Goal: Information Seeking & Learning: Compare options

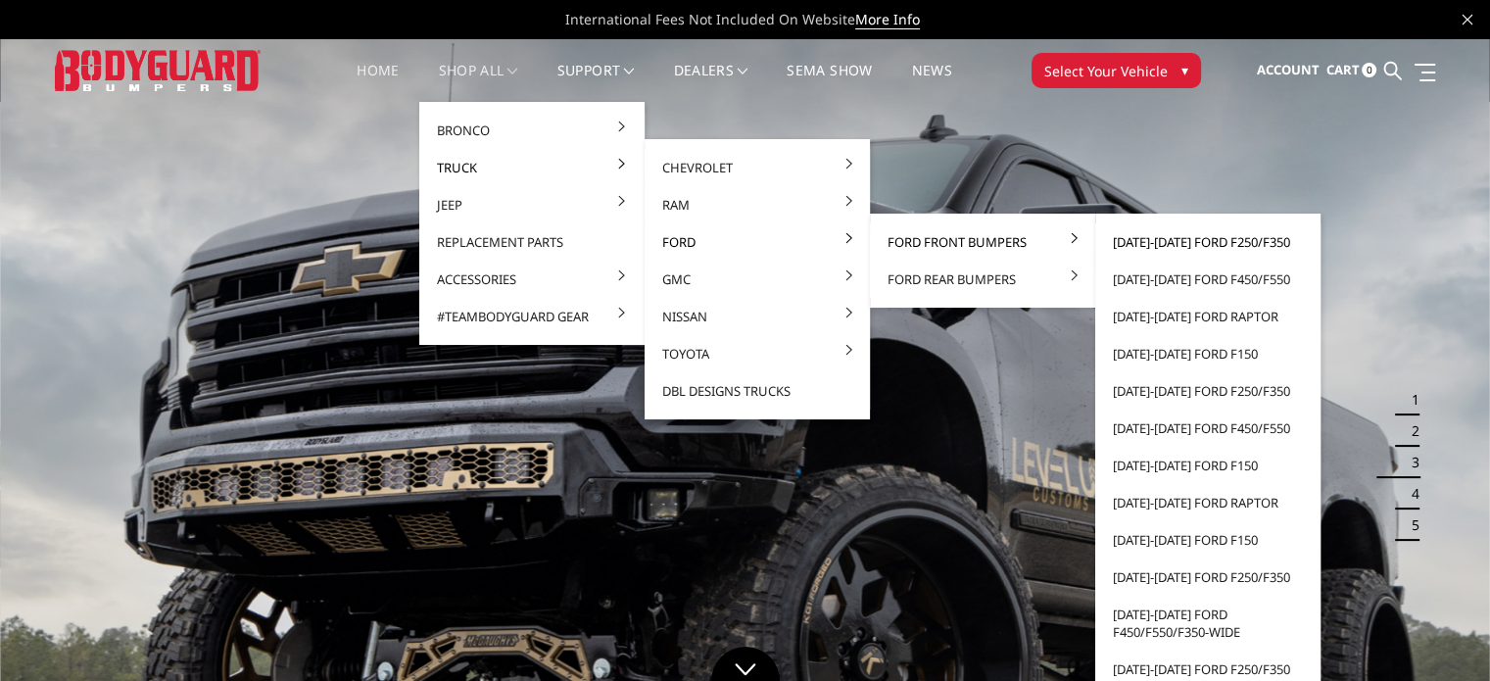
click at [1125, 236] on link "[DATE]-[DATE] Ford F250/F350" at bounding box center [1208, 241] width 210 height 37
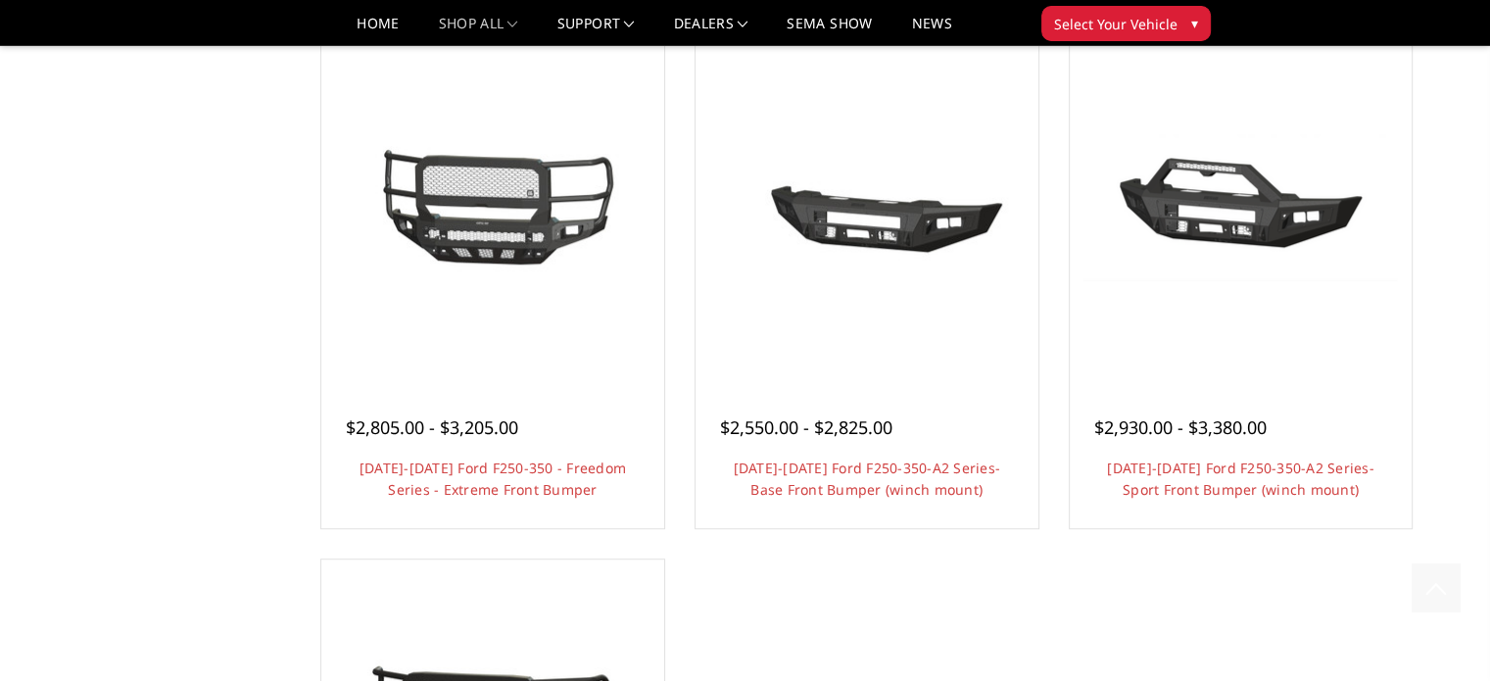
scroll to position [1274, 0]
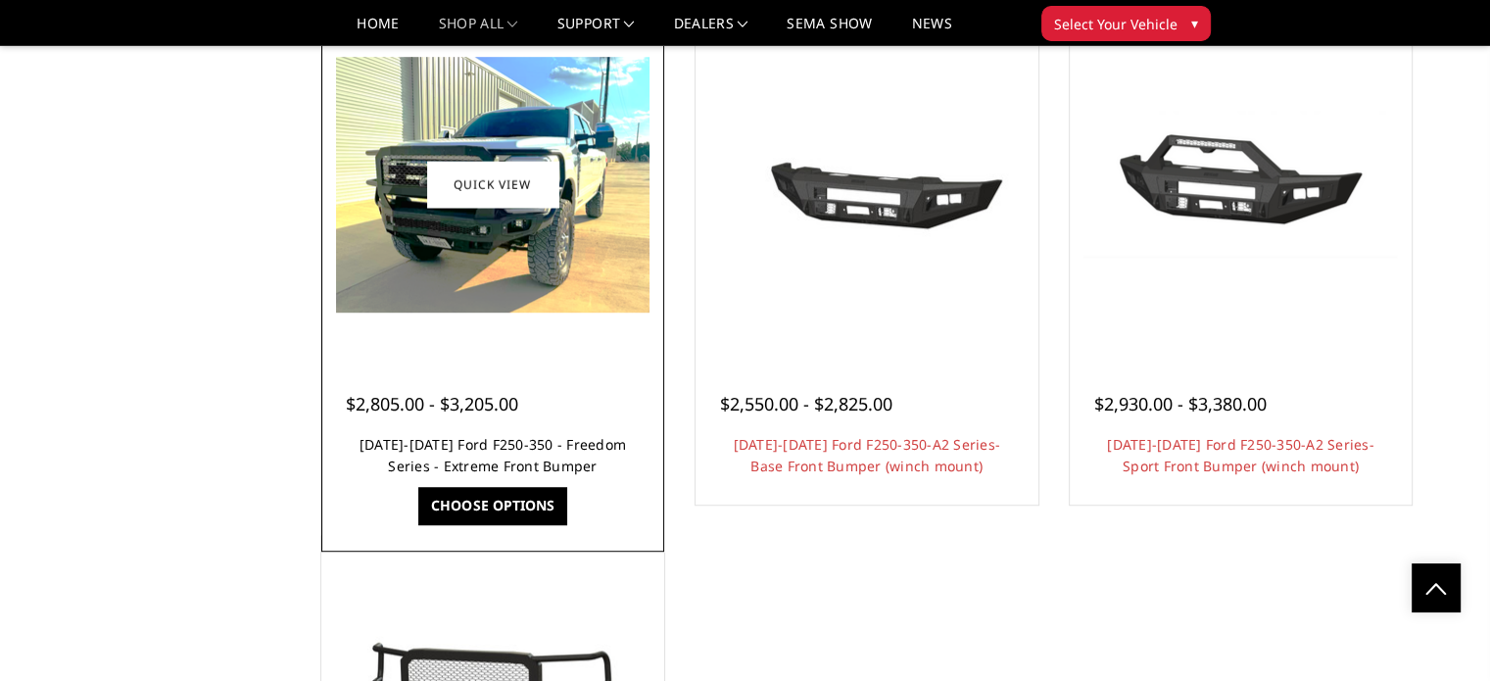
click at [454, 448] on link "[DATE]-[DATE] Ford F250-350 - Freedom Series - Extreme Front Bumper" at bounding box center [493, 455] width 267 height 40
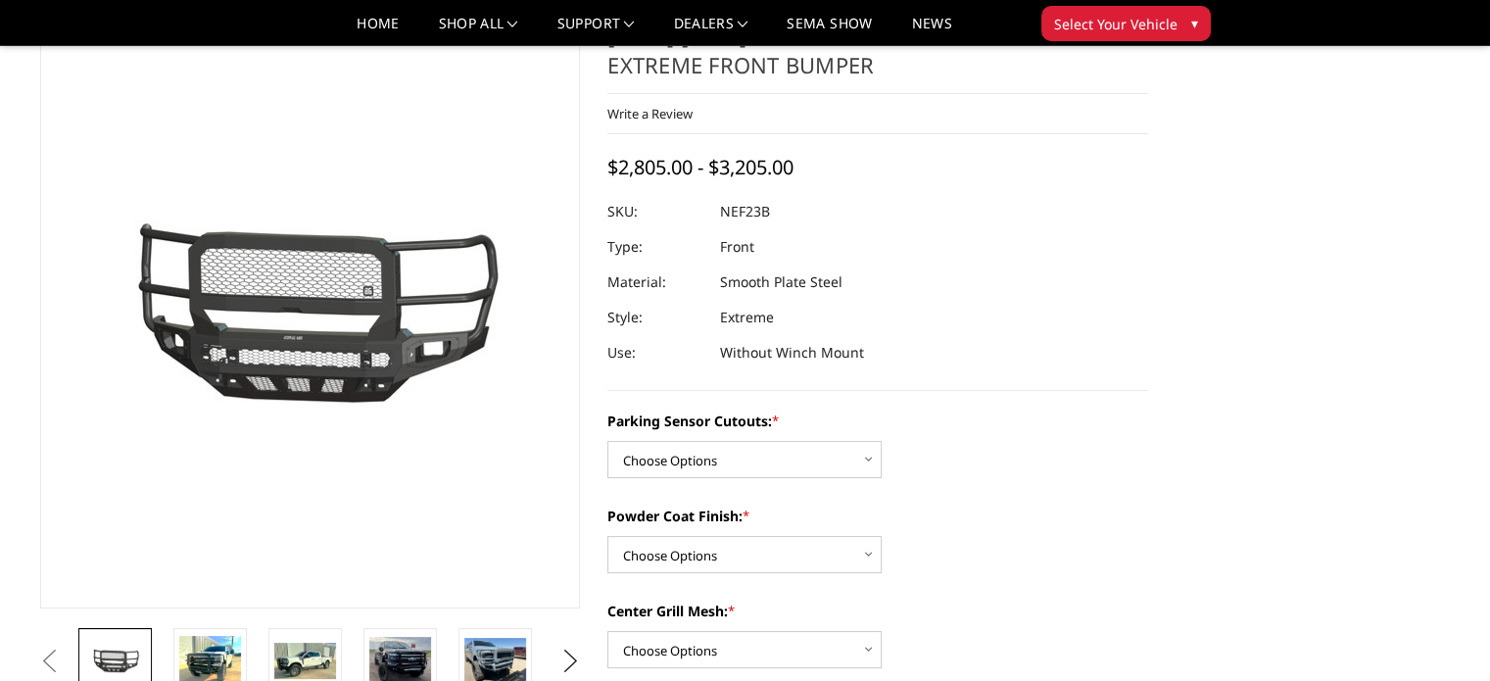
scroll to position [196, 0]
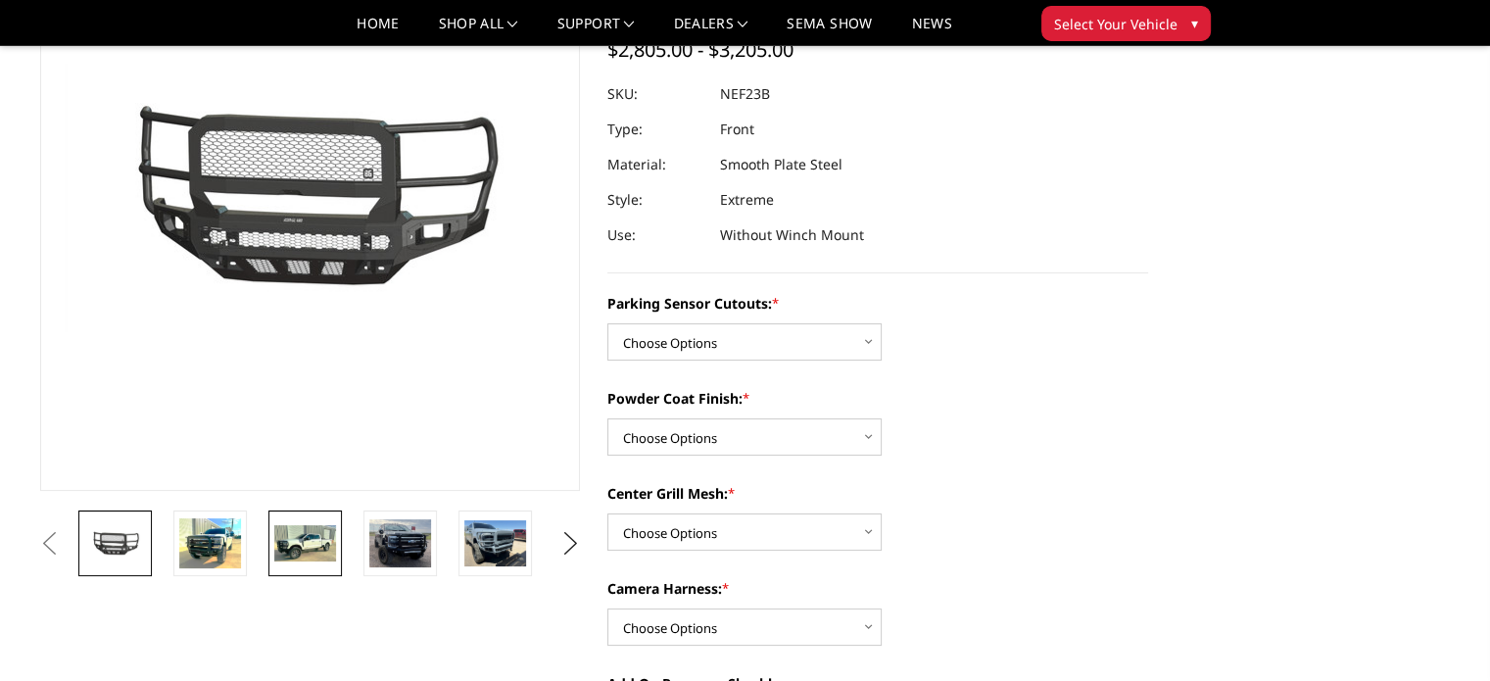
click at [329, 543] on img at bounding box center [305, 543] width 62 height 37
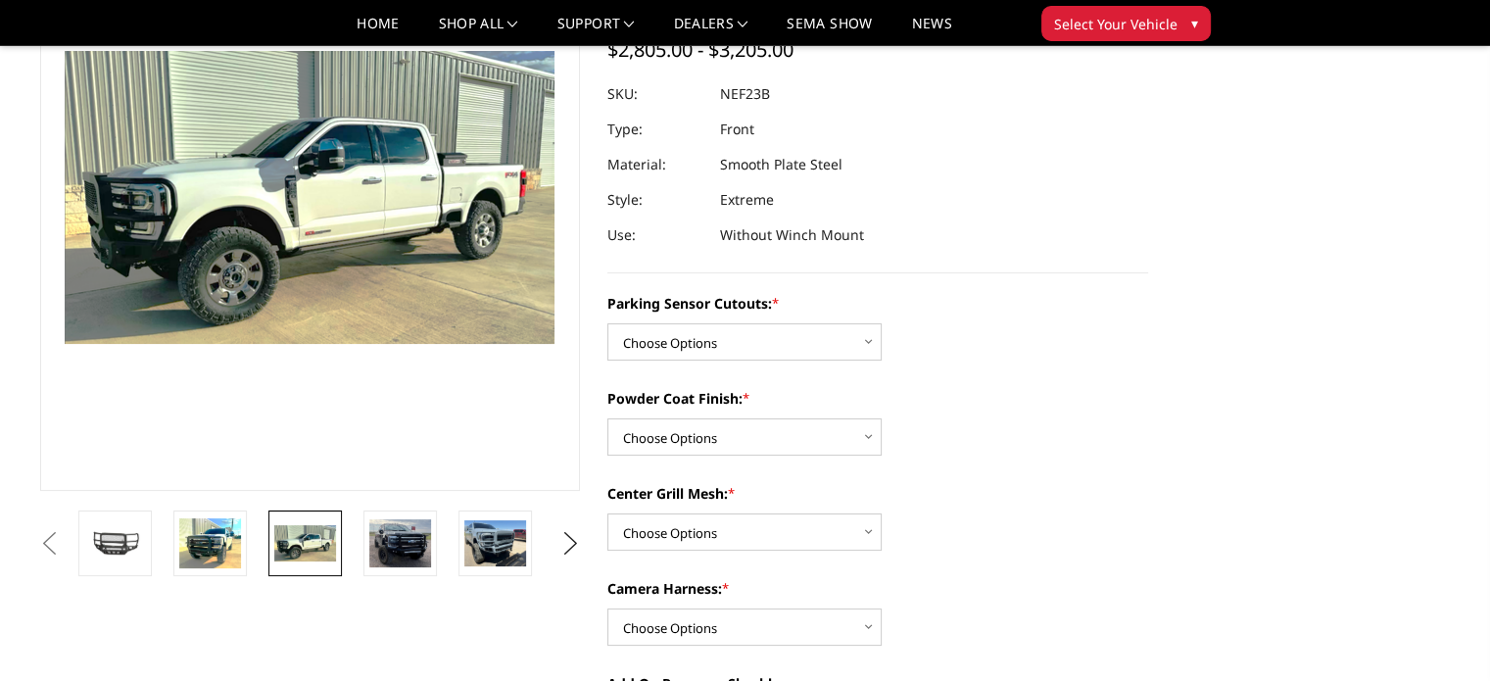
scroll to position [182, 0]
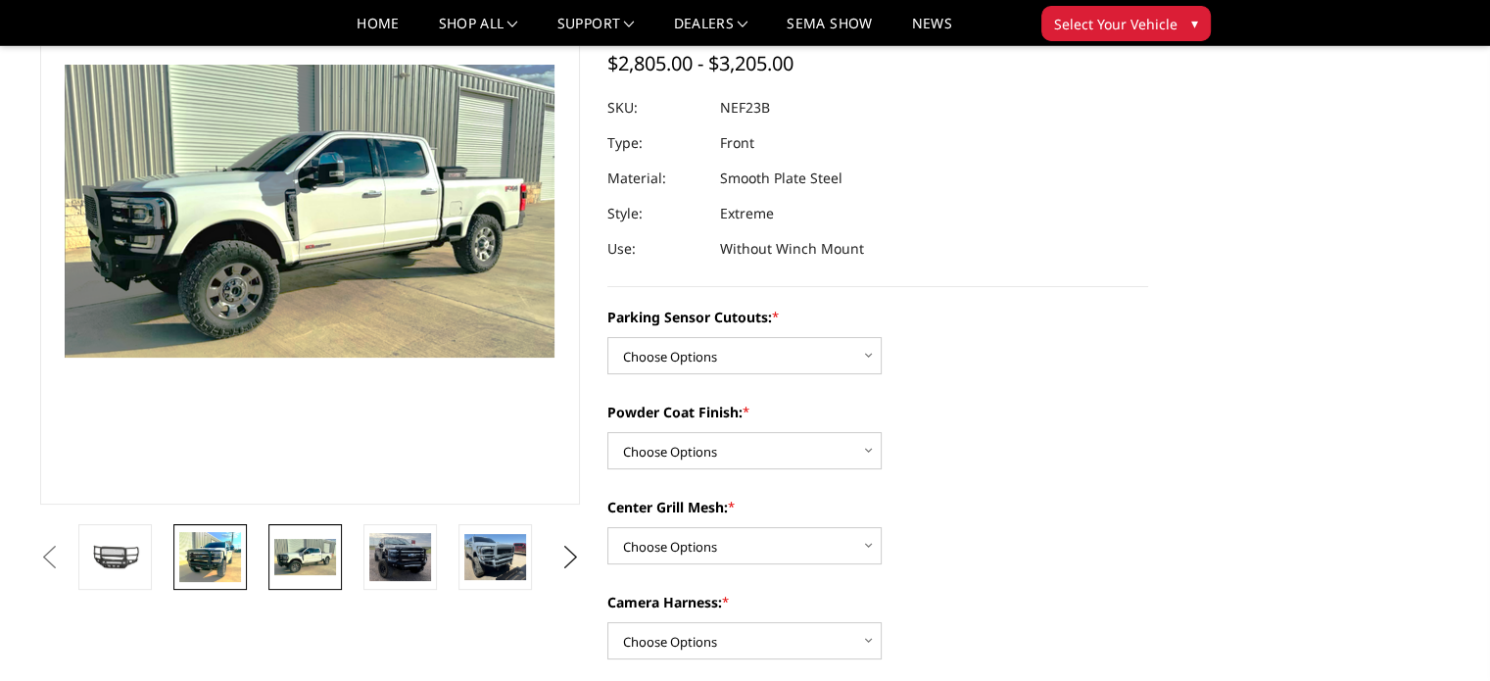
click at [199, 560] on img at bounding box center [210, 557] width 62 height 50
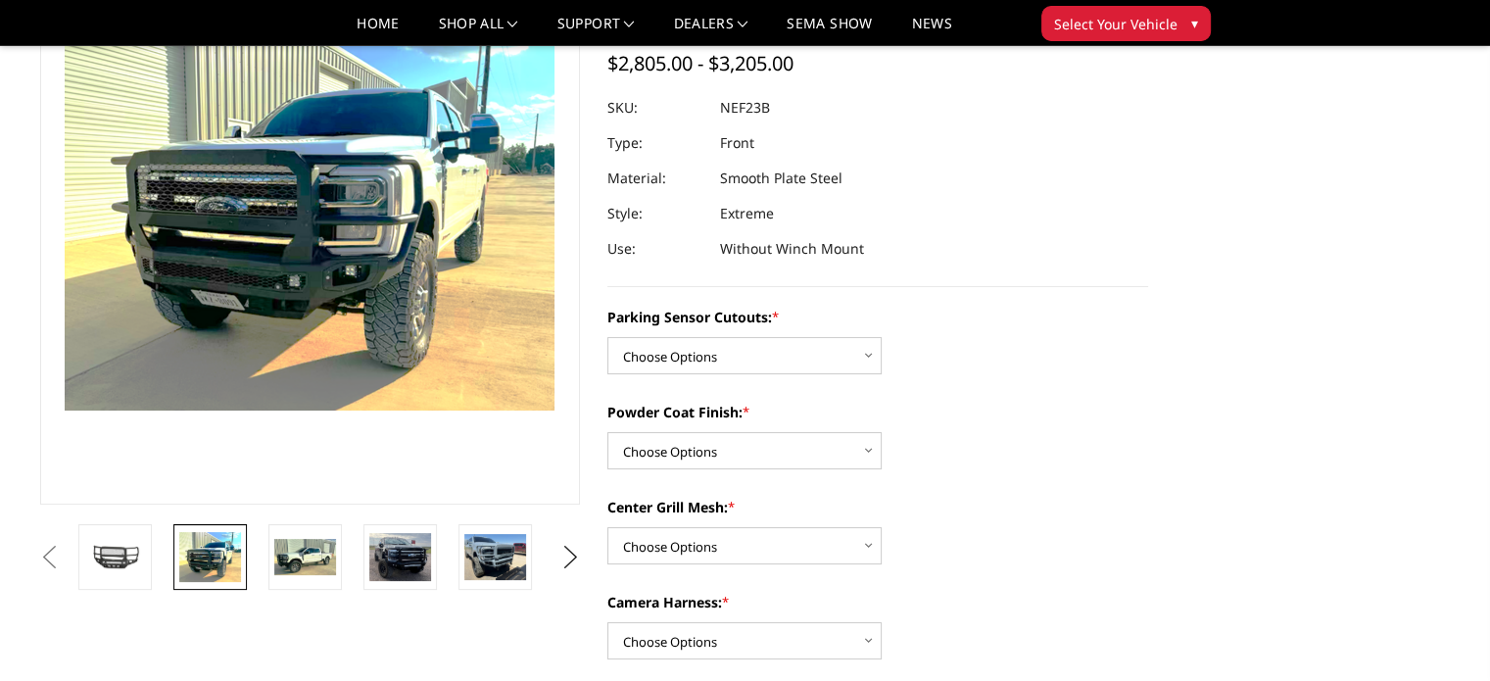
scroll to position [129, 0]
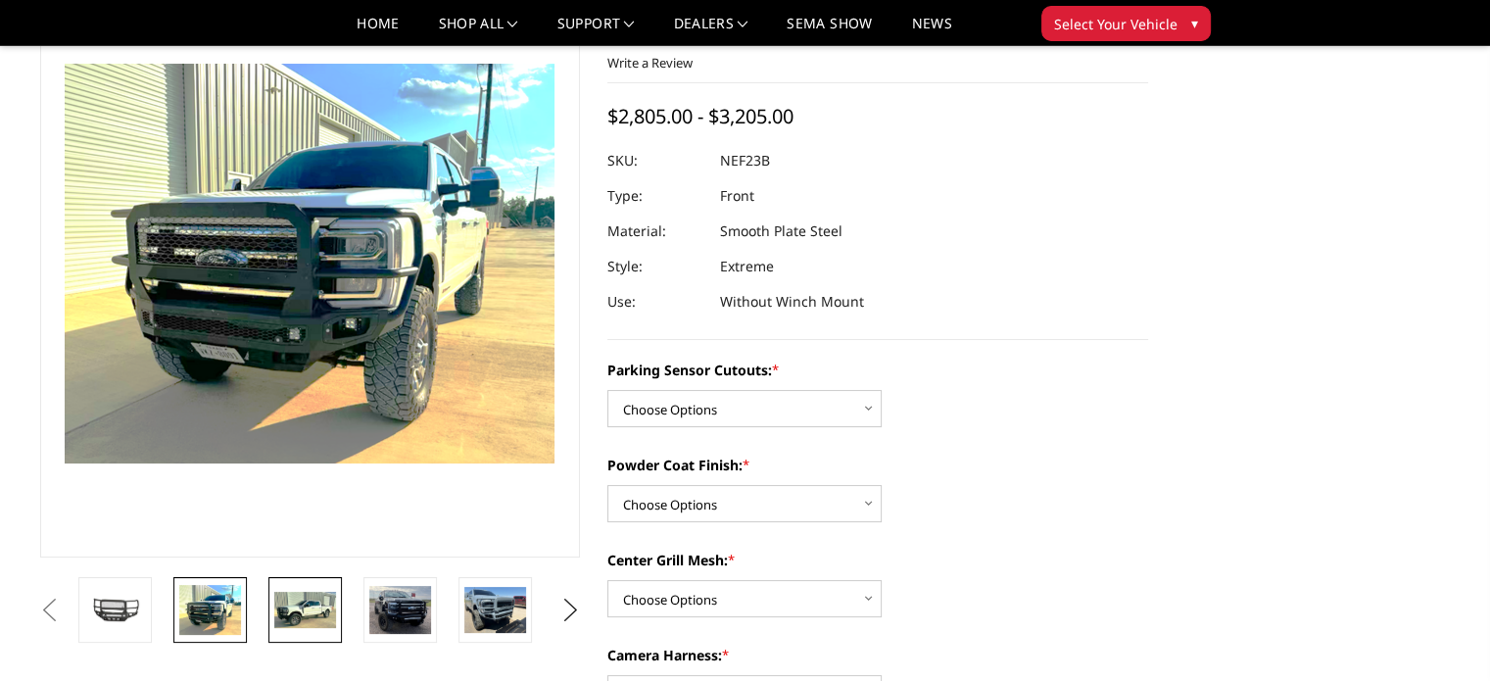
click at [302, 608] on img at bounding box center [305, 610] width 62 height 37
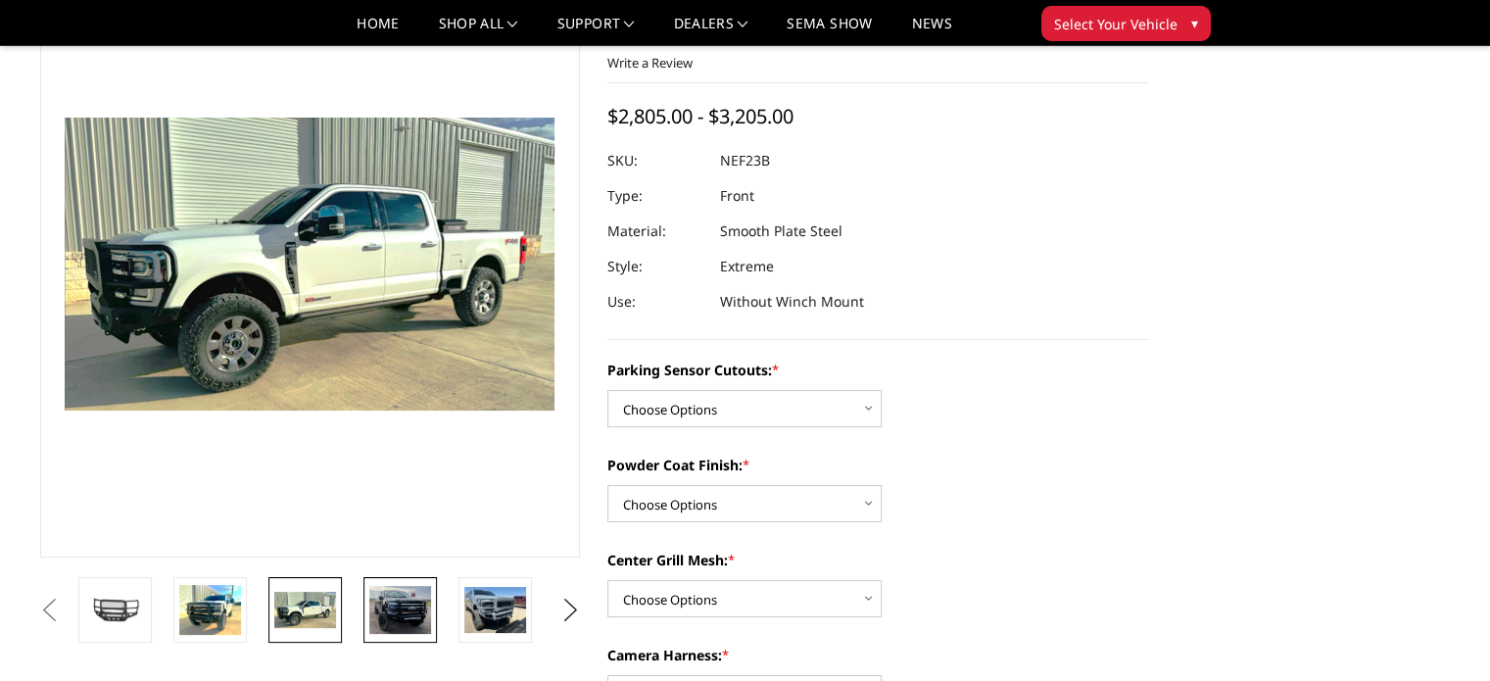
click at [414, 618] on img at bounding box center [400, 610] width 62 height 48
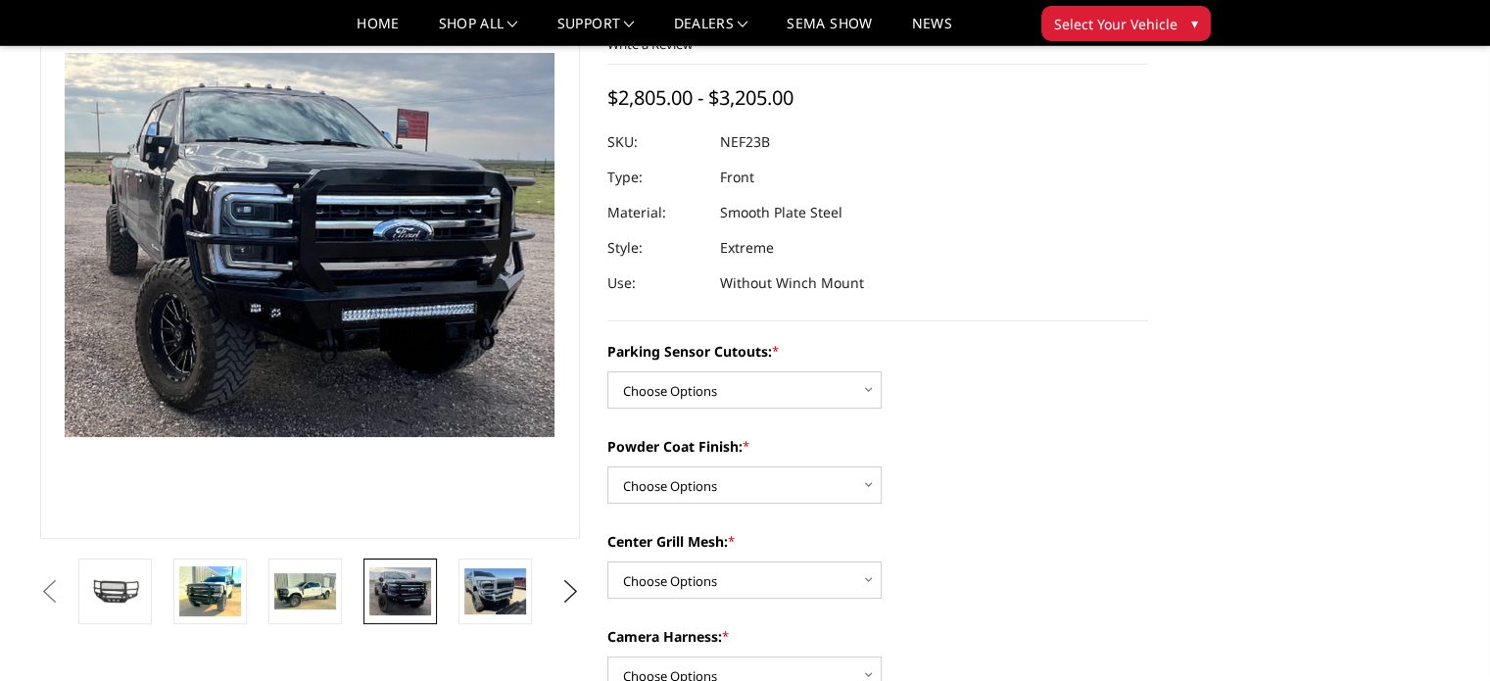
scroll to position [181, 0]
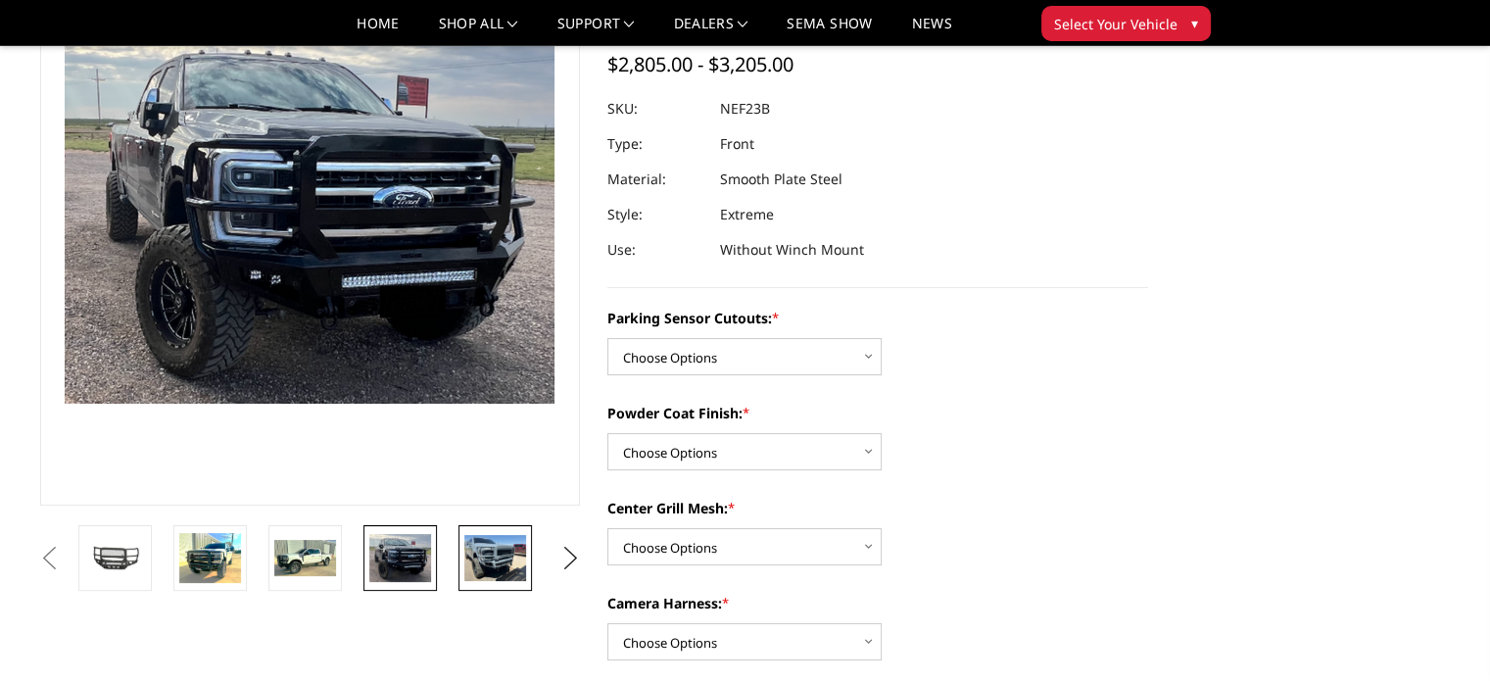
click at [490, 560] on img at bounding box center [495, 558] width 62 height 46
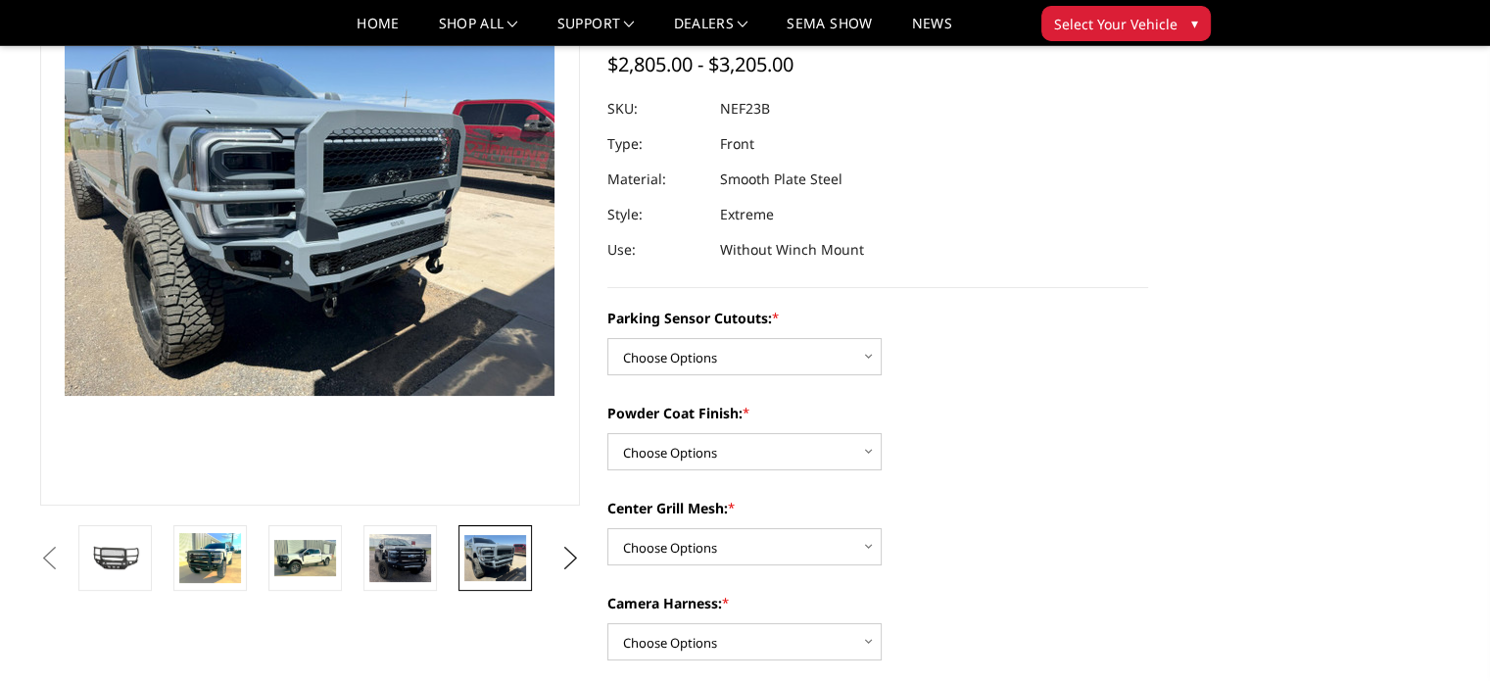
scroll to position [190, 0]
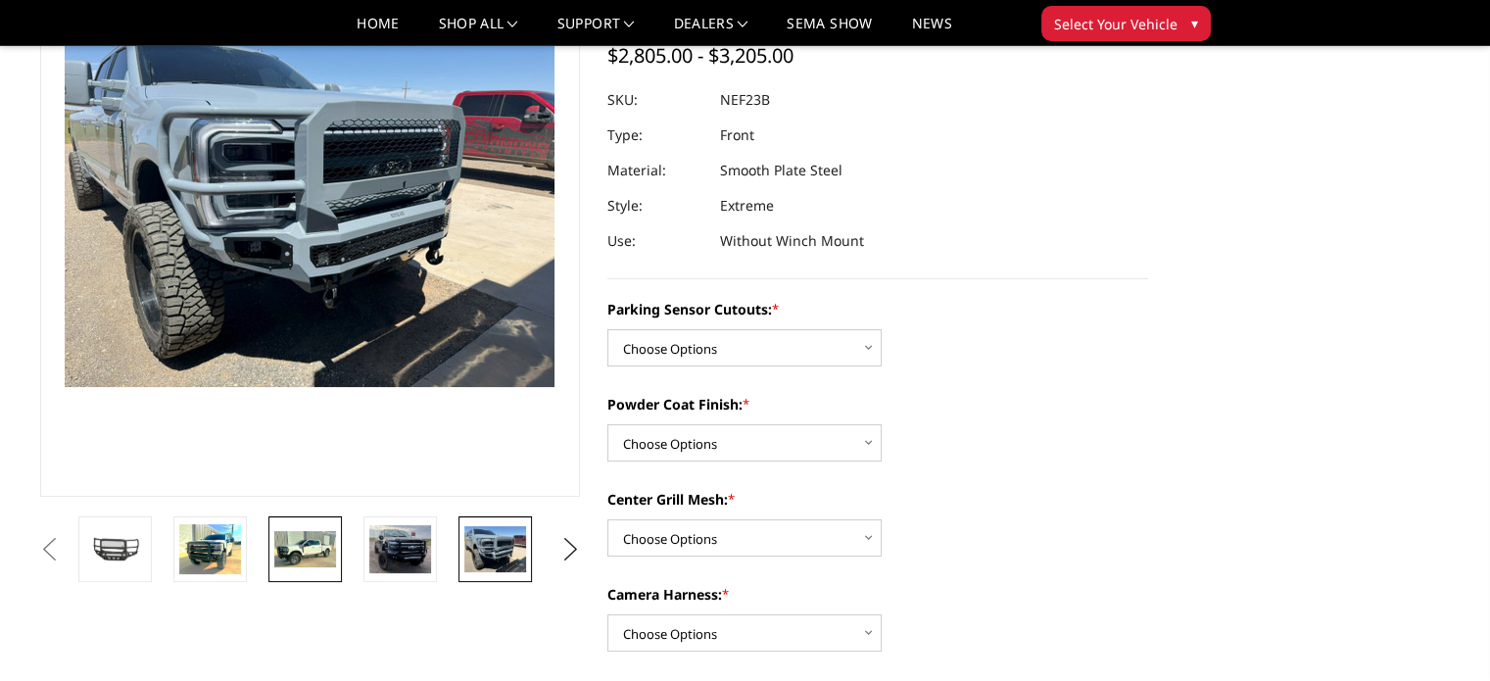
click at [296, 546] on img at bounding box center [305, 549] width 62 height 37
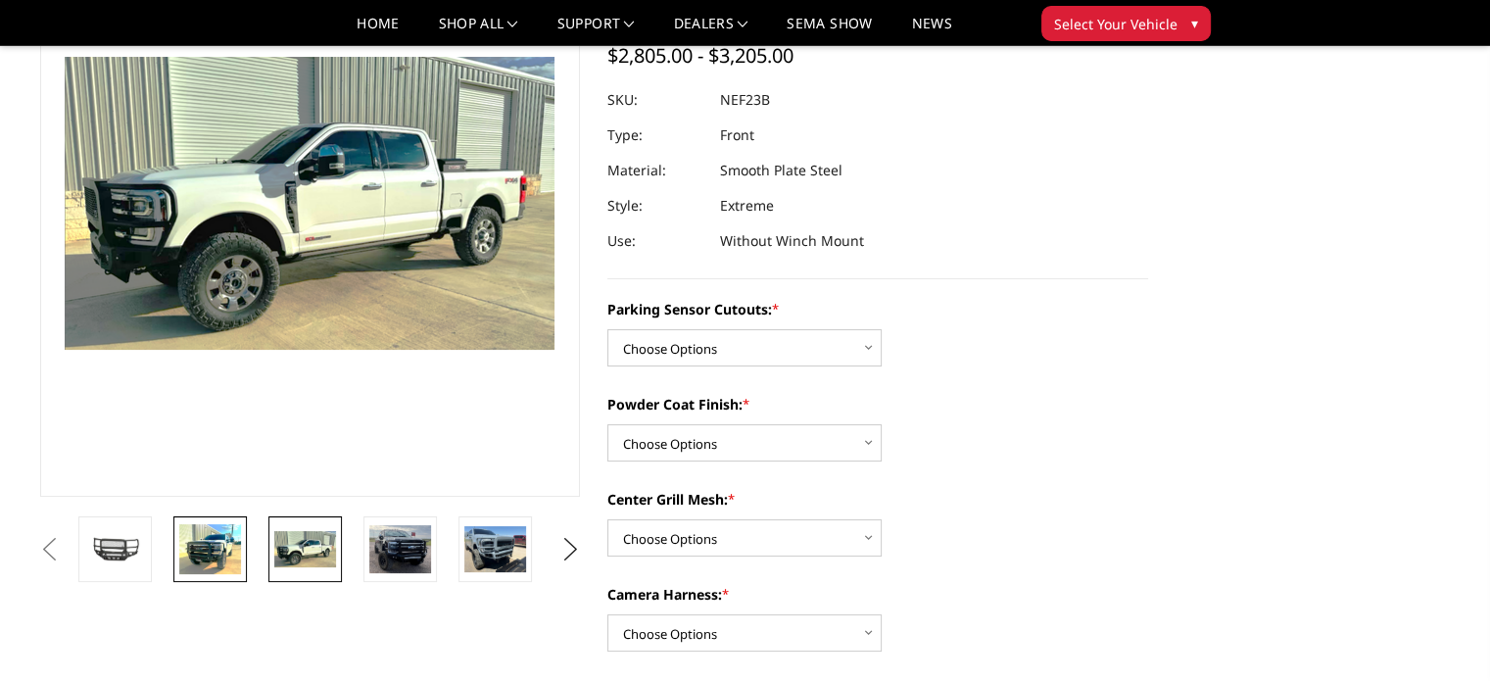
click at [210, 550] on img at bounding box center [210, 549] width 62 height 50
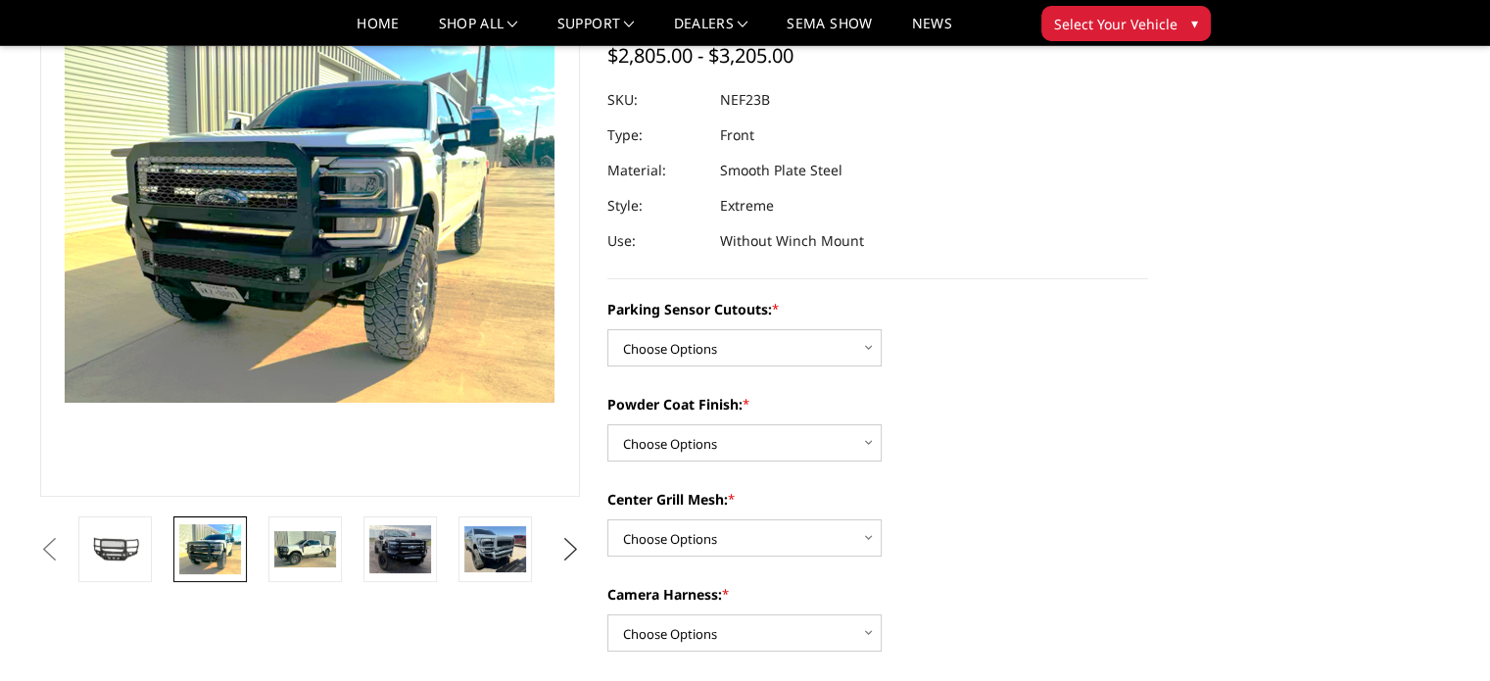
click at [570, 547] on button "Next" at bounding box center [570, 549] width 29 height 29
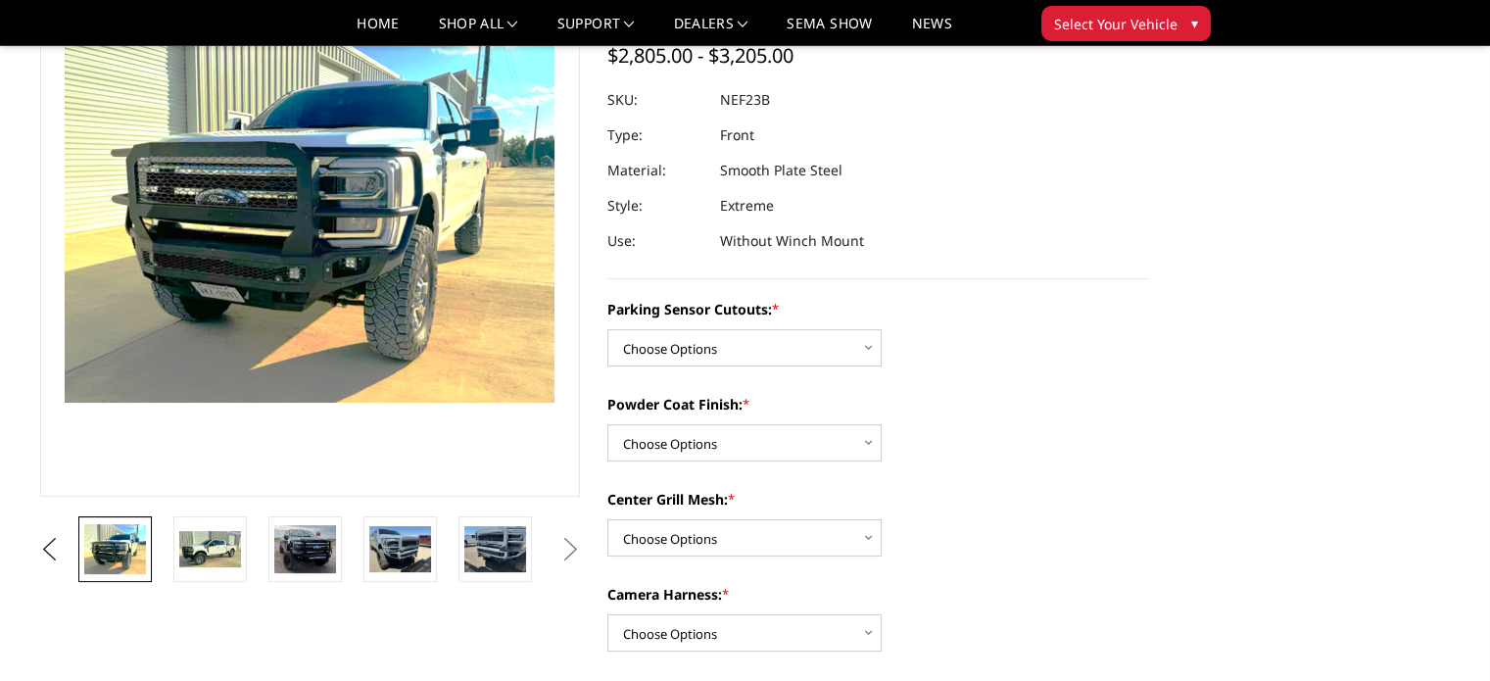
click at [570, 547] on button "Next" at bounding box center [570, 549] width 29 height 29
click at [482, 552] on img at bounding box center [495, 549] width 62 height 46
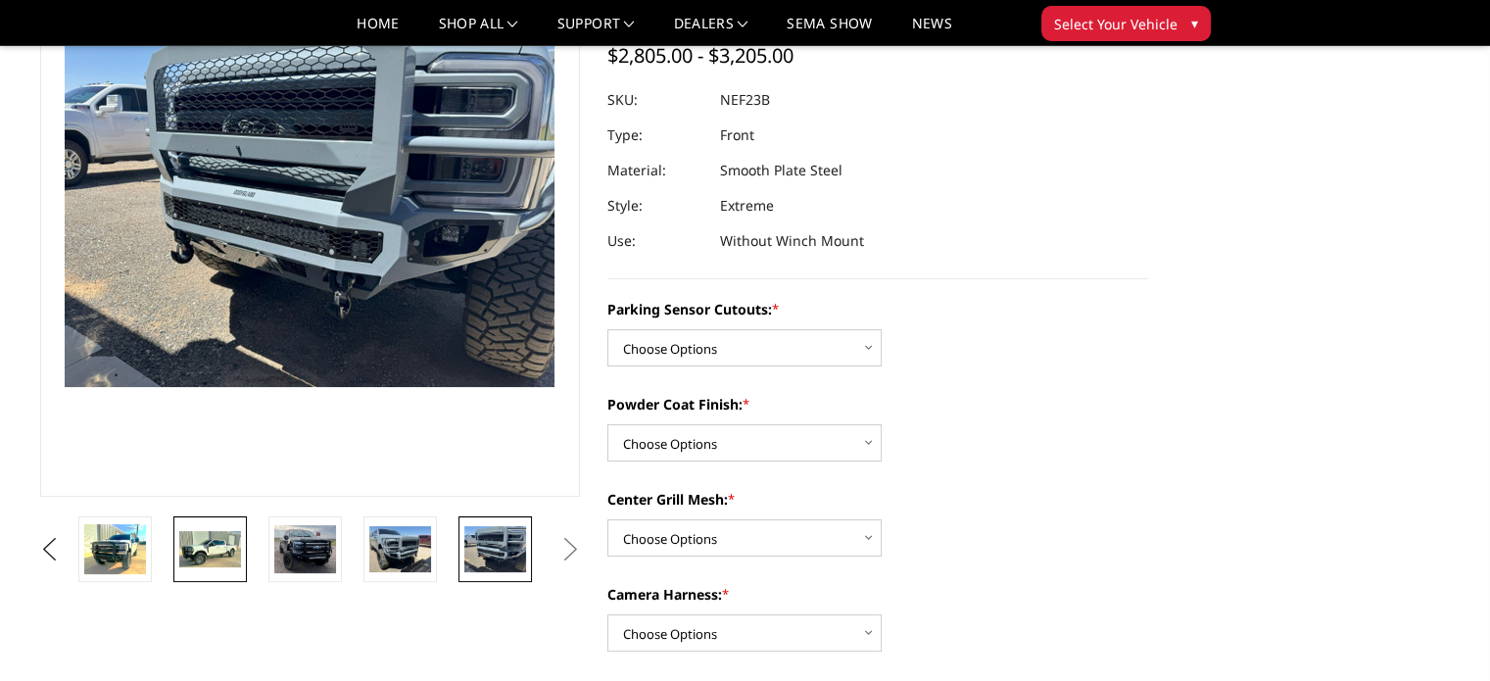
click at [223, 548] on img at bounding box center [210, 549] width 62 height 37
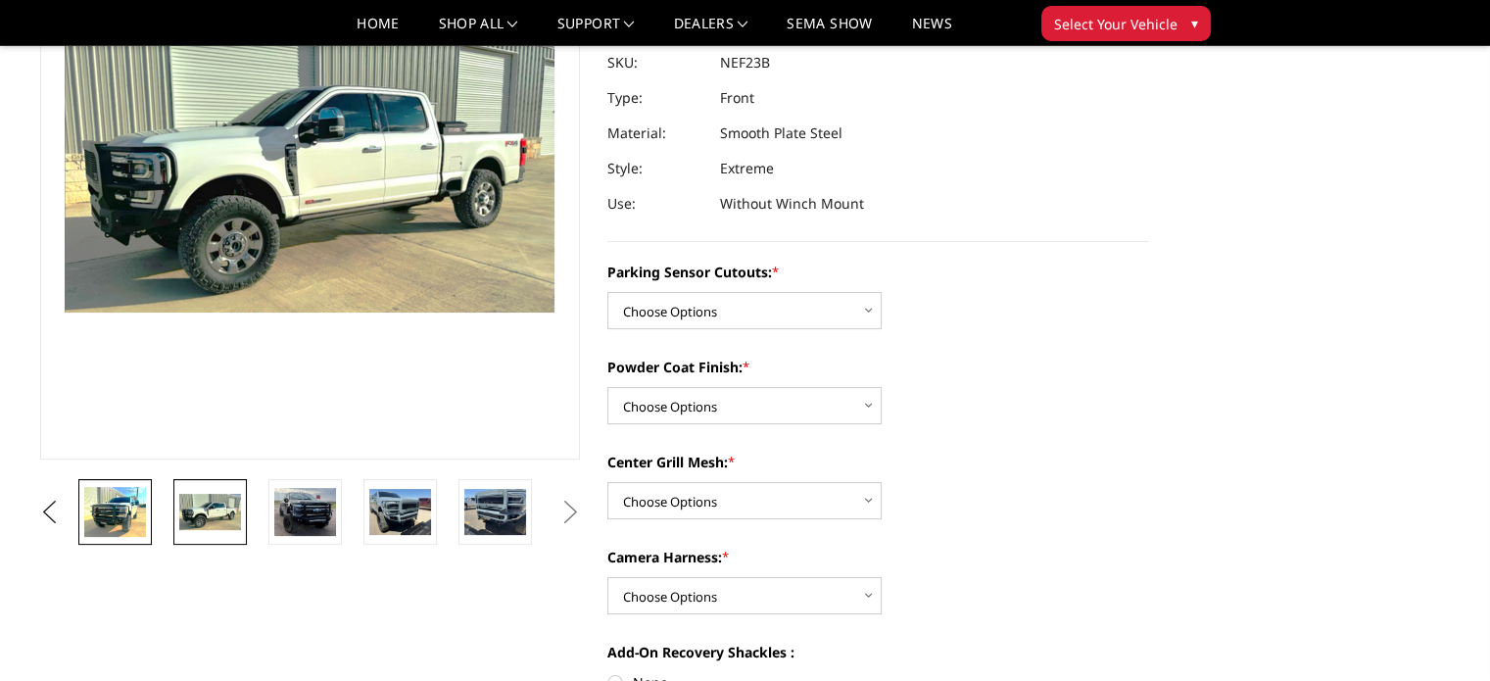
click at [130, 521] on img at bounding box center [115, 512] width 62 height 50
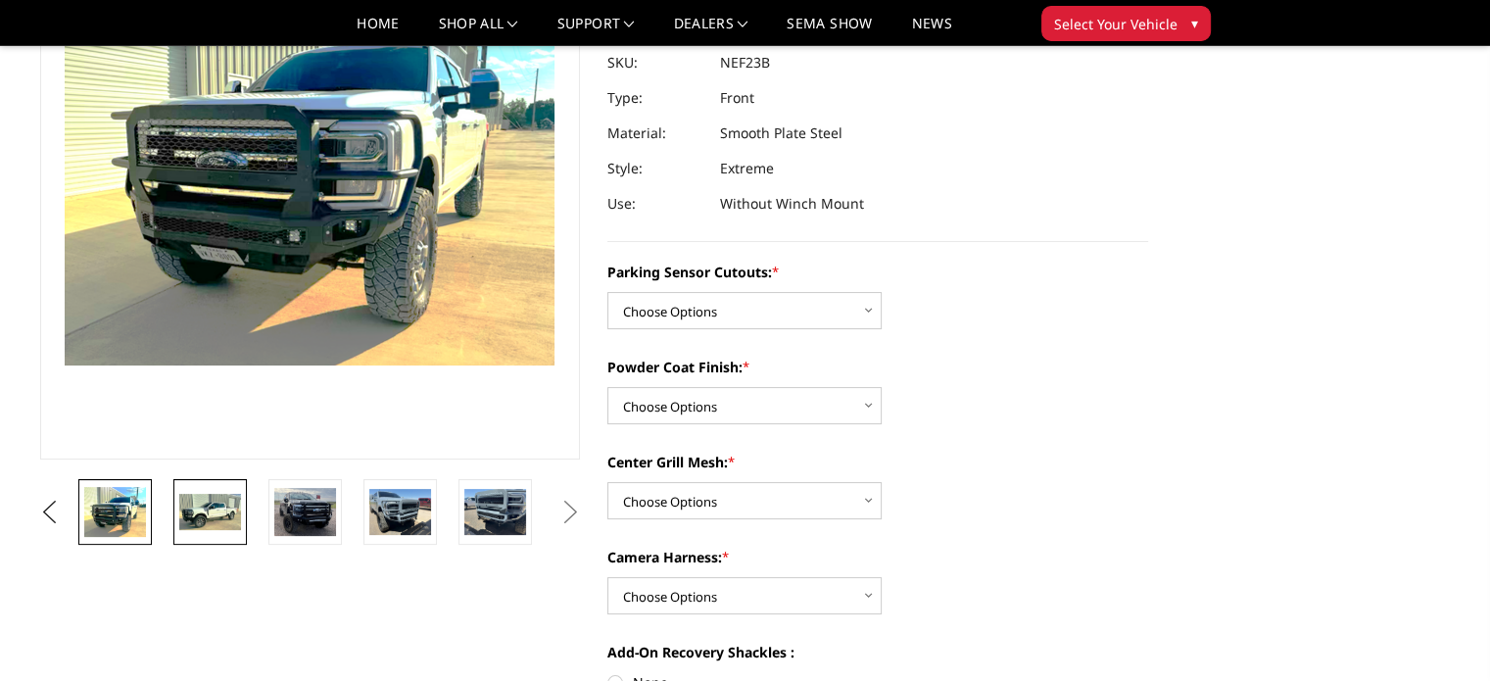
click at [232, 505] on img at bounding box center [210, 512] width 62 height 37
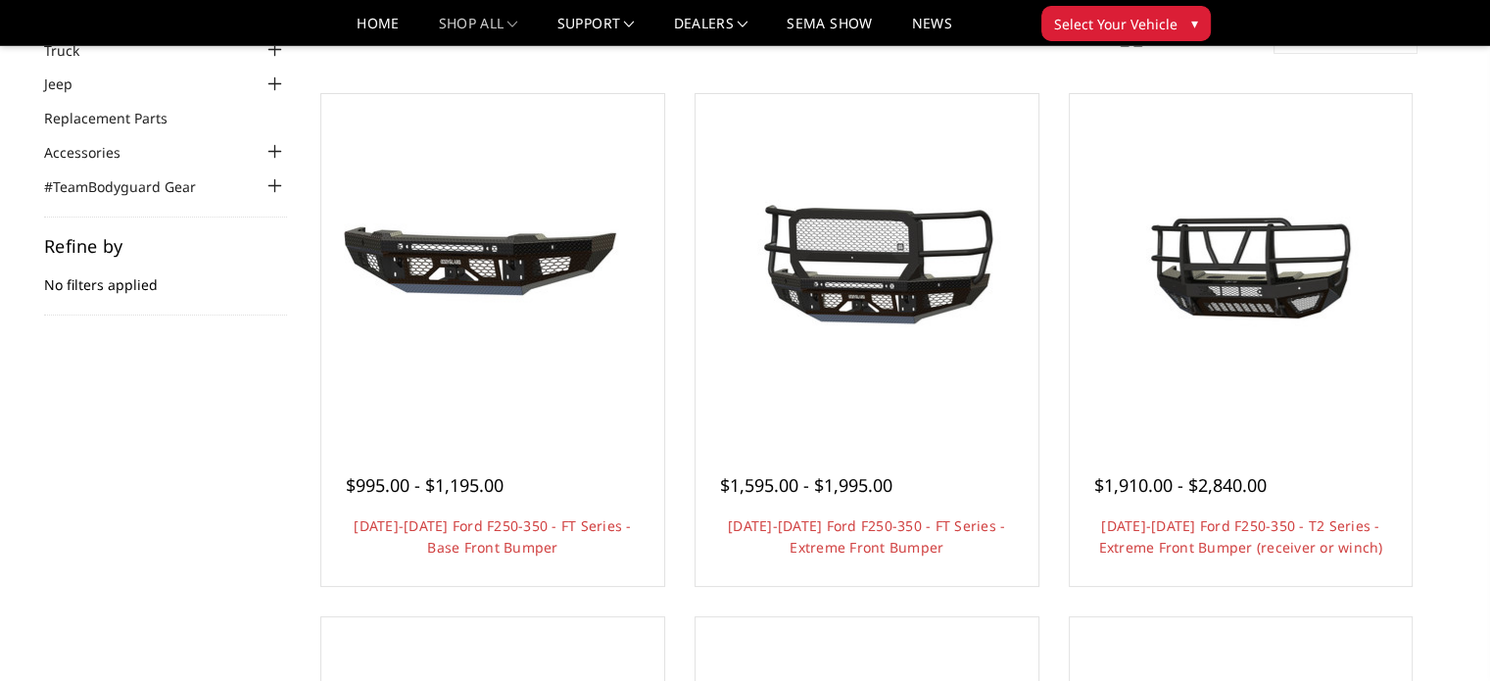
scroll to position [146, 0]
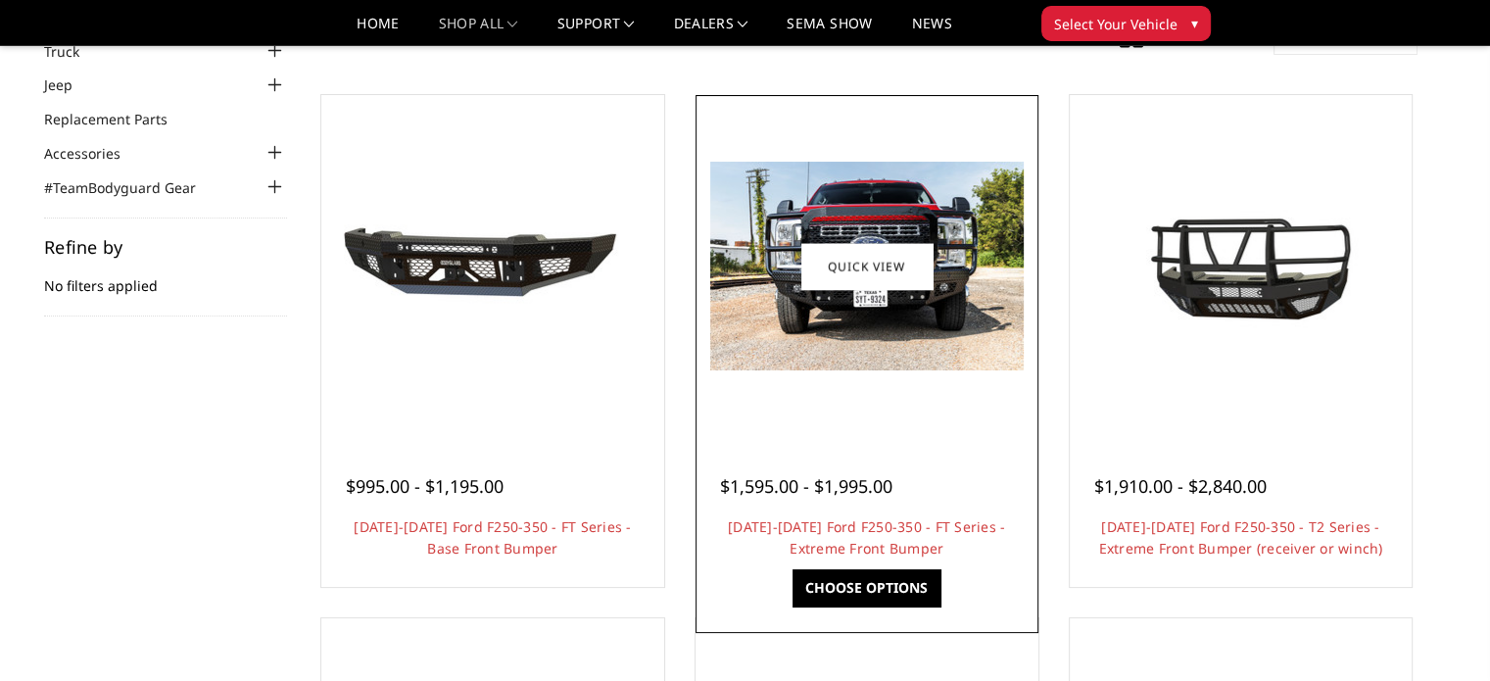
click at [847, 329] on img at bounding box center [867, 266] width 314 height 209
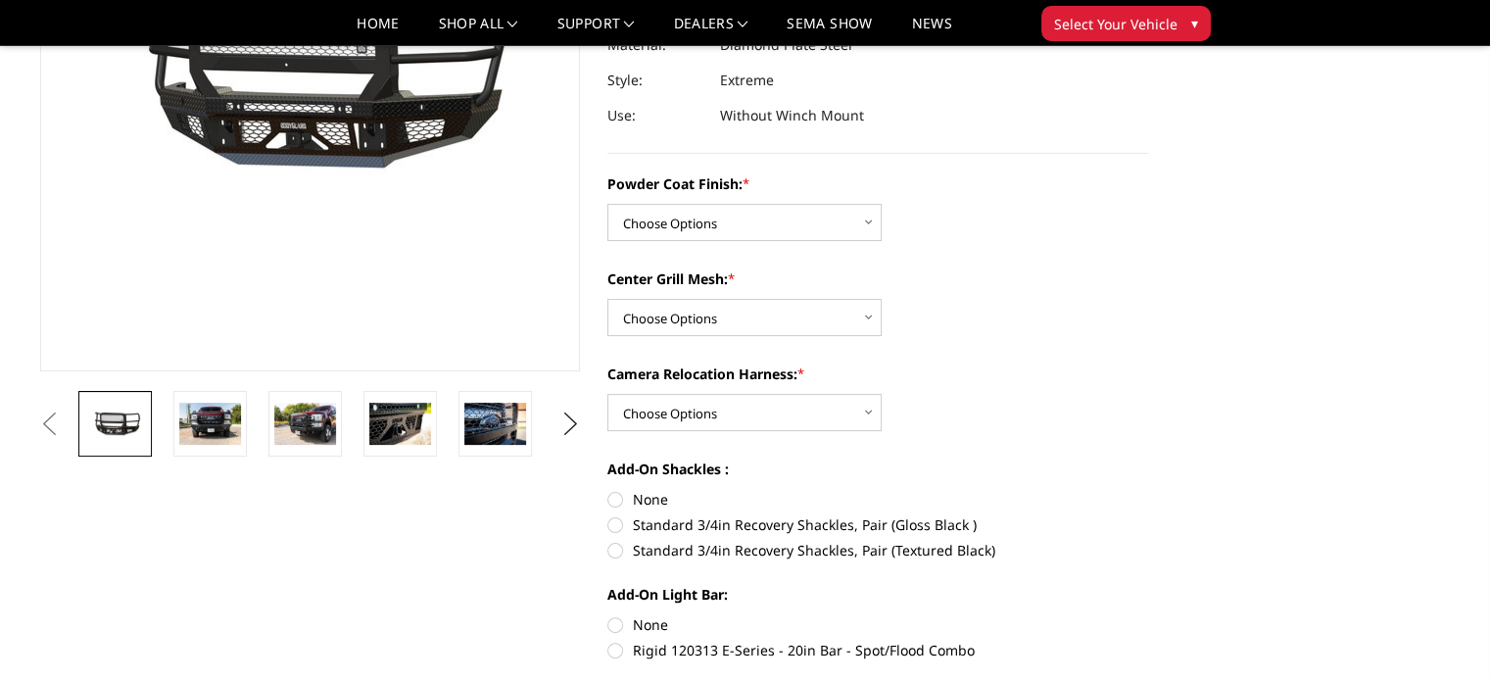
scroll to position [196, 0]
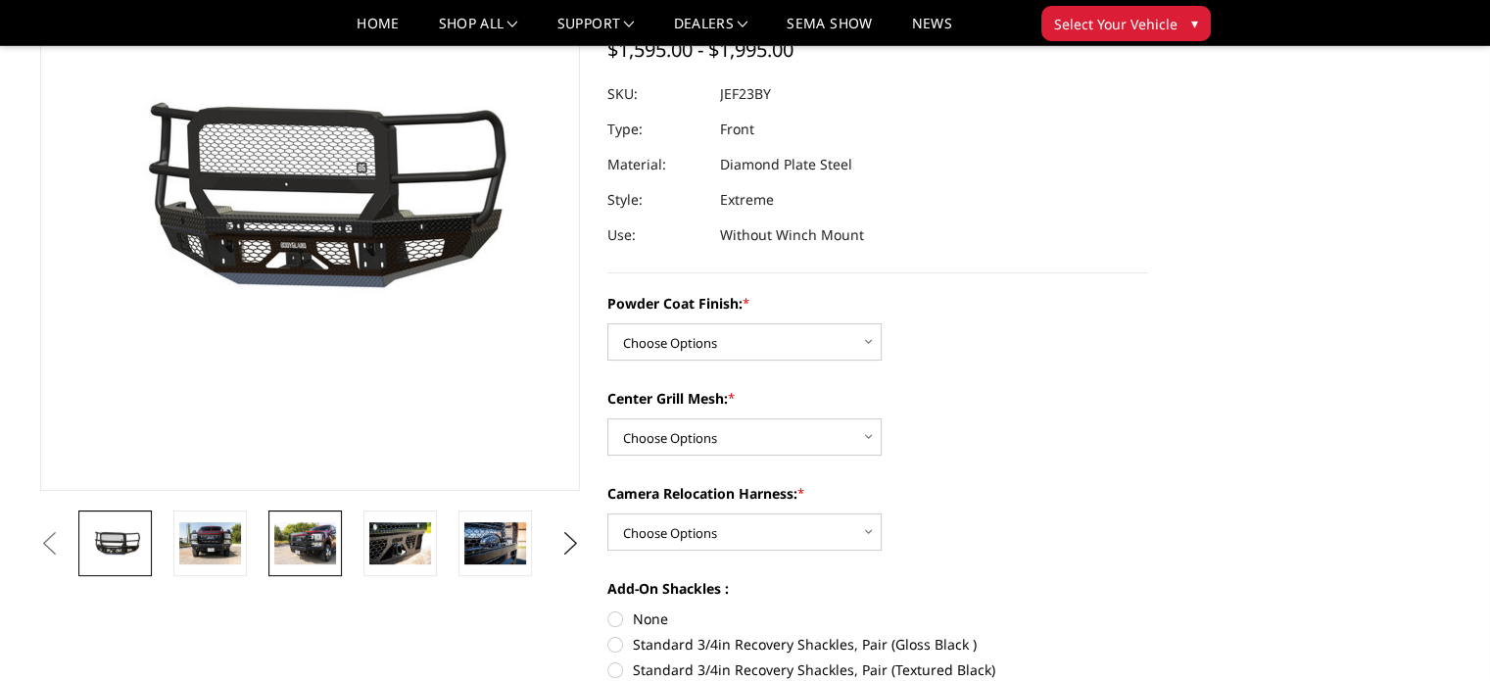
click at [299, 541] on img at bounding box center [305, 542] width 62 height 41
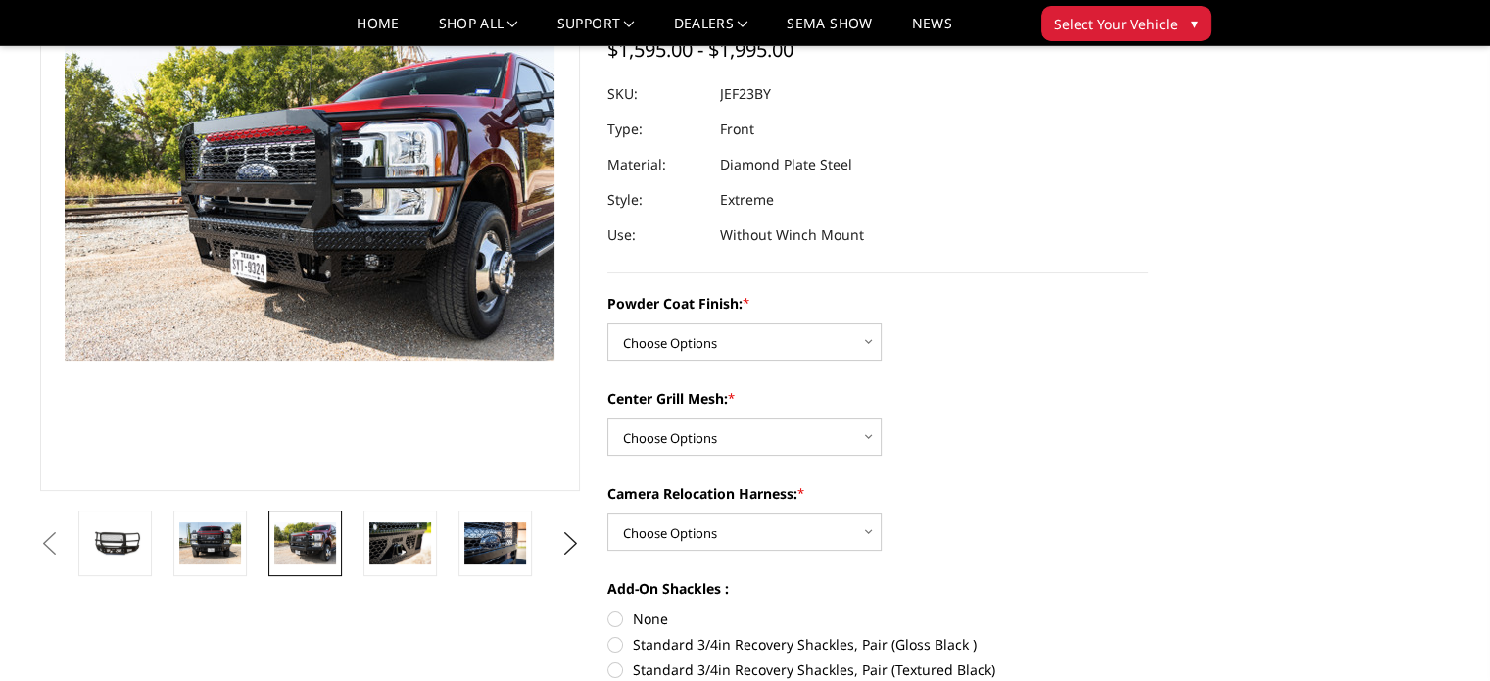
scroll to position [147, 0]
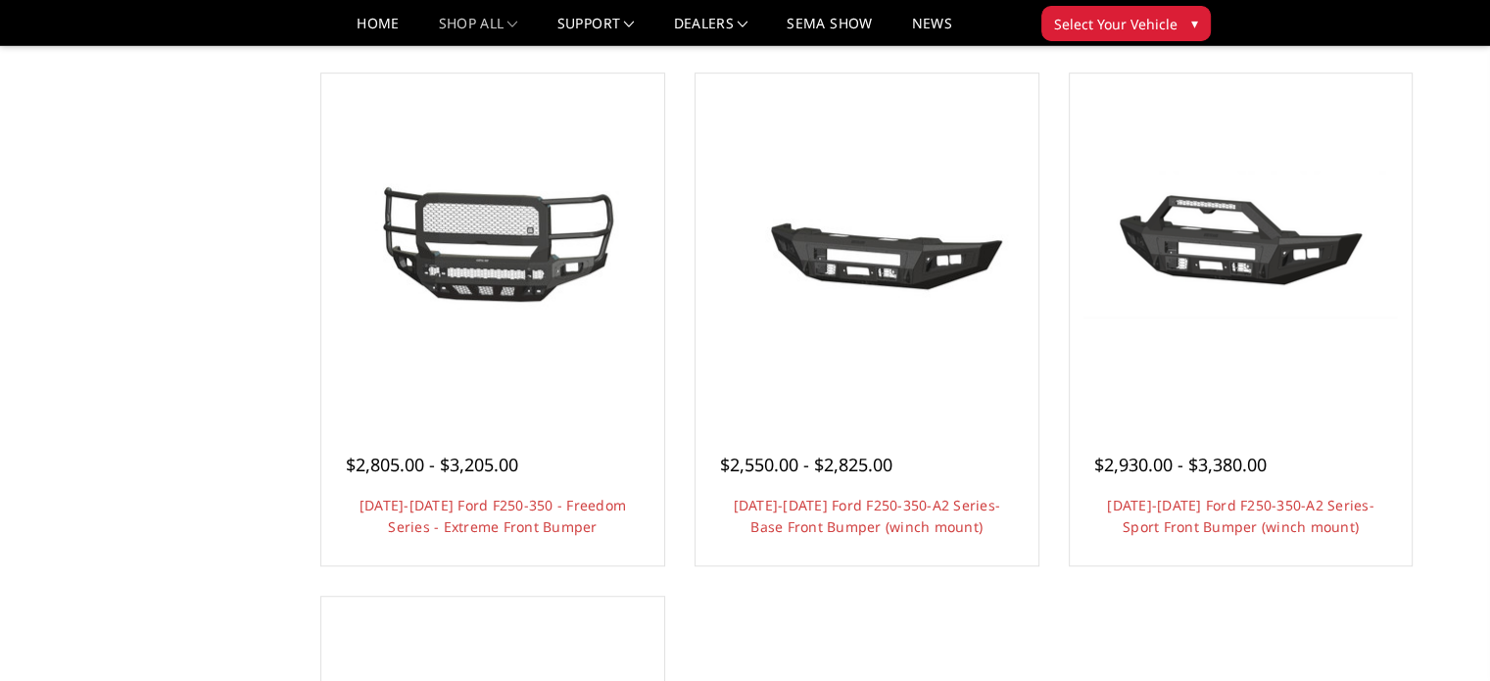
scroll to position [1224, 0]
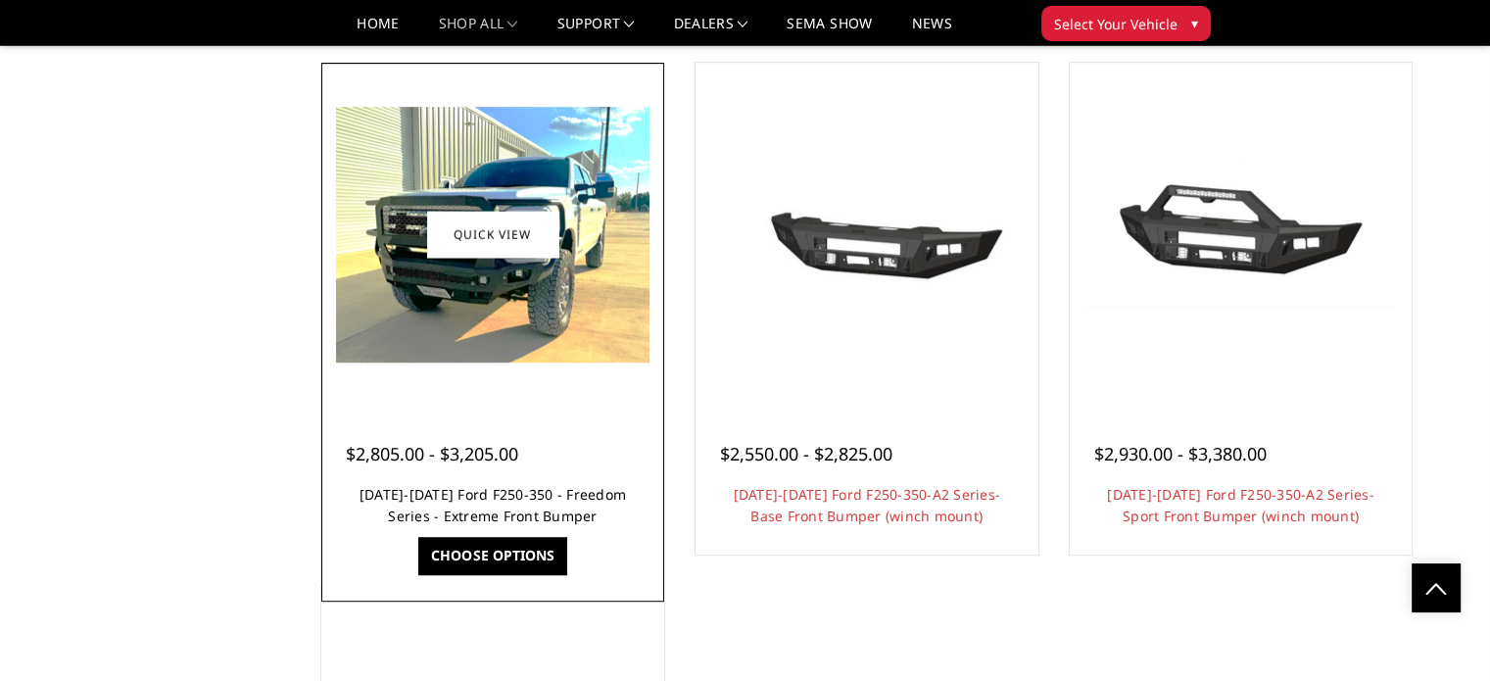
click at [495, 490] on link "[DATE]-[DATE] Ford F250-350 - Freedom Series - Extreme Front Bumper" at bounding box center [493, 505] width 267 height 40
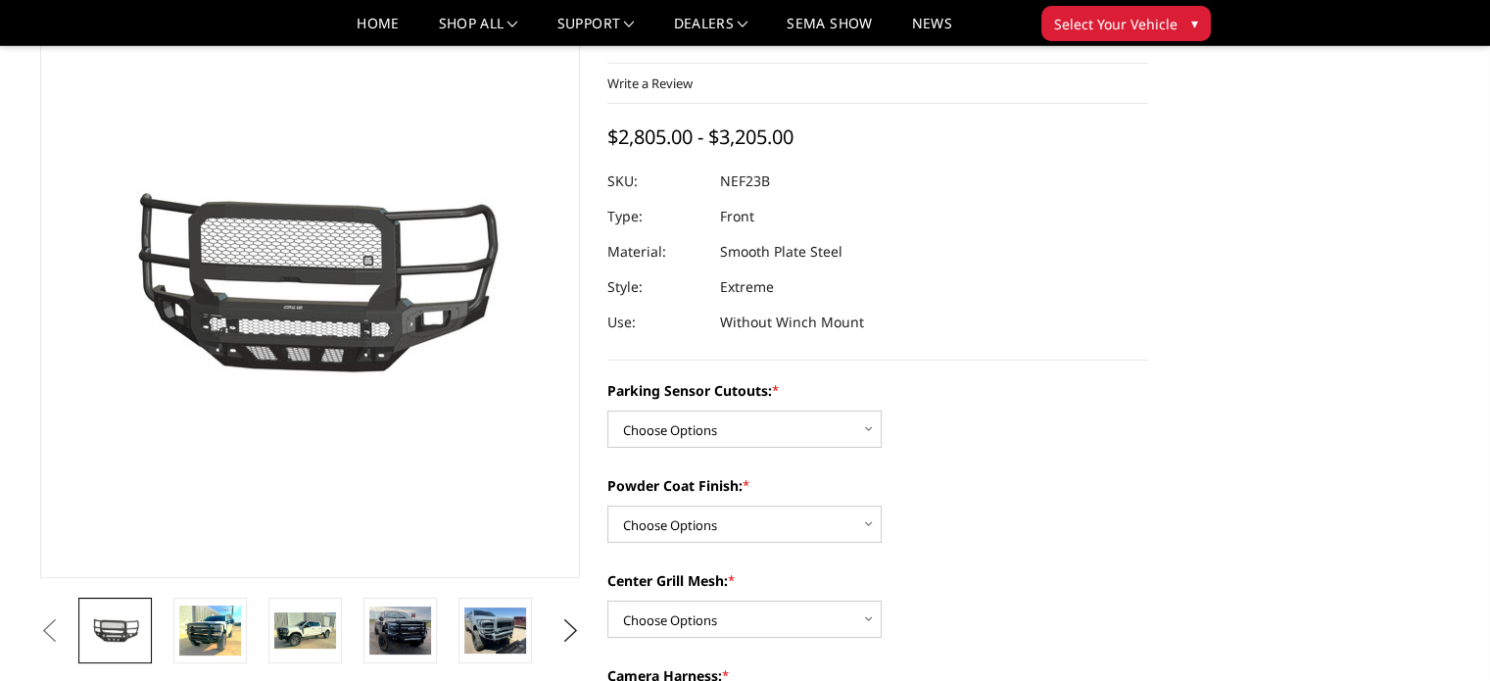
scroll to position [98, 0]
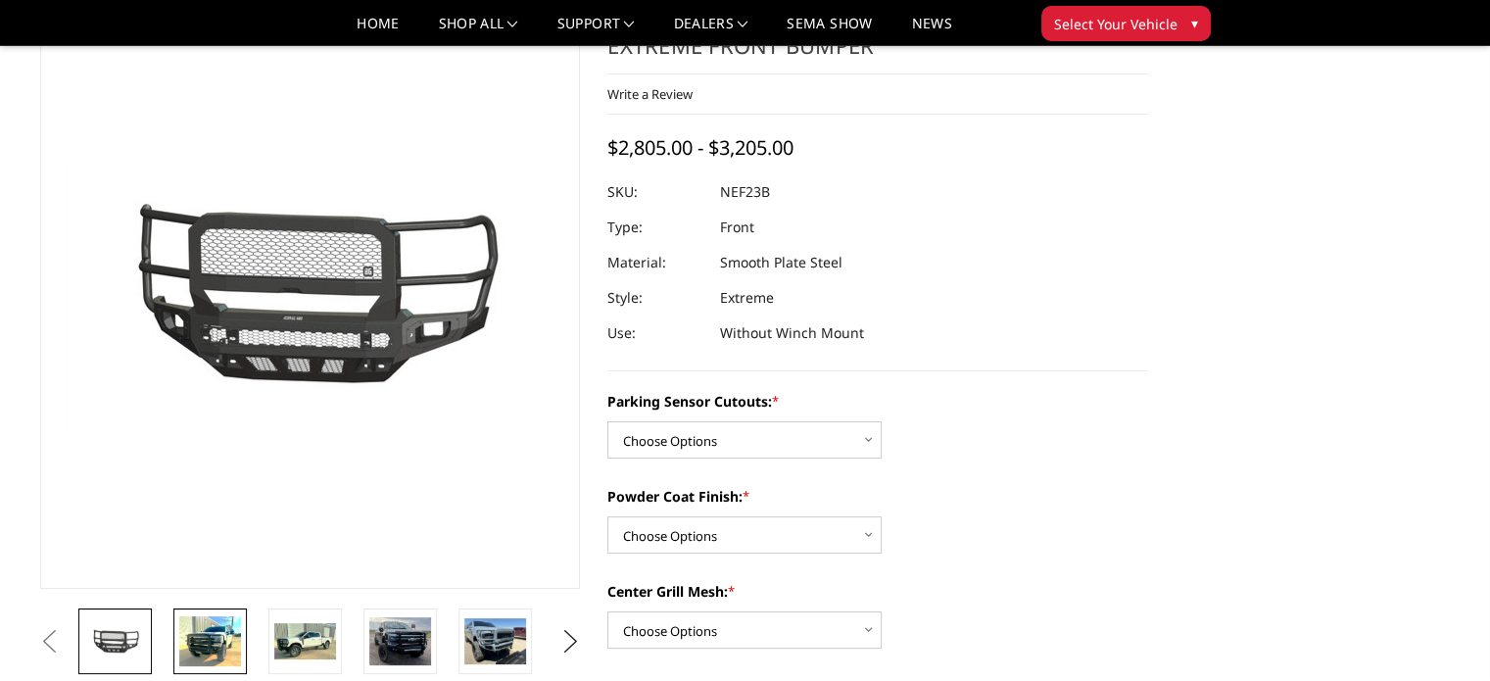
click at [223, 652] on img at bounding box center [210, 641] width 62 height 50
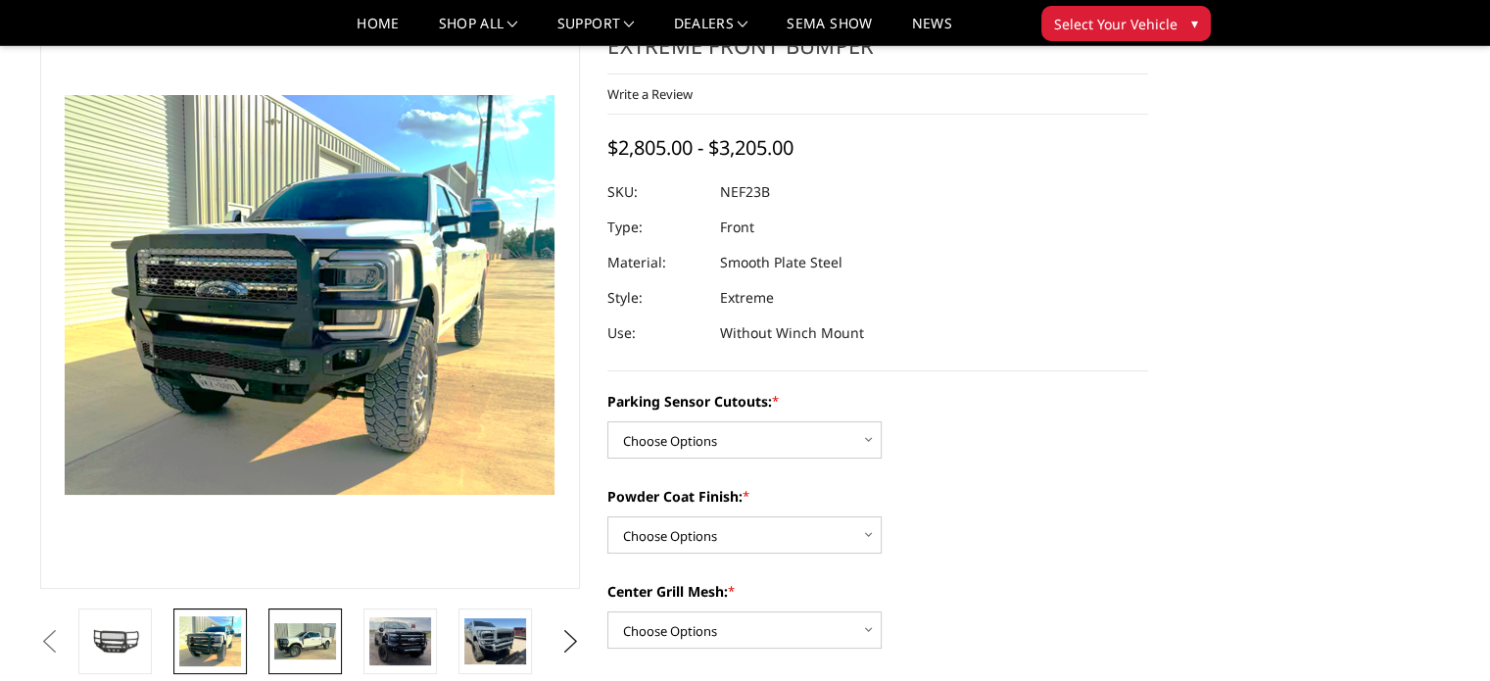
click at [301, 646] on img at bounding box center [305, 641] width 62 height 37
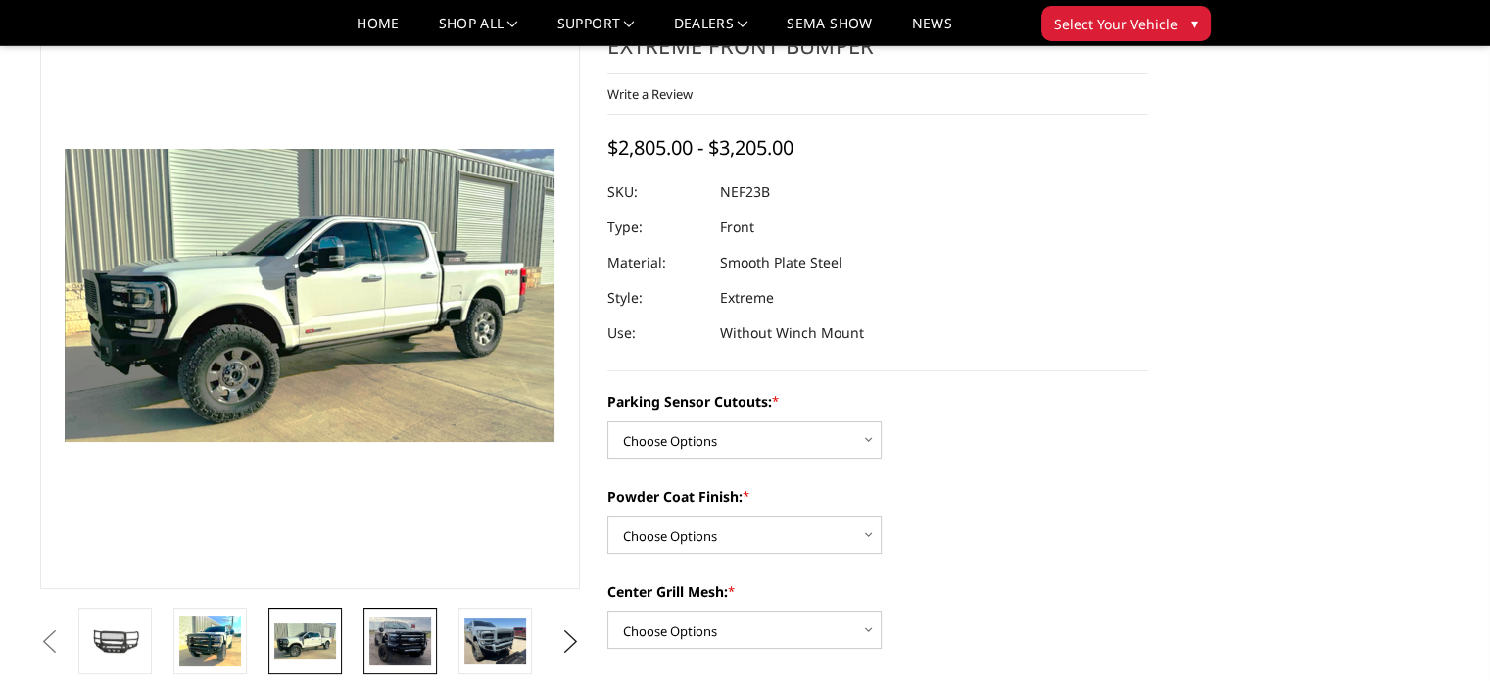
click at [408, 642] on img at bounding box center [400, 641] width 62 height 48
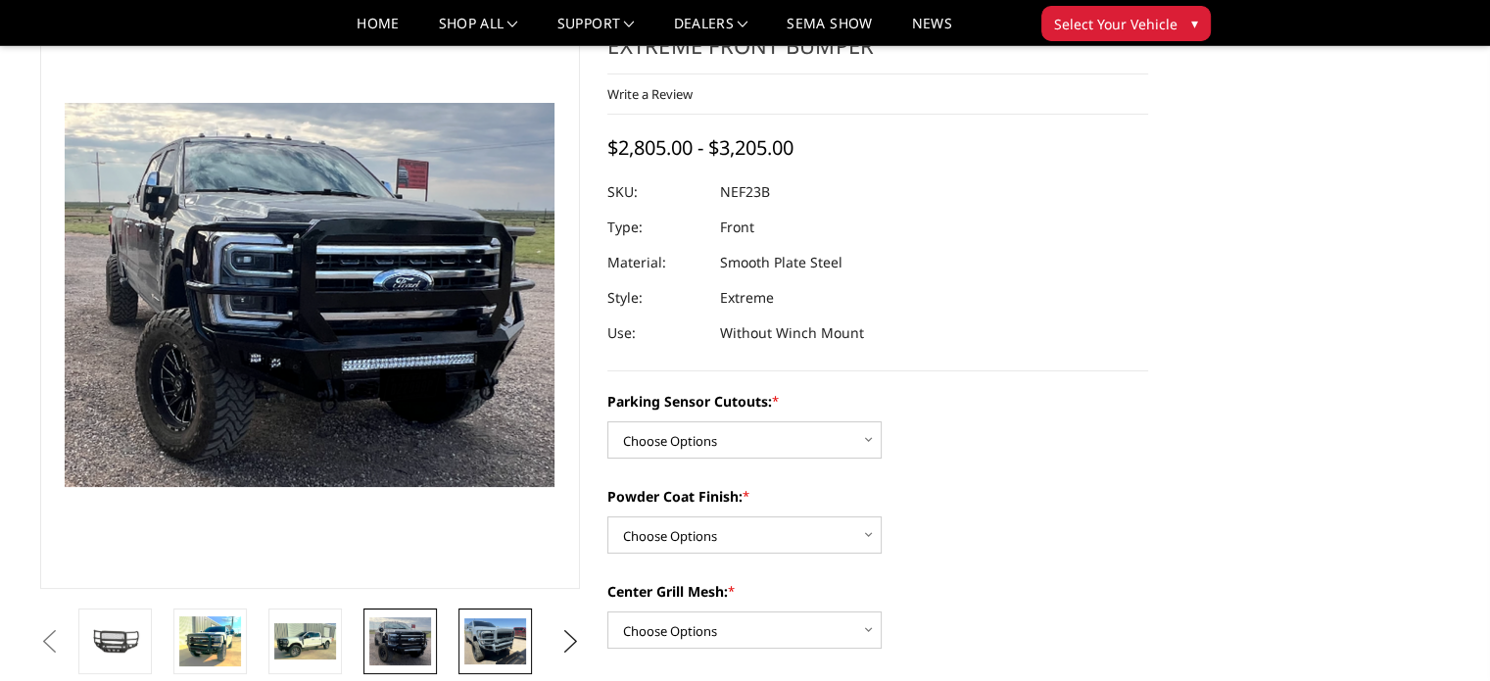
click at [470, 641] on img at bounding box center [495, 641] width 62 height 46
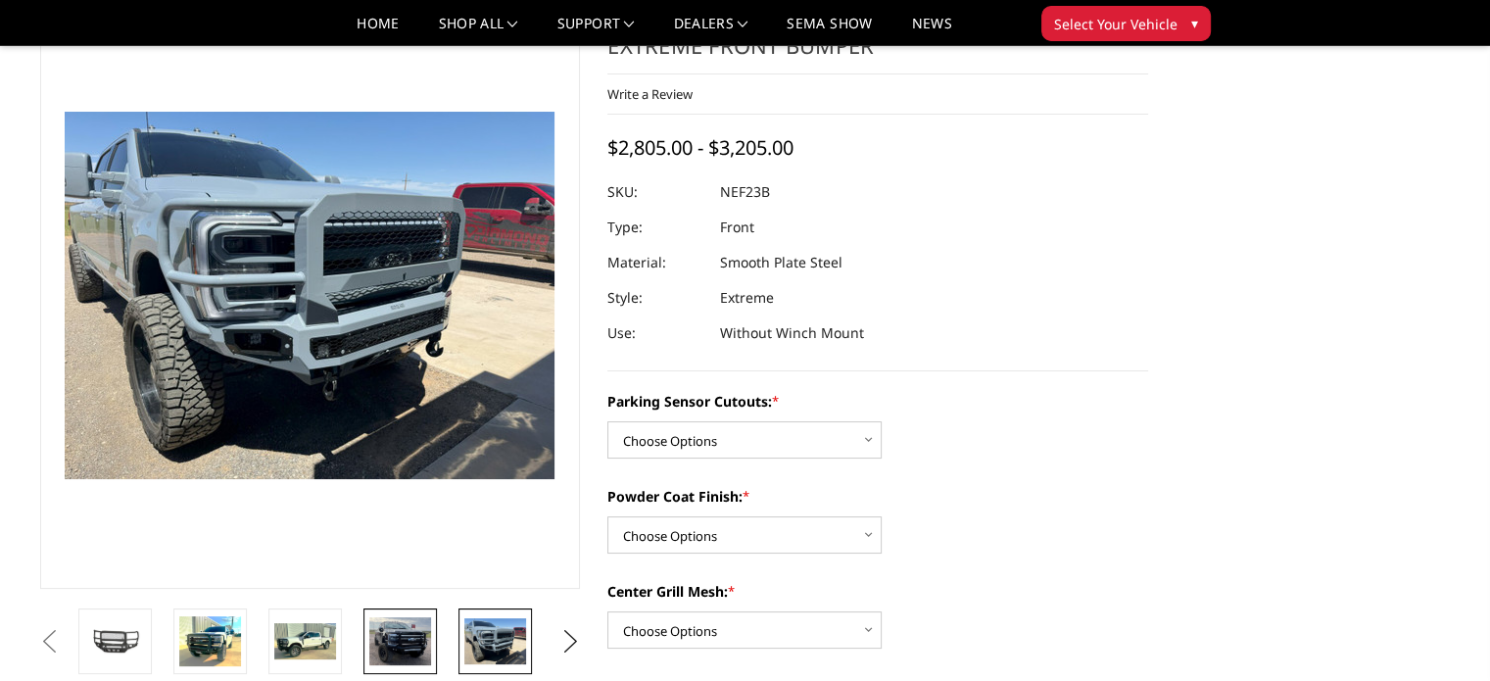
click at [412, 644] on img at bounding box center [400, 641] width 62 height 48
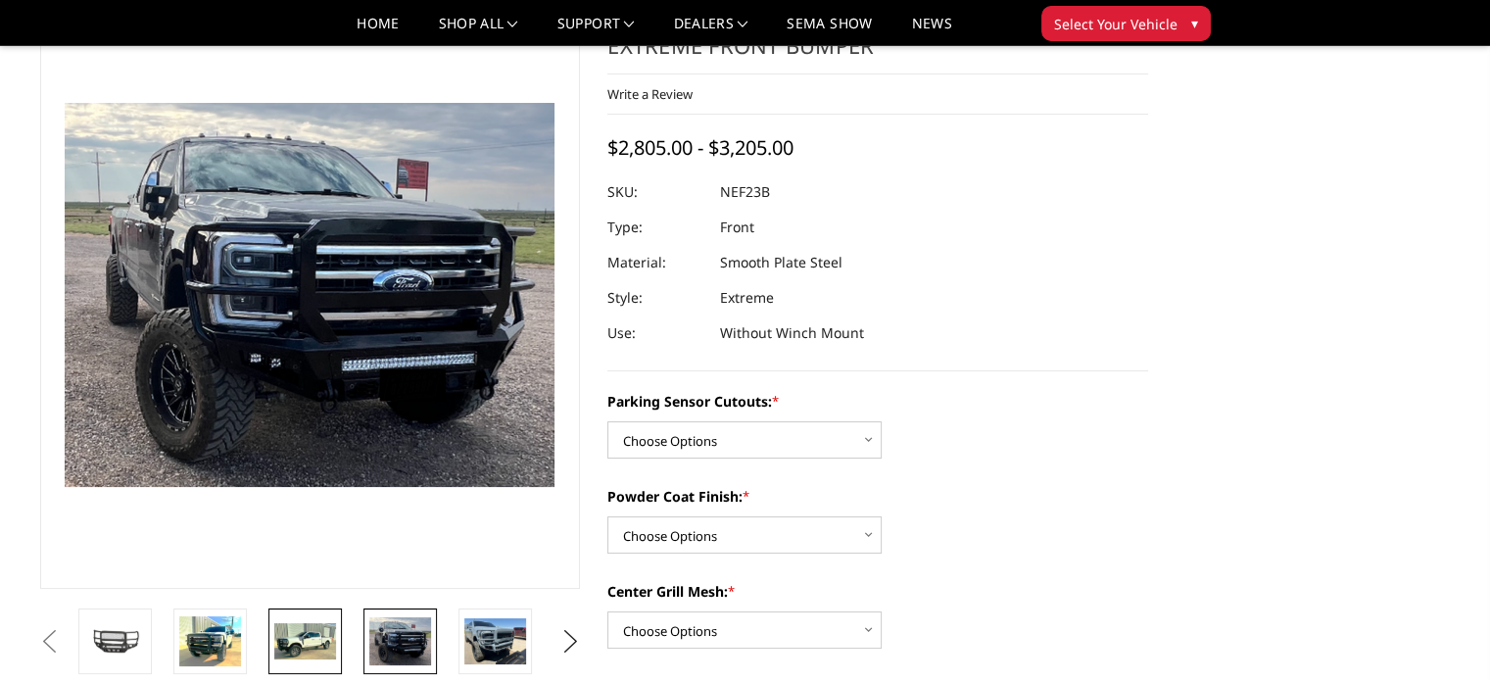
click at [294, 646] on img at bounding box center [305, 641] width 62 height 37
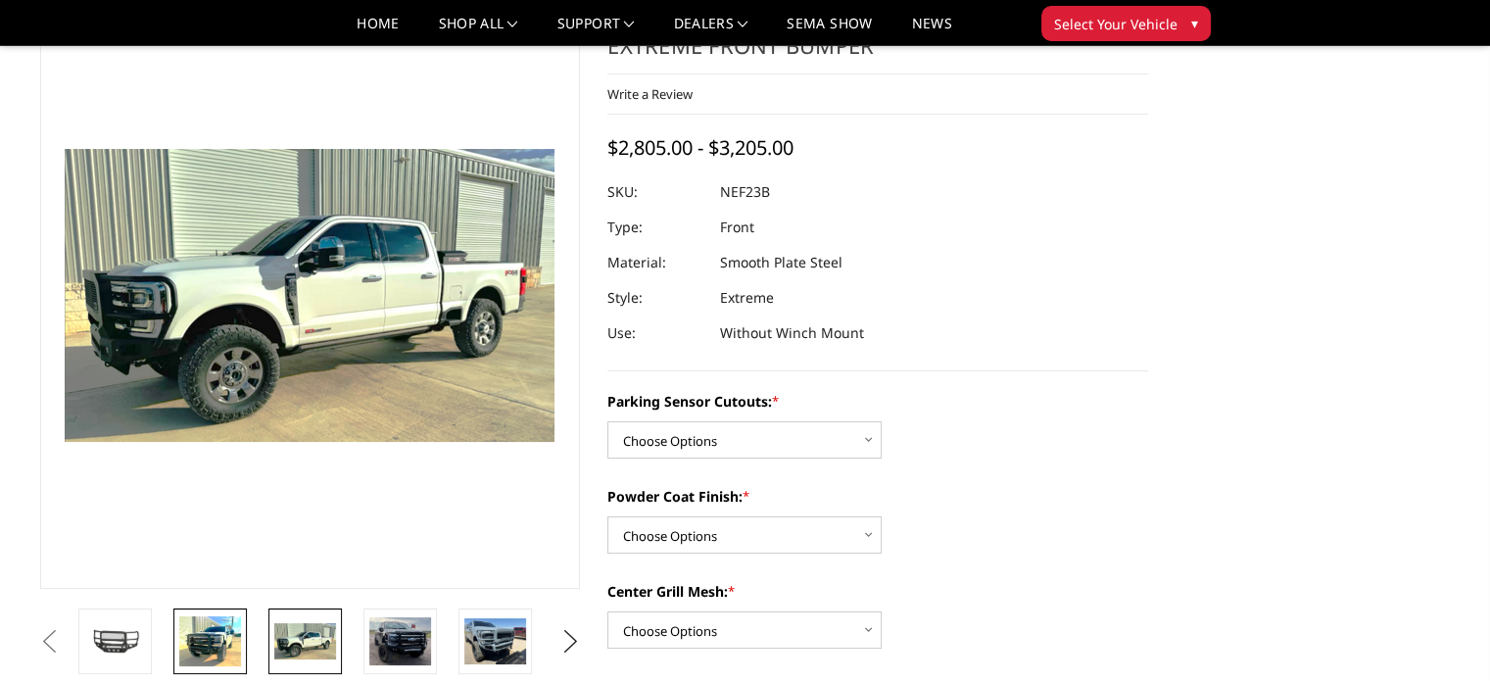
click at [204, 644] on img at bounding box center [210, 641] width 62 height 50
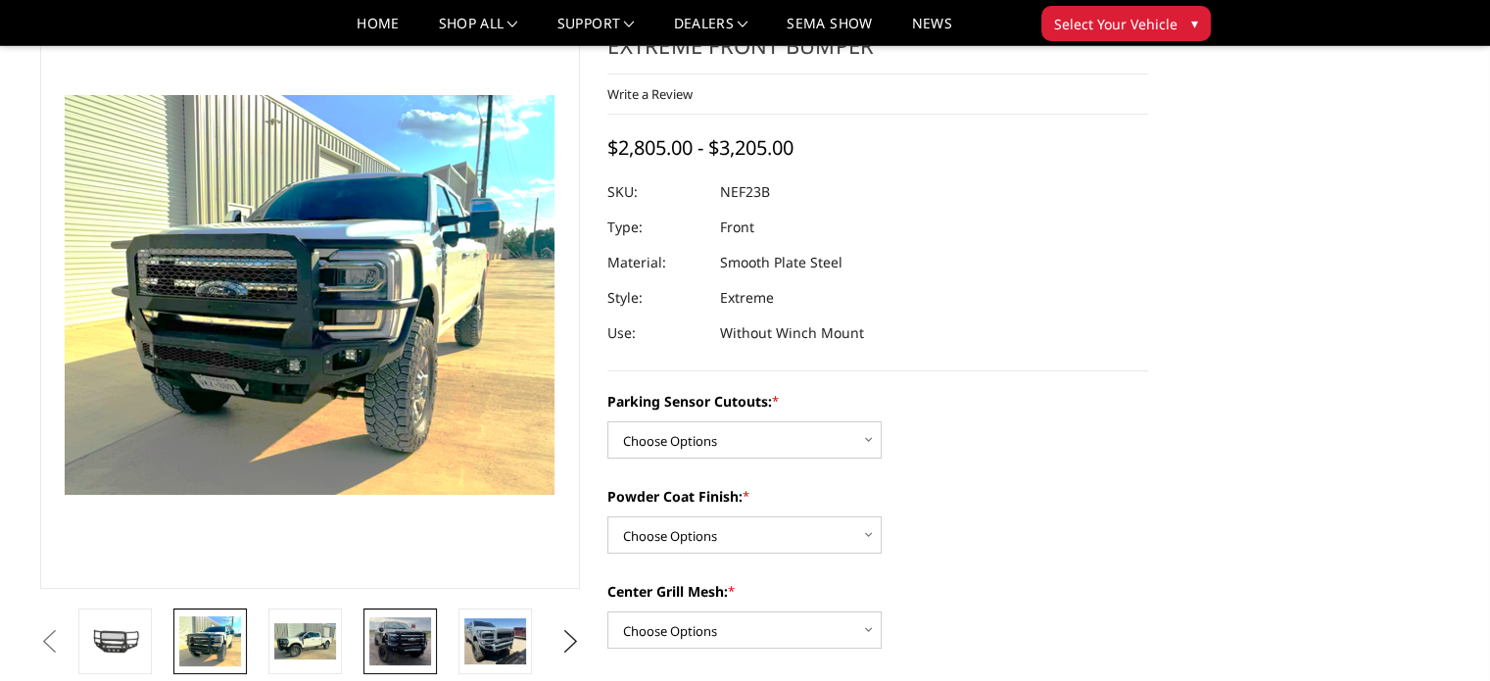
click at [429, 646] on img at bounding box center [400, 641] width 62 height 48
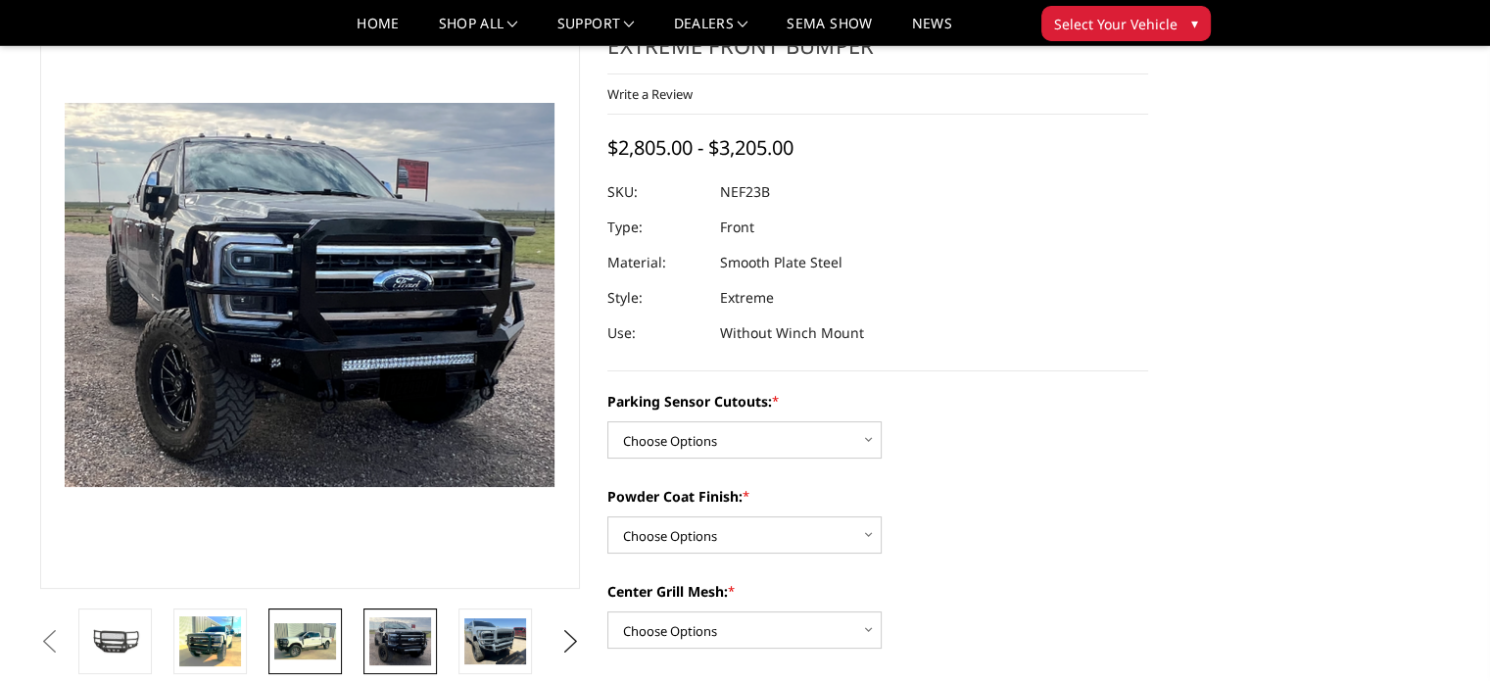
click at [309, 646] on img at bounding box center [305, 641] width 62 height 37
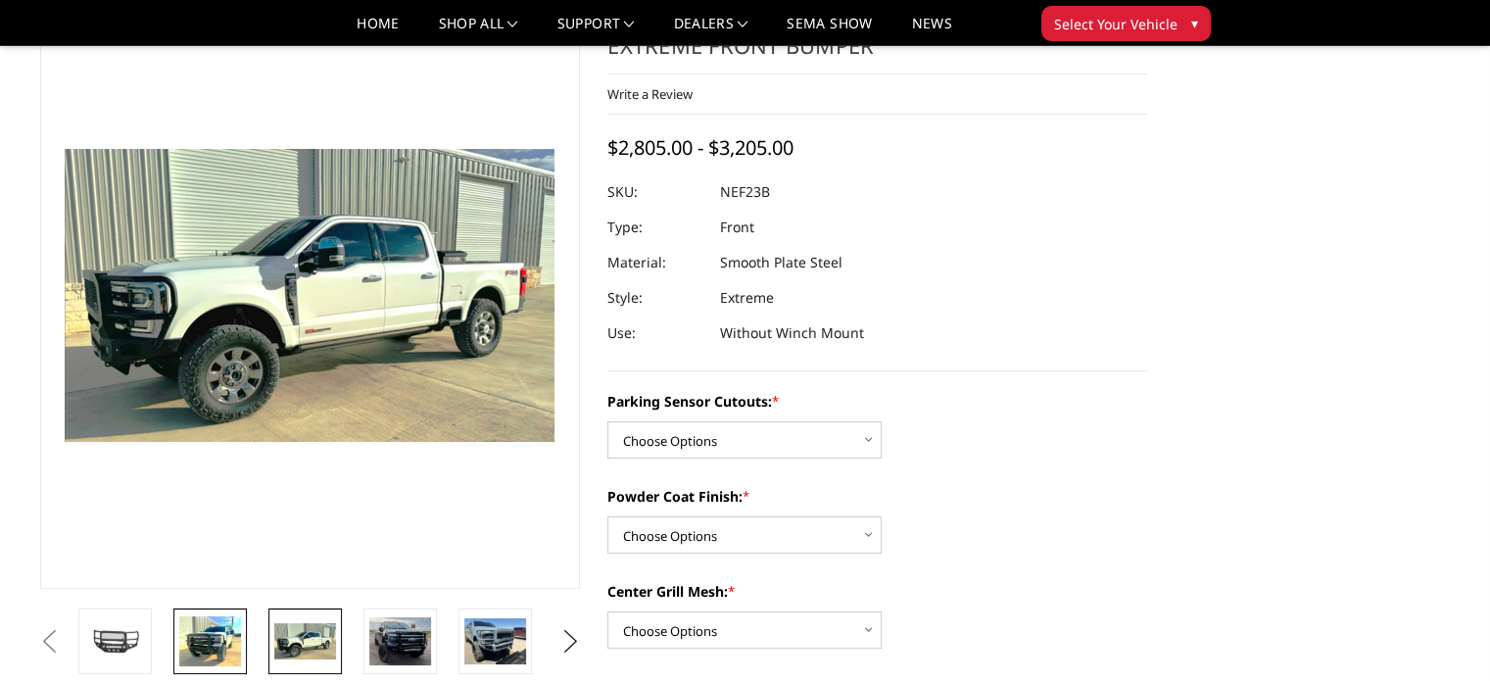
click at [208, 644] on img at bounding box center [210, 641] width 62 height 50
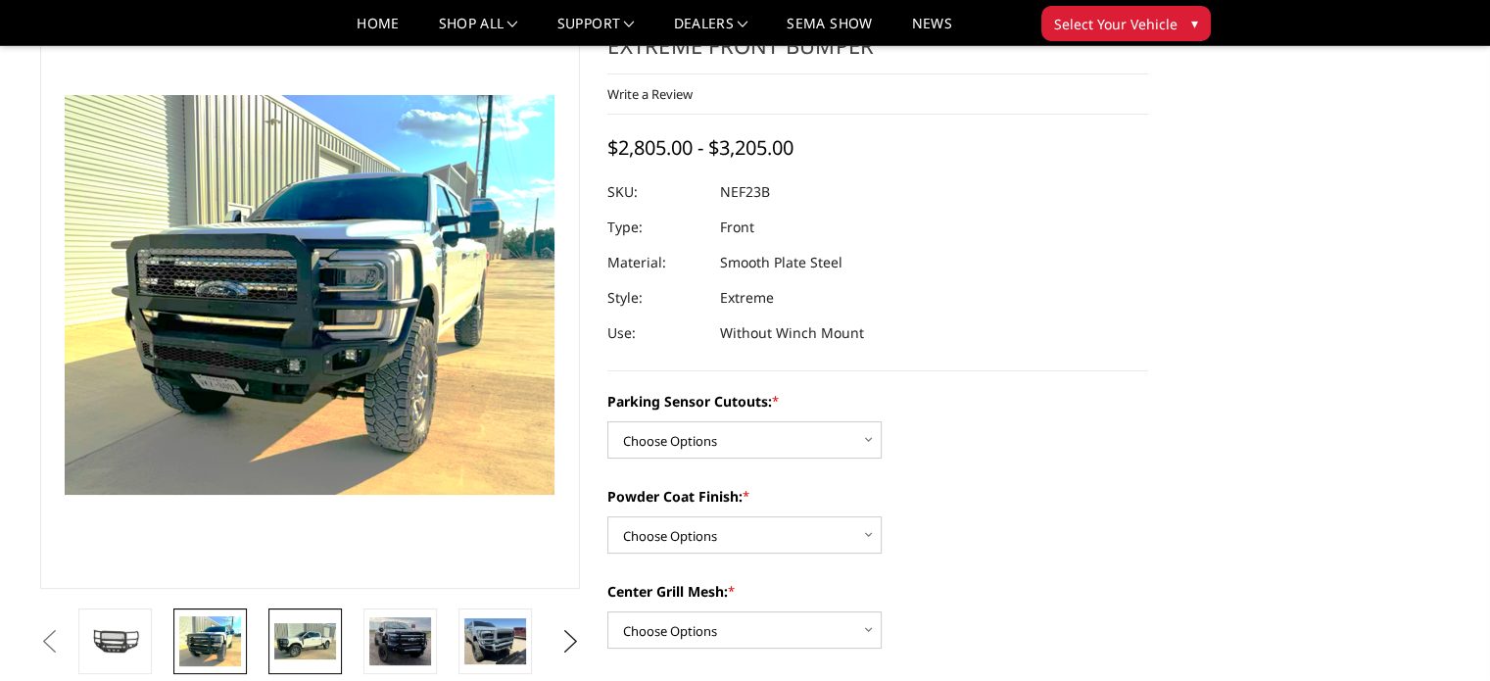
click at [290, 644] on img at bounding box center [305, 641] width 62 height 37
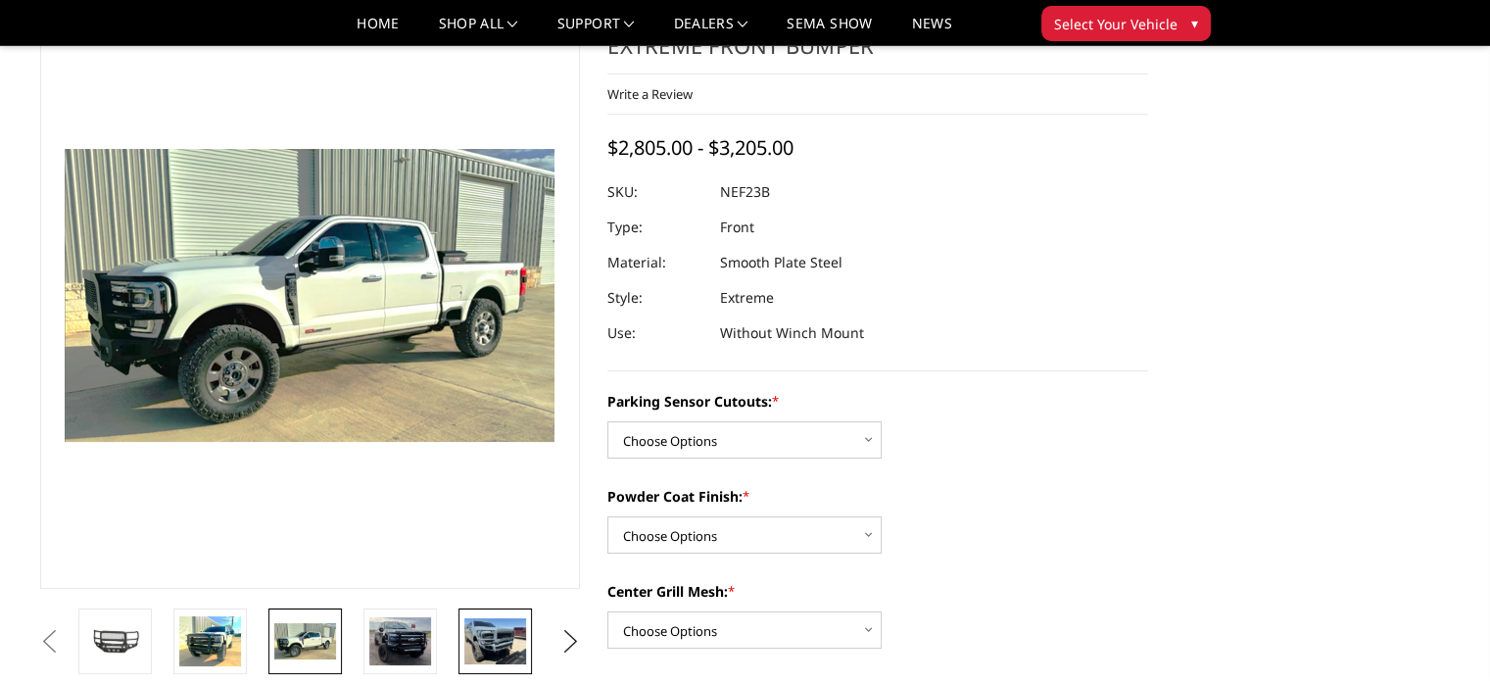
click at [478, 640] on img at bounding box center [495, 641] width 62 height 46
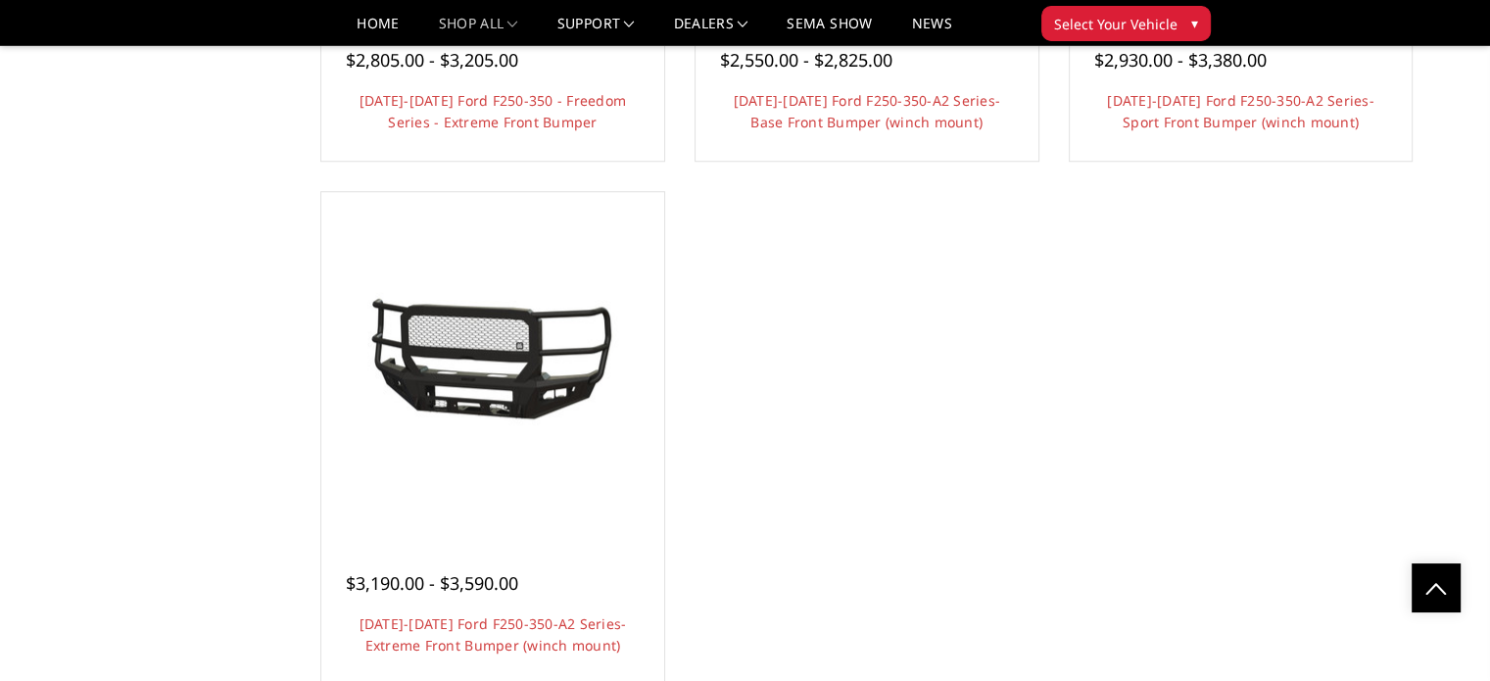
scroll to position [1714, 0]
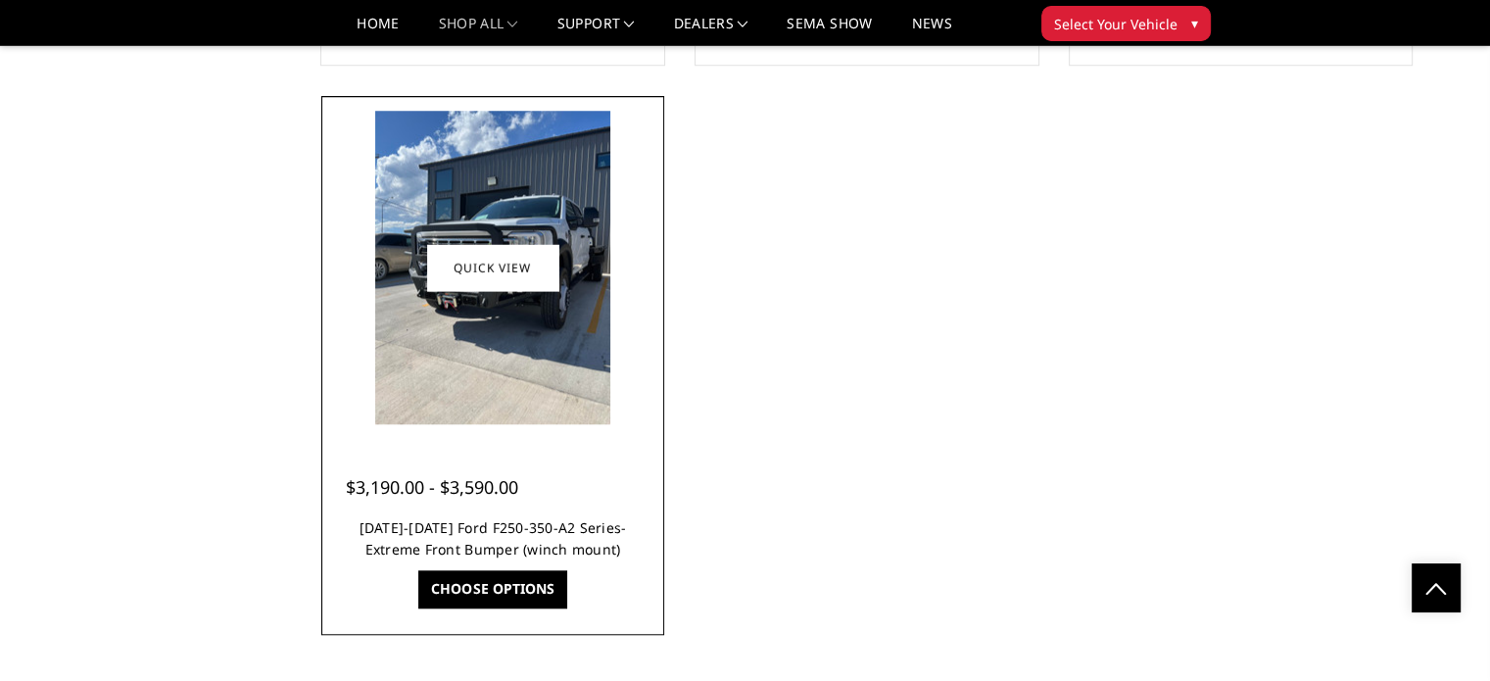
click at [412, 528] on link "[DATE]-[DATE] Ford F250-350-A2 Series-Extreme Front Bumper (winch mount)" at bounding box center [494, 538] width 268 height 40
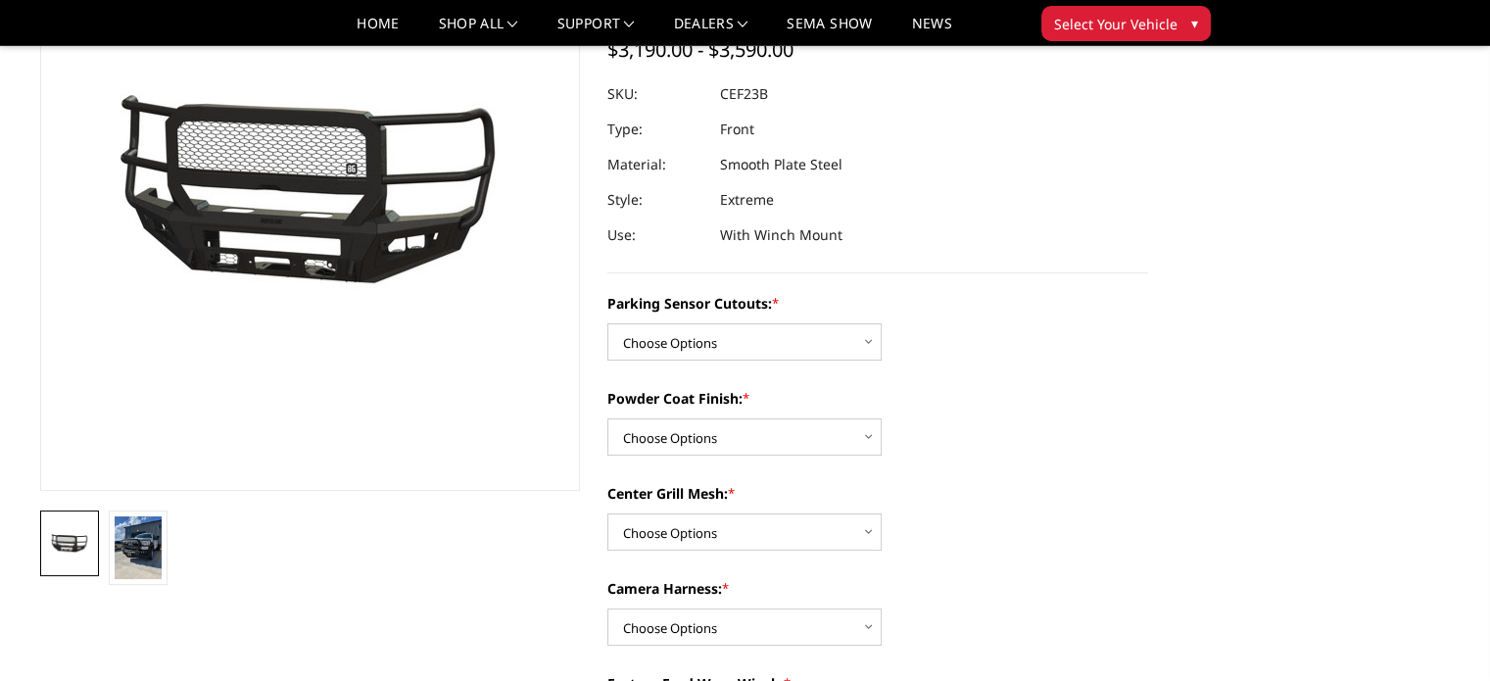
scroll to position [98, 0]
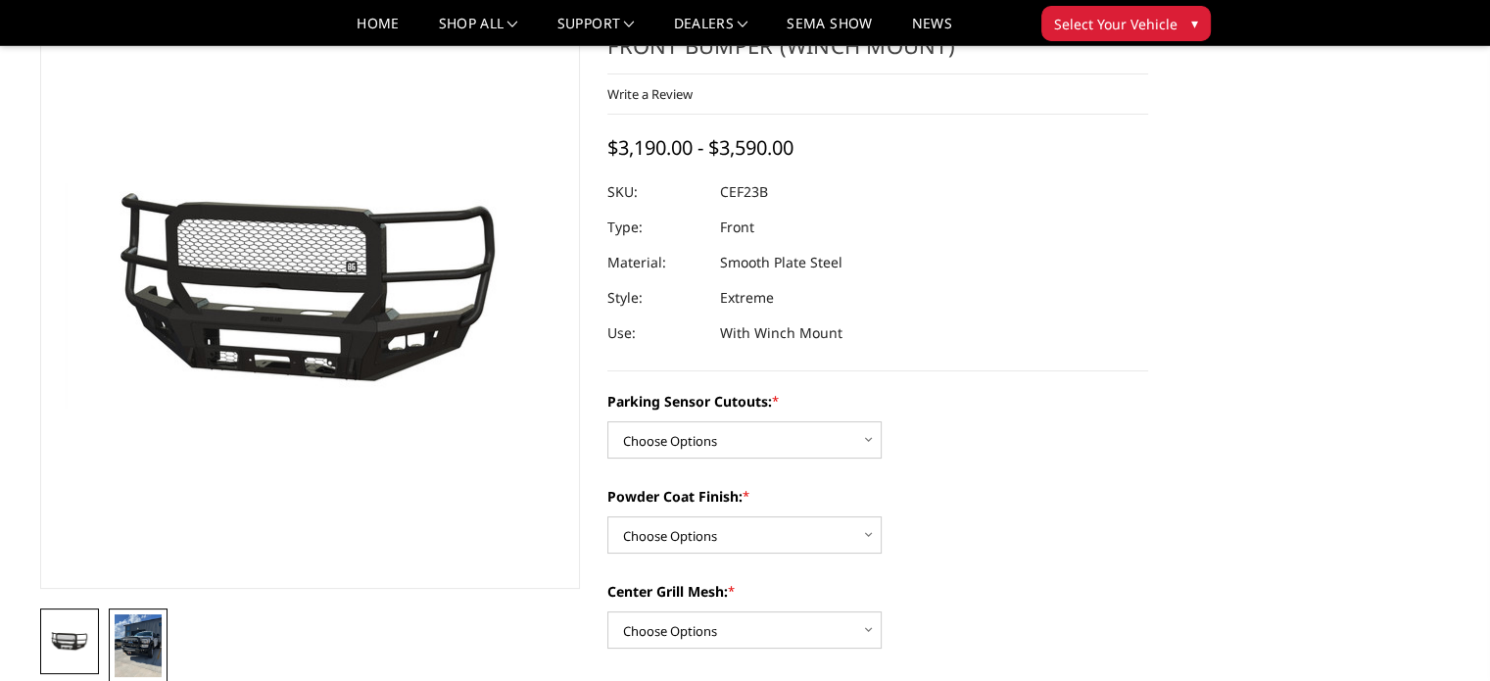
click at [153, 652] on img at bounding box center [138, 645] width 47 height 63
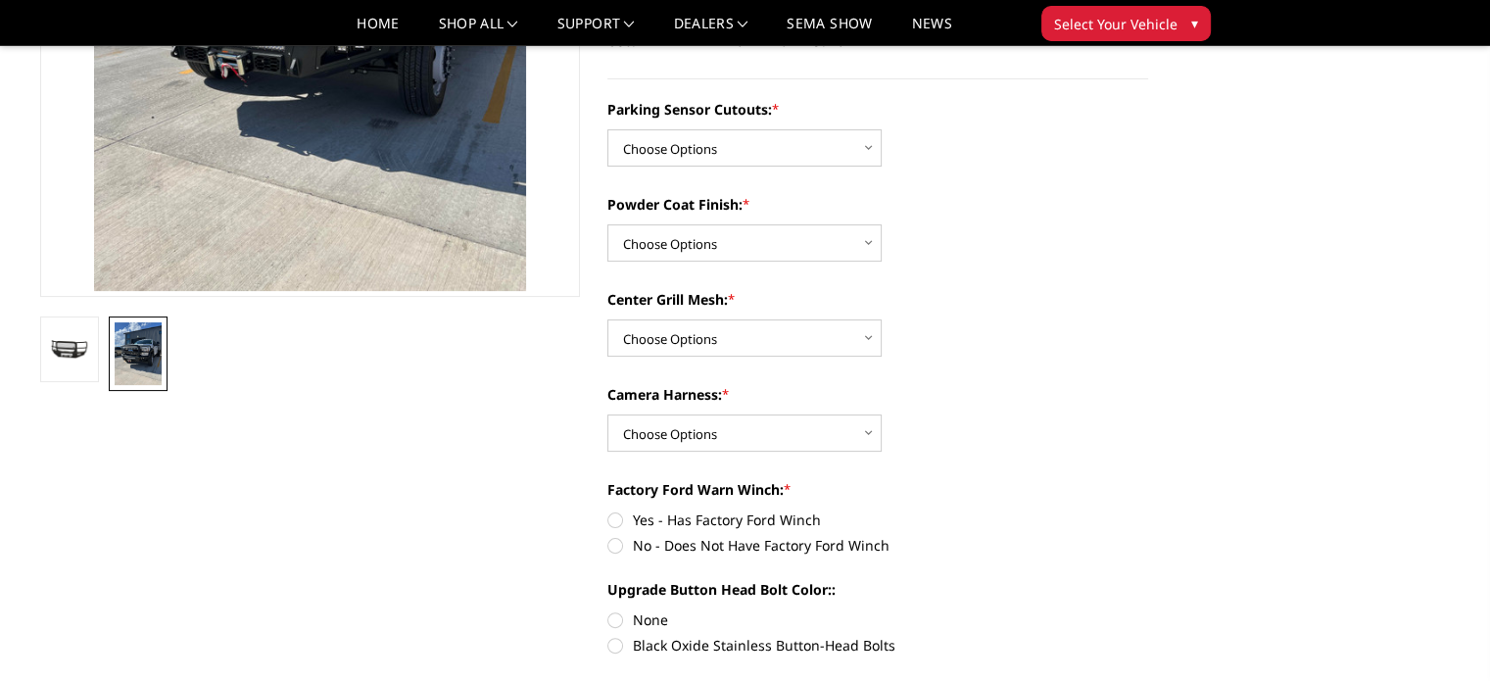
scroll to position [392, 0]
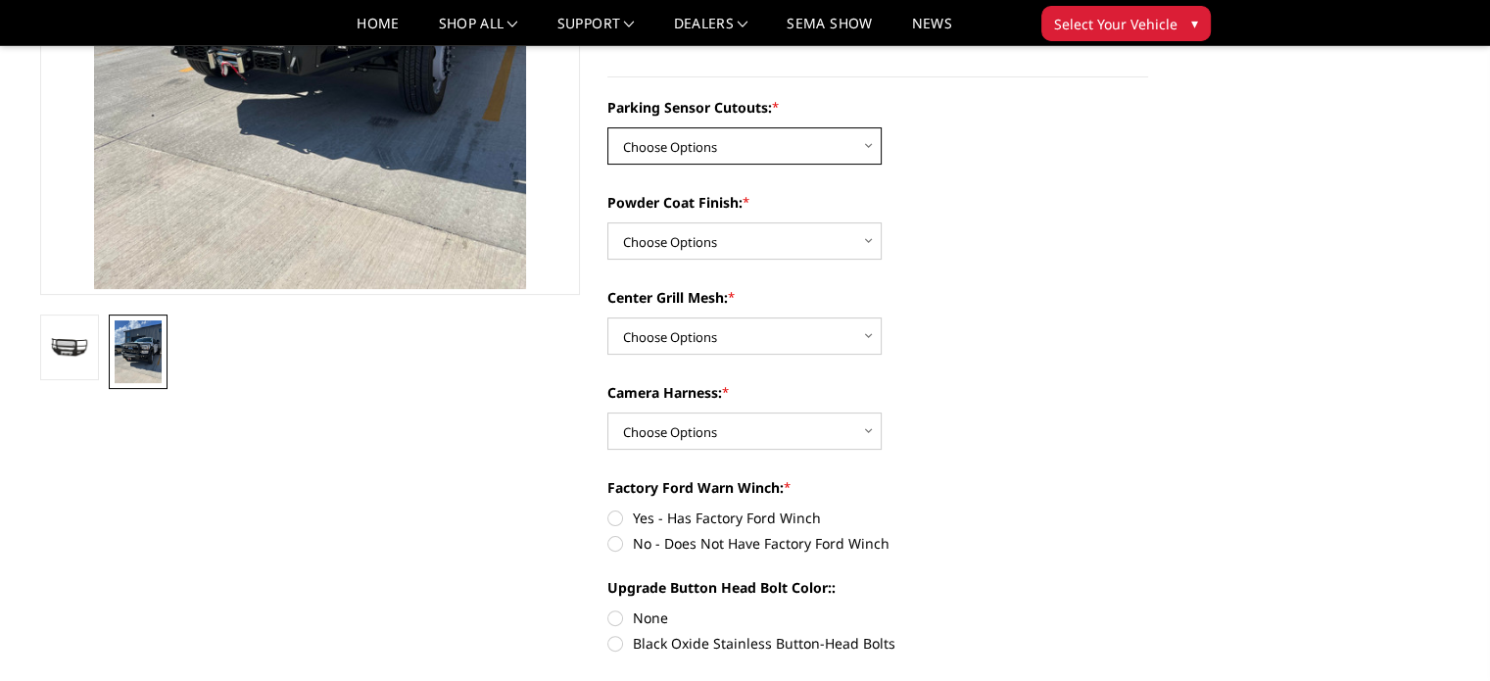
click at [751, 132] on select "Choose Options No-Without Parking Sensor Cutouts Yes-With Parking Sensor Cutouts" at bounding box center [745, 145] width 274 height 37
select select "2421"
click at [608, 127] on select "Choose Options No-Without Parking Sensor Cutouts Yes-With Parking Sensor Cutouts" at bounding box center [745, 145] width 274 height 37
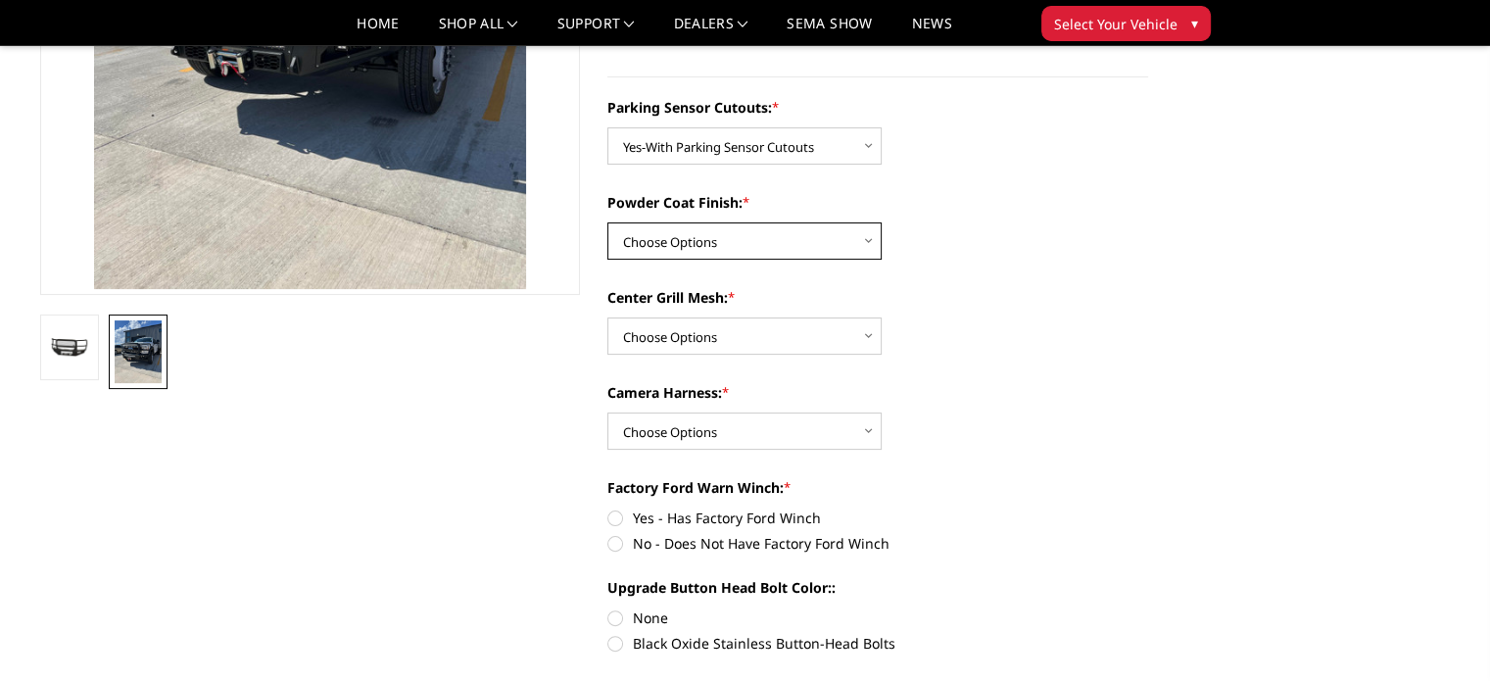
click at [733, 244] on select "Choose Options Bare Metal Textured Black Powder Coat" at bounding box center [745, 240] width 274 height 37
select select "2423"
click at [608, 222] on select "Choose Options Bare Metal Textured Black Powder Coat" at bounding box center [745, 240] width 274 height 37
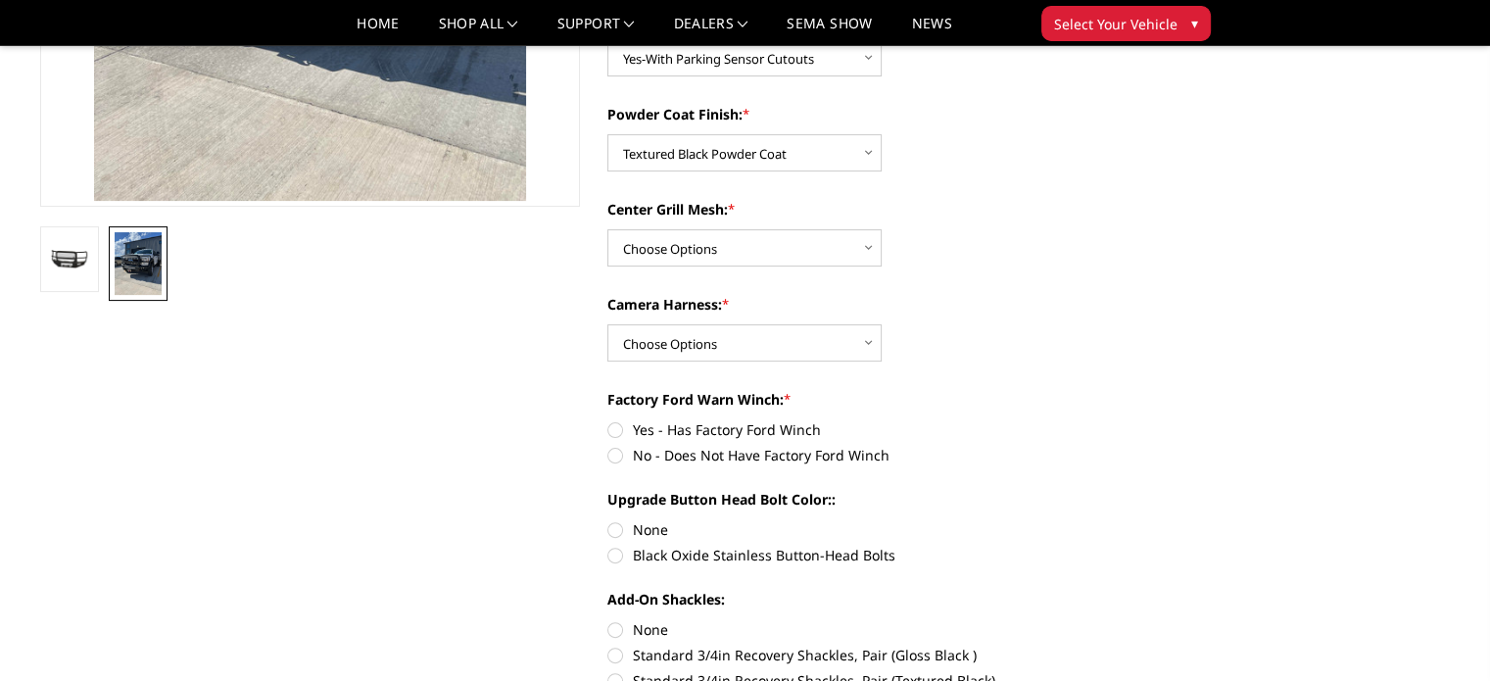
scroll to position [588, 0]
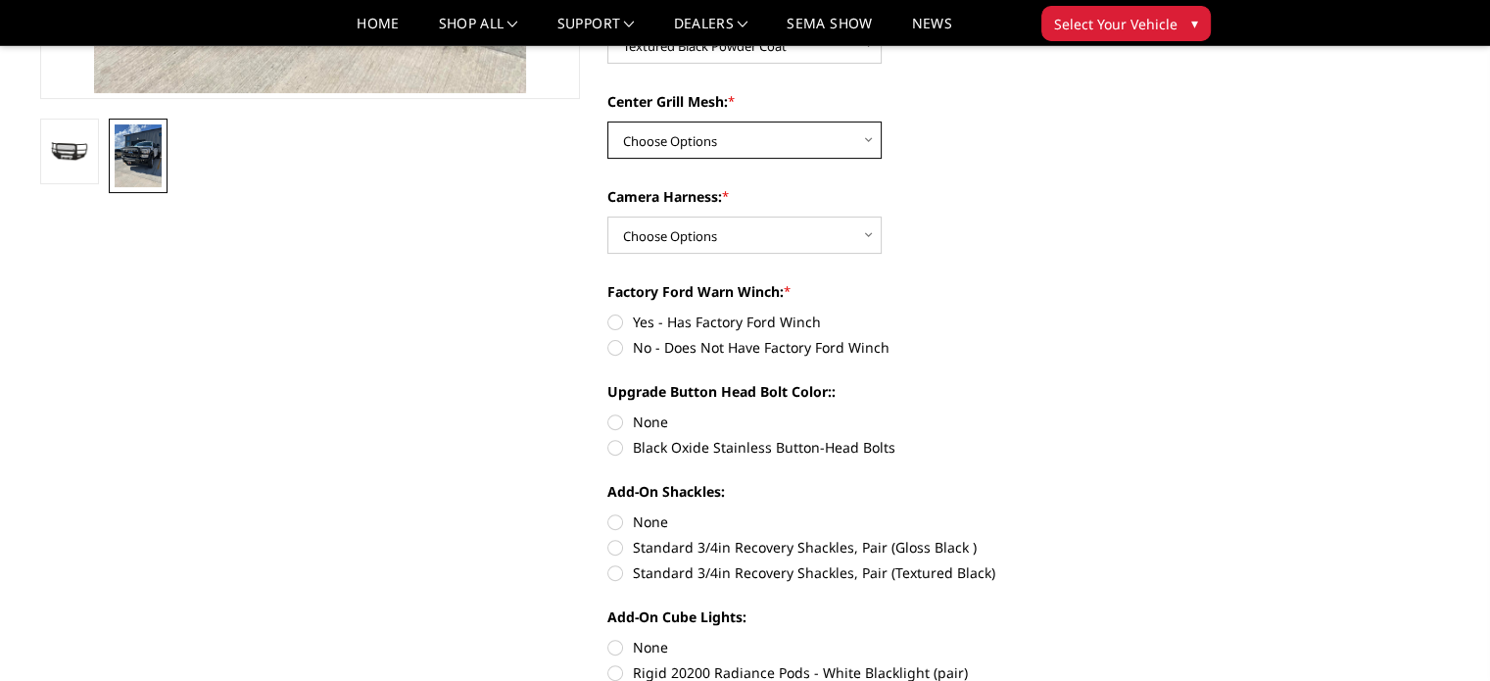
click at [720, 145] on select "Choose Options With Center Grill Mesh Without Center Grill Mesh" at bounding box center [745, 140] width 274 height 37
select select "2424"
click at [608, 122] on select "Choose Options With Center Grill Mesh Without Center Grill Mesh" at bounding box center [745, 140] width 274 height 37
click at [731, 239] on select "Choose Options WITH Camera Harness WITHOUT Camera Harness" at bounding box center [745, 235] width 274 height 37
select select "2426"
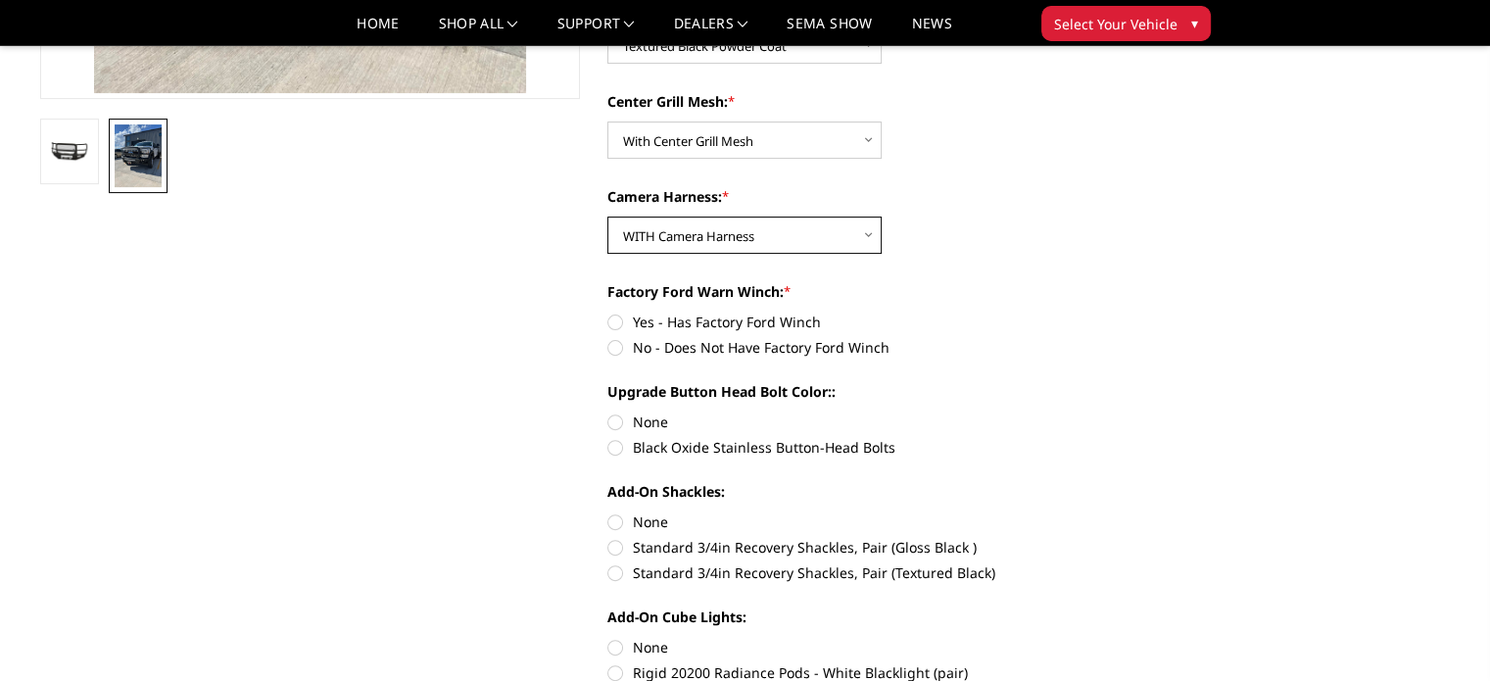
click at [608, 217] on select "Choose Options WITH Camera Harness WITHOUT Camera Harness" at bounding box center [745, 235] width 274 height 37
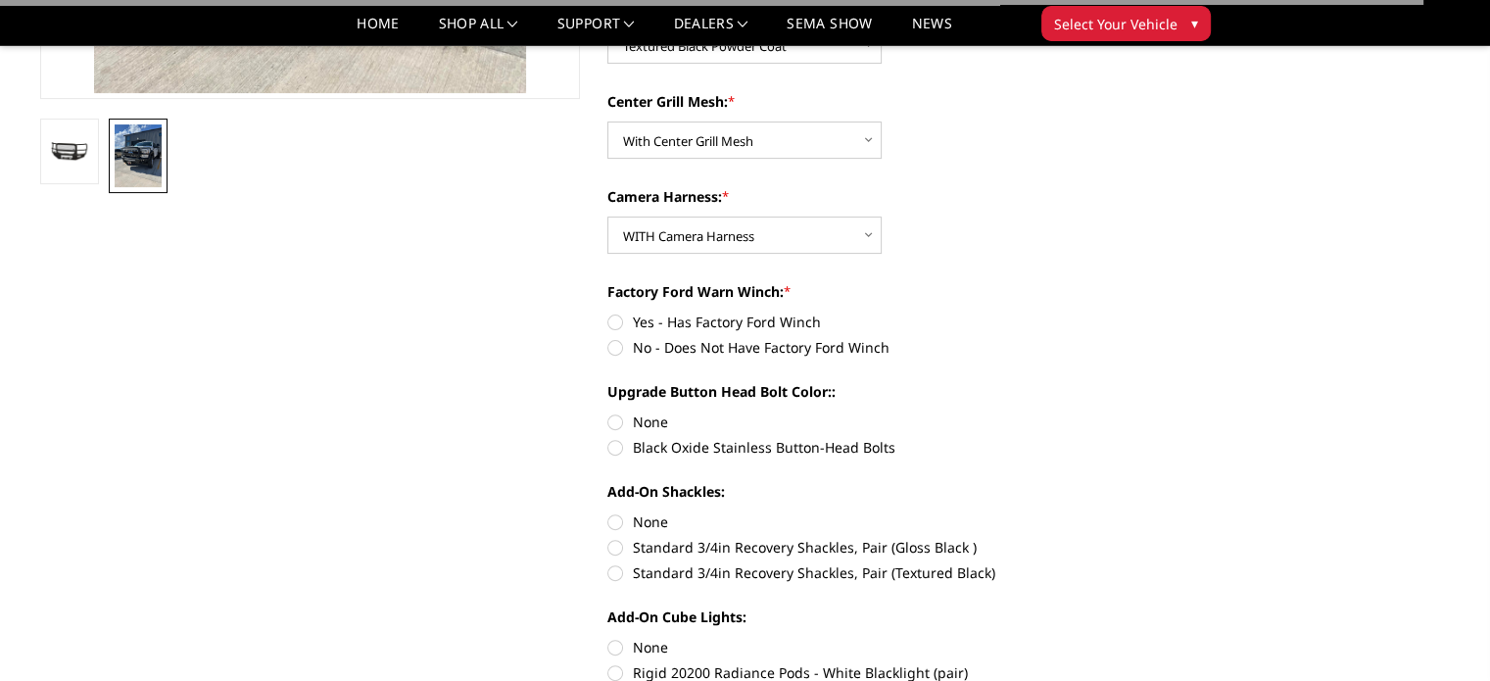
click at [991, 265] on div "Parking Sensor Cutouts: * Choose Options No-Without Parking Sensor Cutouts Yes-…" at bounding box center [878, 543] width 541 height 1284
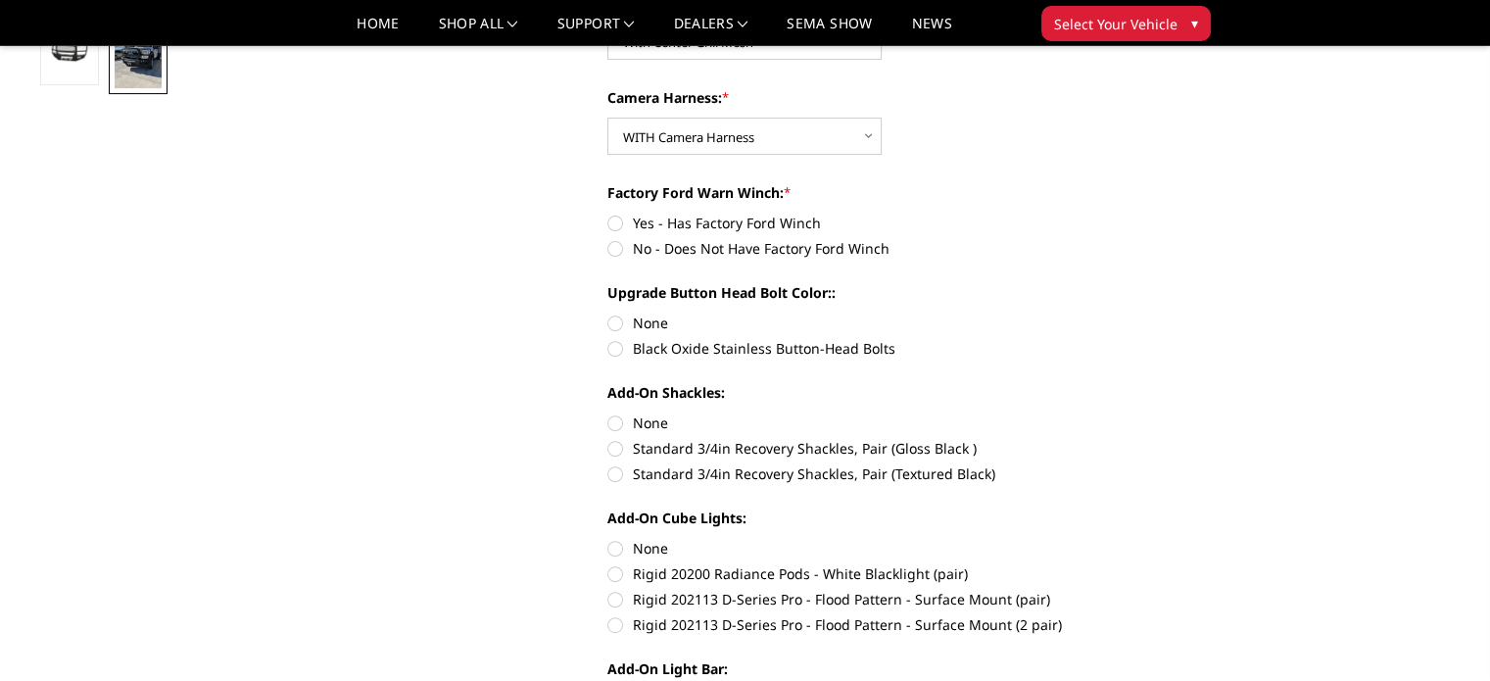
scroll to position [784, 0]
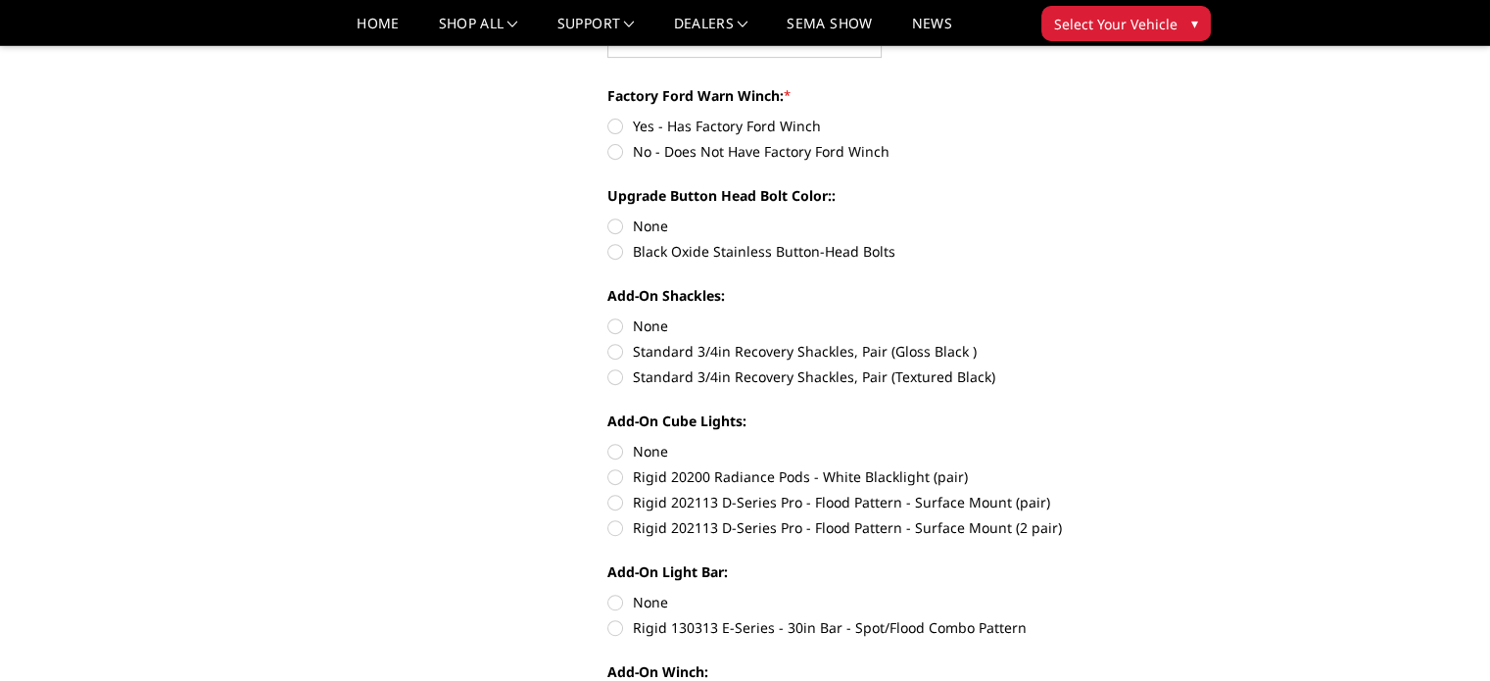
click at [615, 157] on label "No - Does Not Have Factory Ford Winch" at bounding box center [878, 151] width 541 height 21
click at [1148, 117] on input "No - Does Not Have Factory Ford Winch" at bounding box center [1148, 116] width 1 height 1
radio input "true"
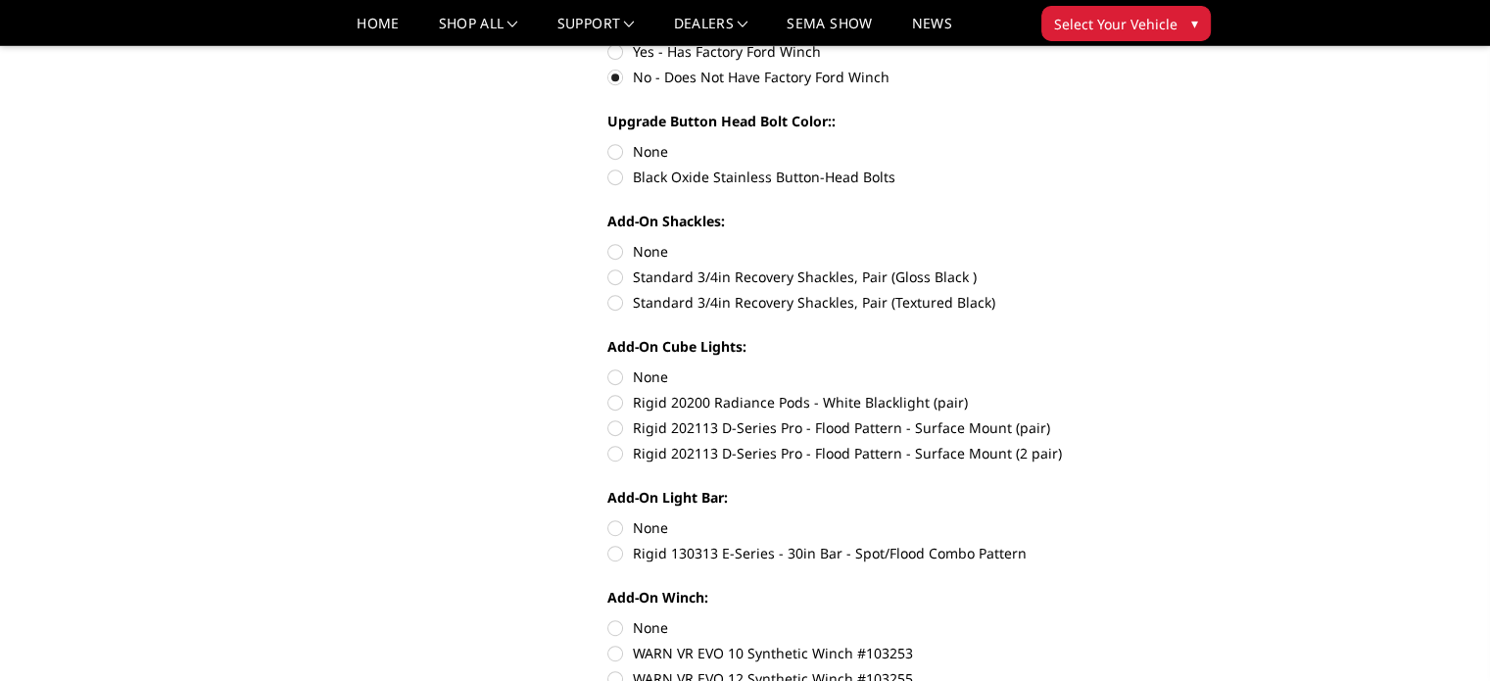
scroll to position [882, 0]
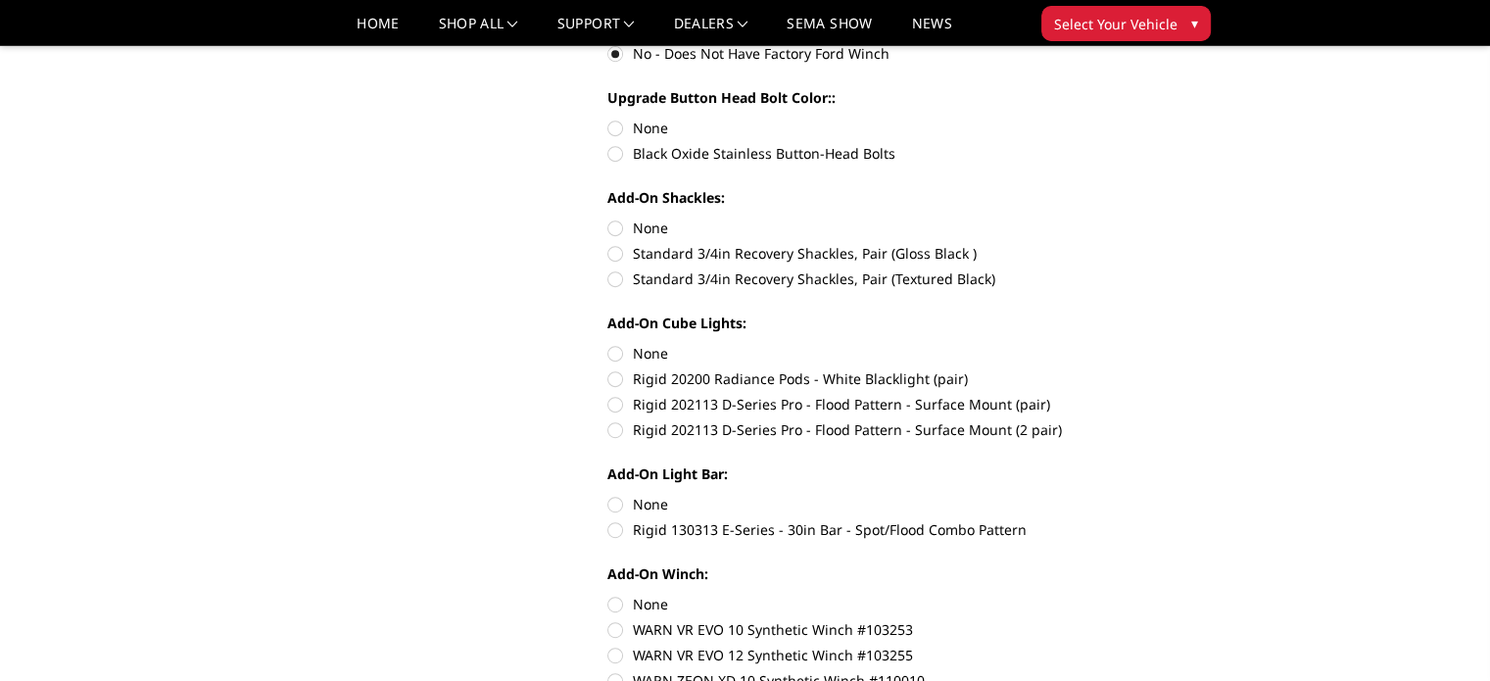
click at [612, 158] on label "Black Oxide Stainless Button-Head Bolts" at bounding box center [878, 153] width 541 height 21
click at [1148, 119] on input "Black Oxide Stainless Button-Head Bolts" at bounding box center [1148, 118] width 1 height 1
radio input "true"
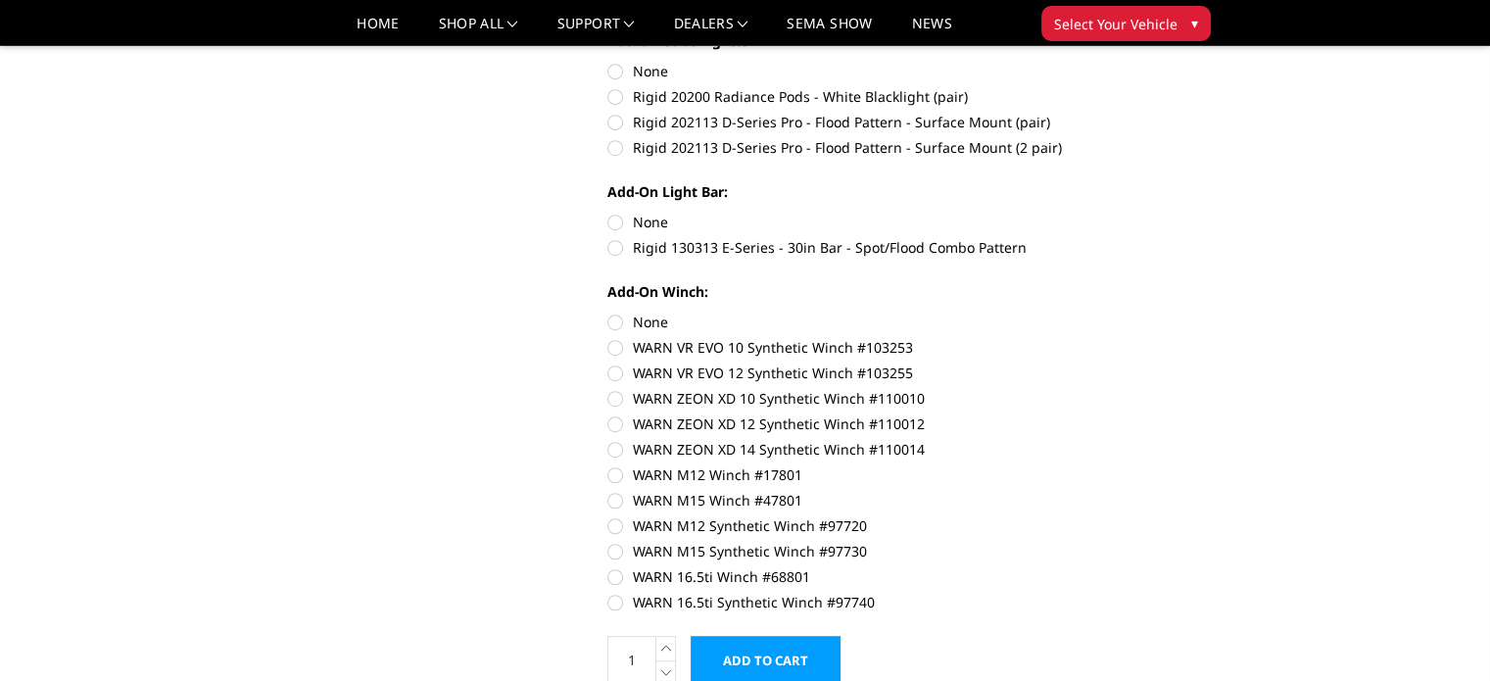
scroll to position [1176, 0]
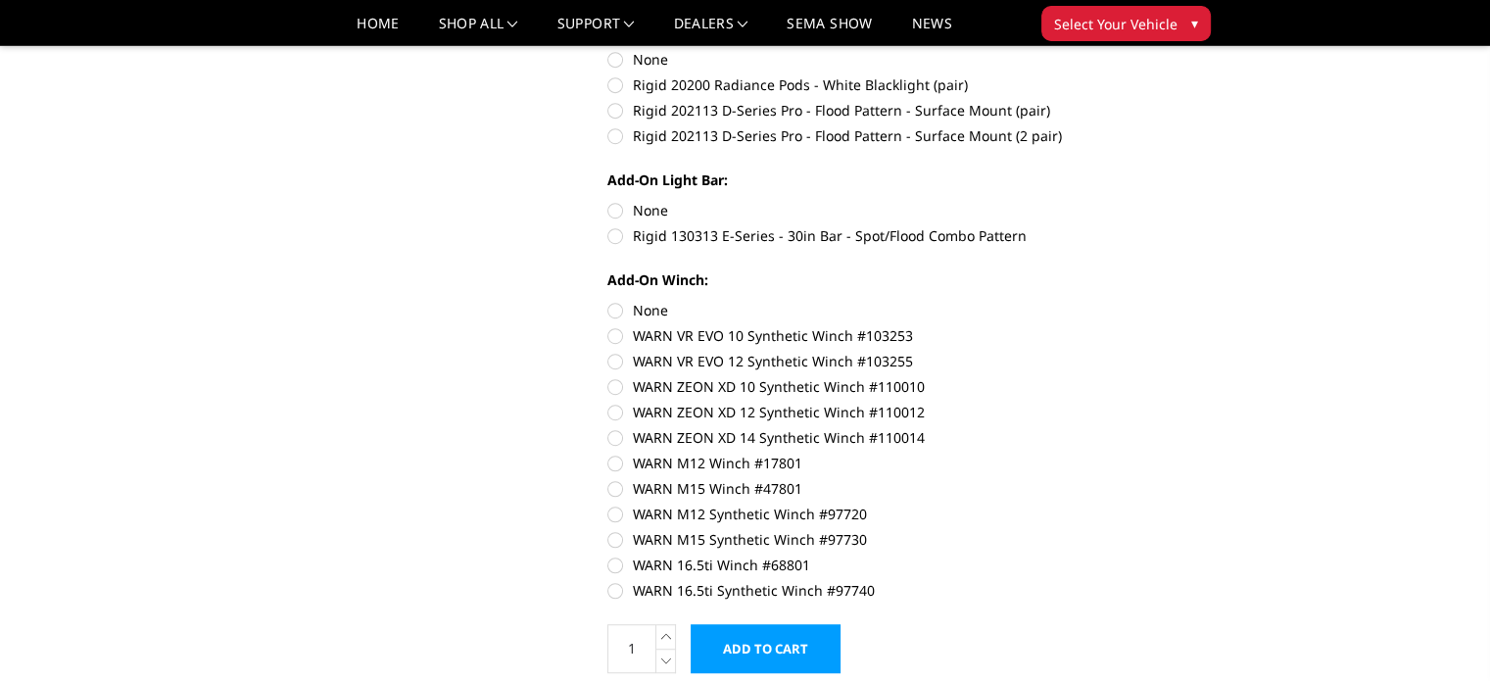
click at [616, 139] on label "Rigid 202113 D-Series Pro - Flood Pattern - Surface Mount (2 pair)" at bounding box center [878, 135] width 541 height 21
click at [1148, 101] on input "Rigid 202113 D-Series Pro - Flood Pattern - Surface Mount (2 pair)" at bounding box center [1148, 100] width 1 height 1
radio input "true"
click at [614, 236] on label "Rigid 130313 E-Series - 30in Bar - Spot/Flood Combo Pattern" at bounding box center [878, 235] width 541 height 21
click at [1148, 201] on input "Rigid 130313 E-Series - 30in Bar - Spot/Flood Combo Pattern" at bounding box center [1148, 200] width 1 height 1
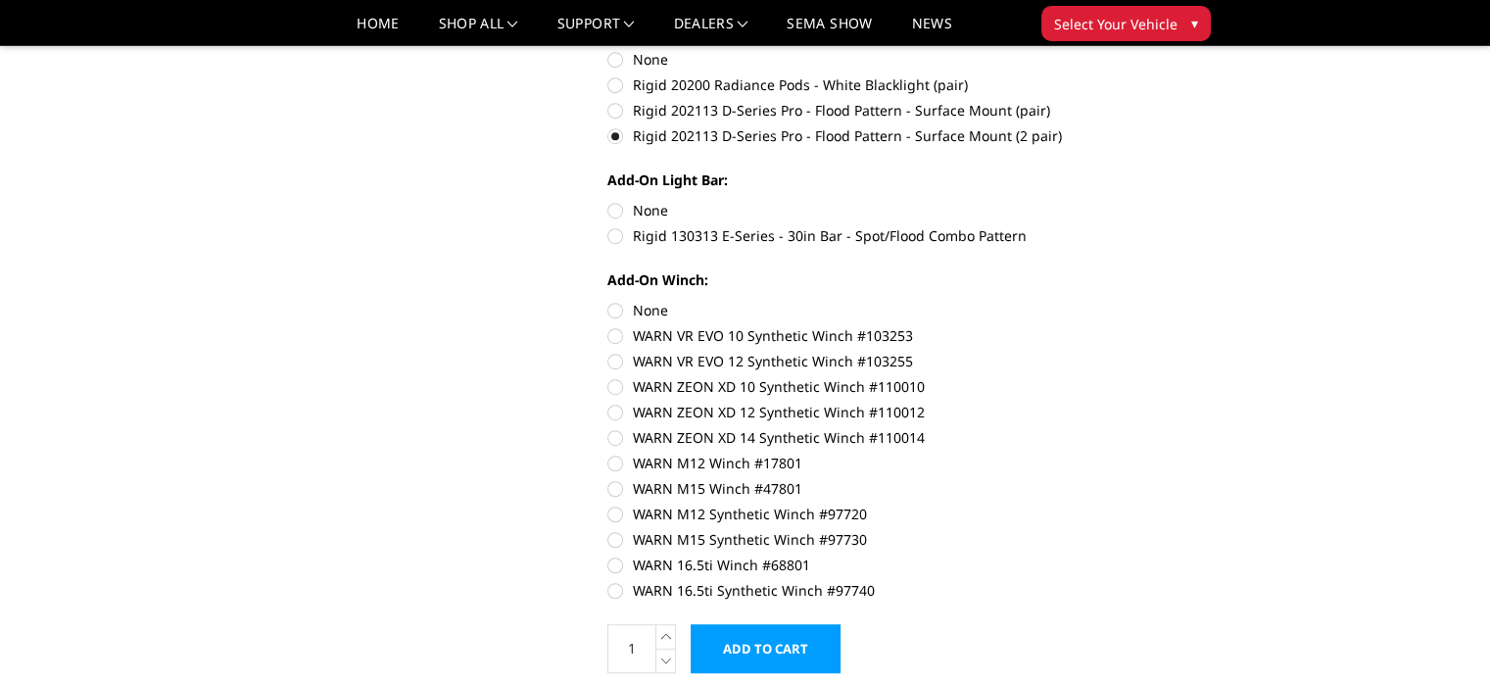
radio input "true"
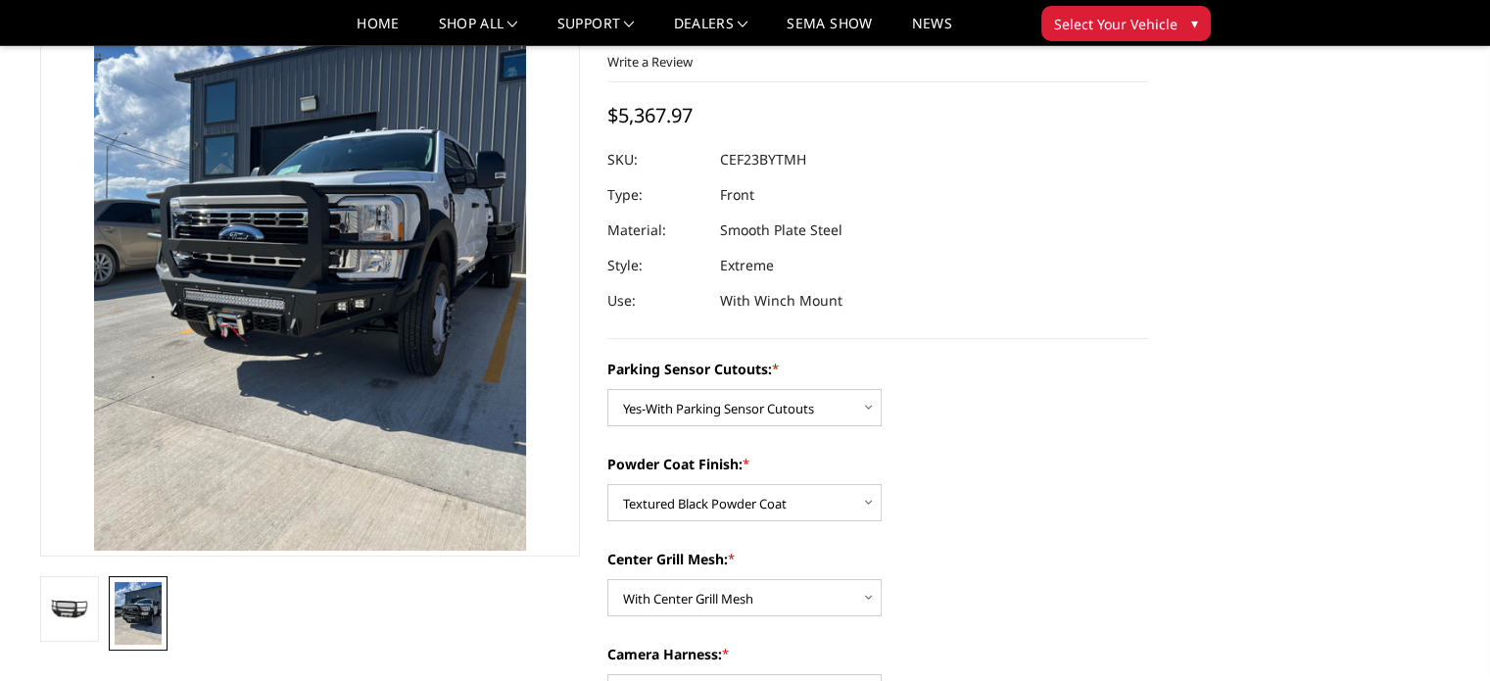
scroll to position [98, 0]
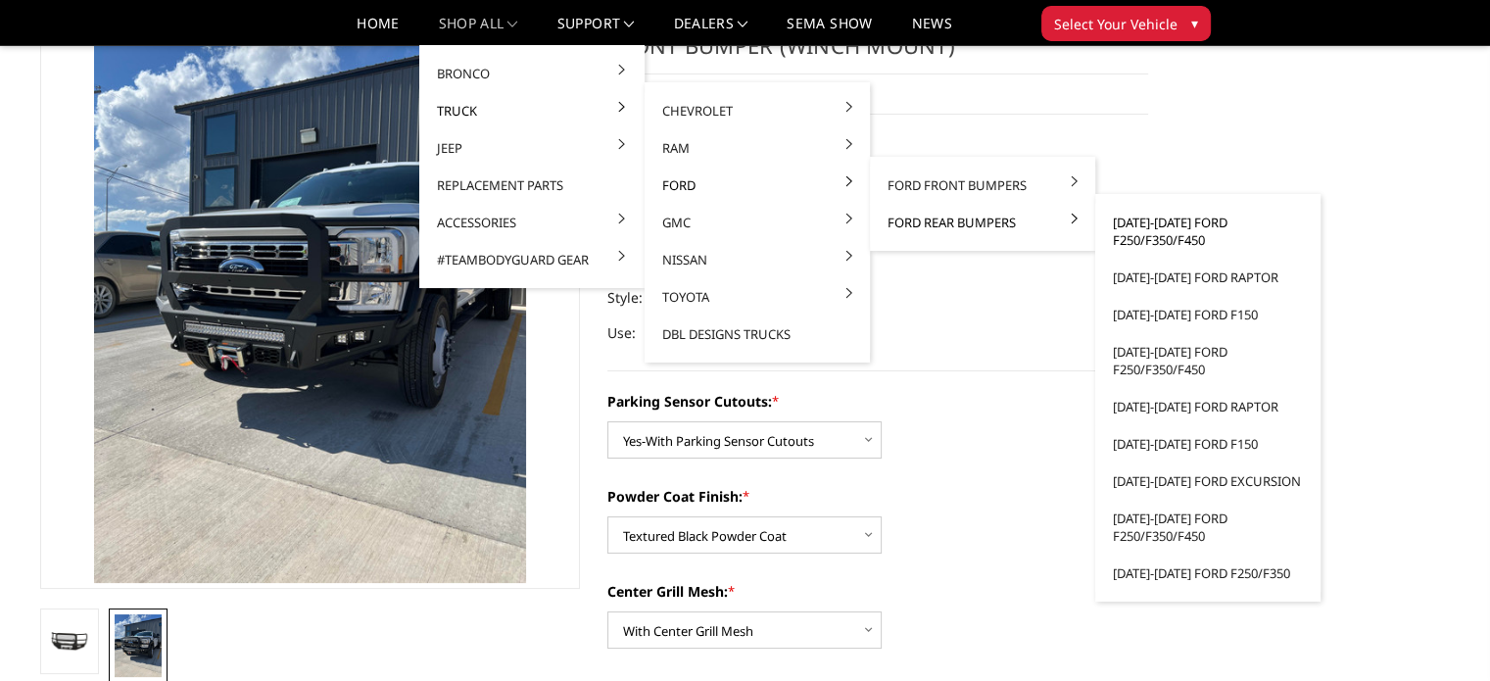
click at [1142, 225] on link "[DATE]-[DATE] Ford F250/F350/F450" at bounding box center [1208, 231] width 210 height 55
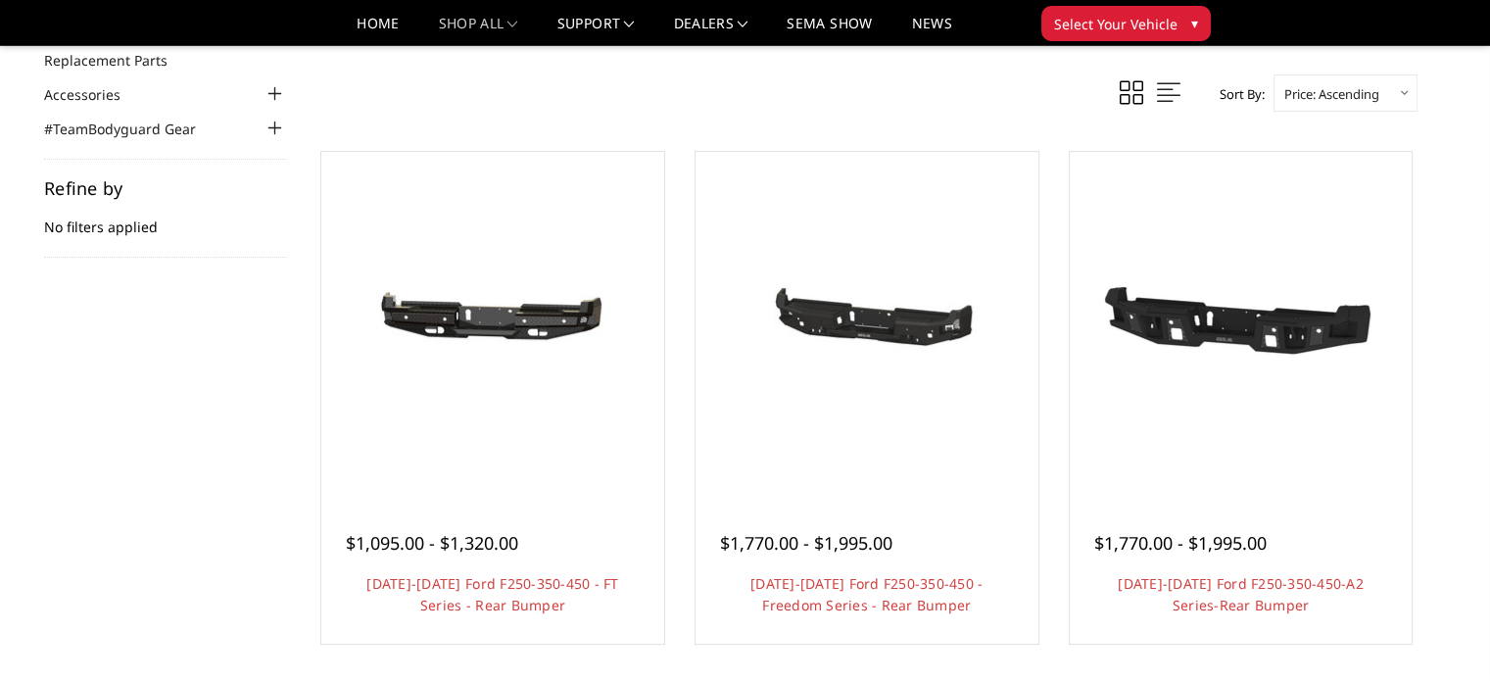
scroll to position [294, 0]
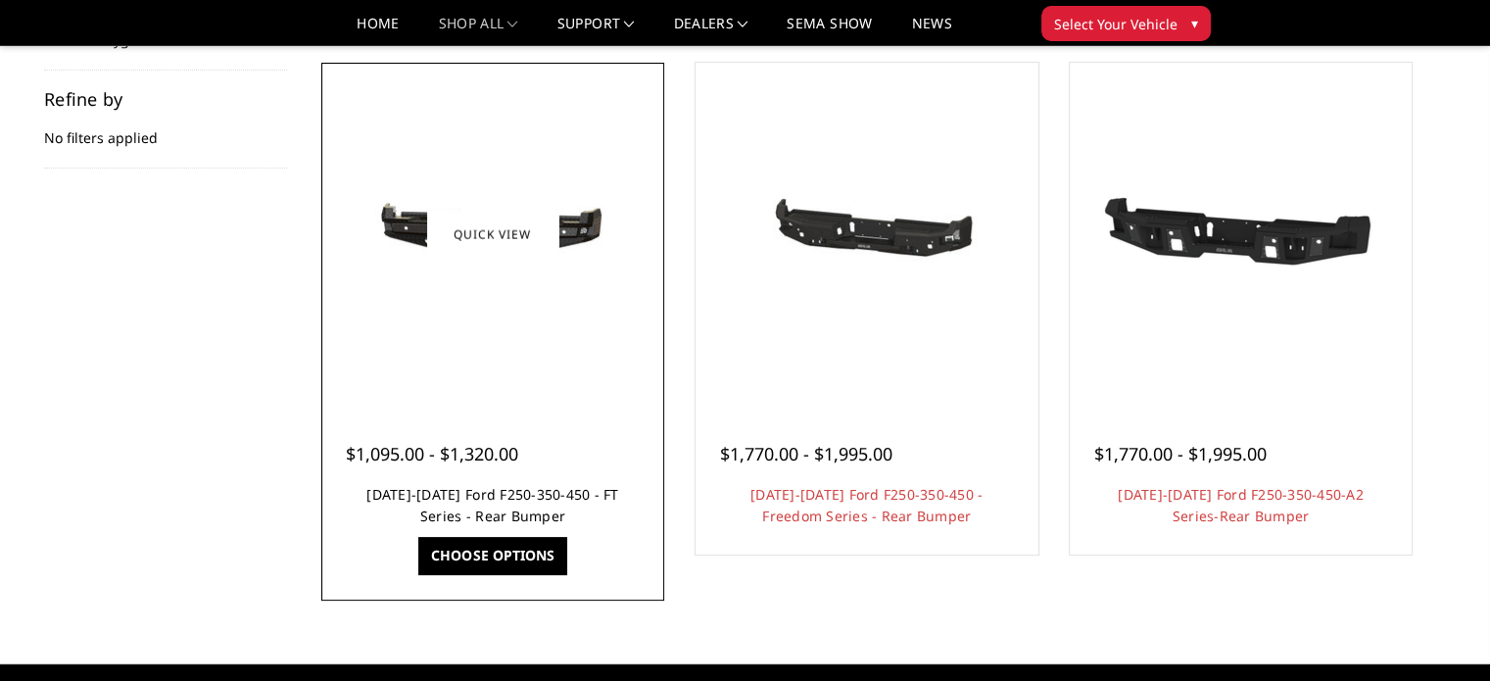
click at [504, 497] on link "[DATE]-[DATE] Ford F250-350-450 - FT Series - Rear Bumper" at bounding box center [492, 505] width 252 height 40
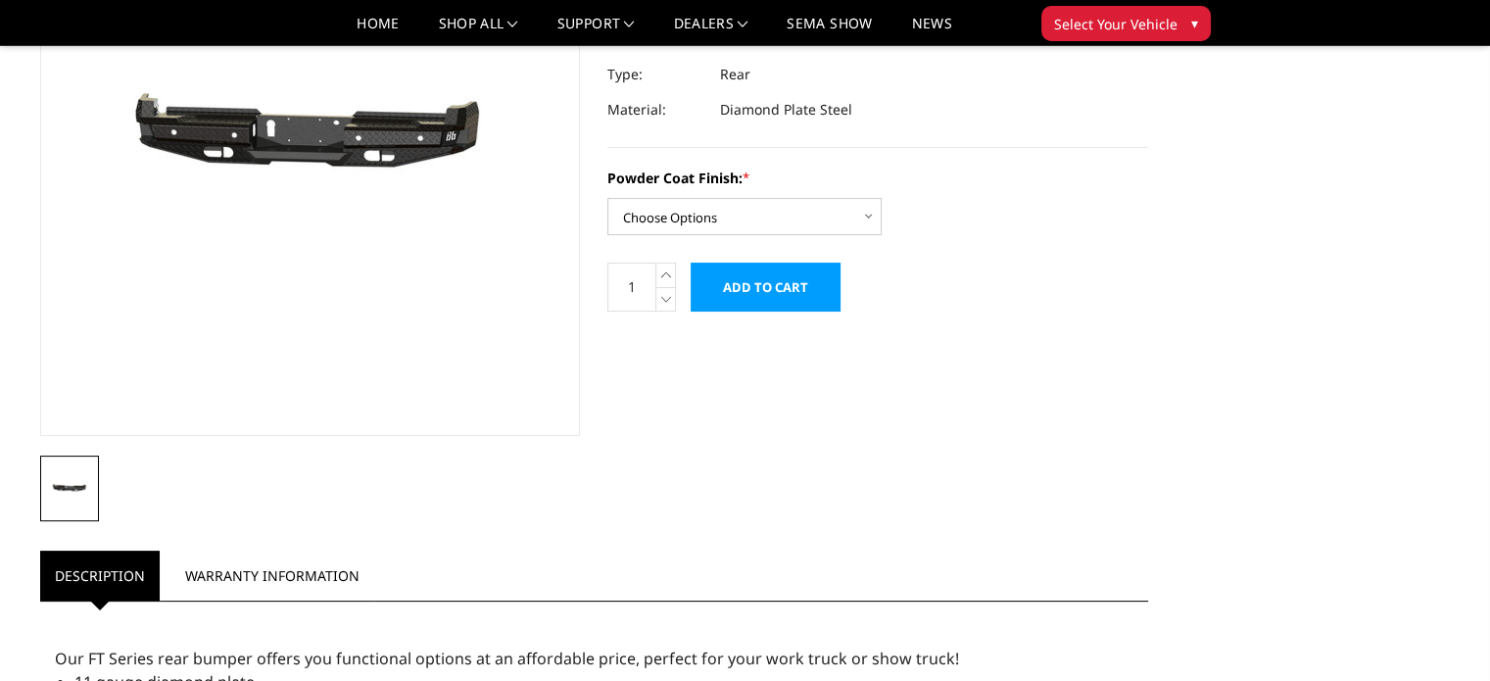
scroll to position [294, 0]
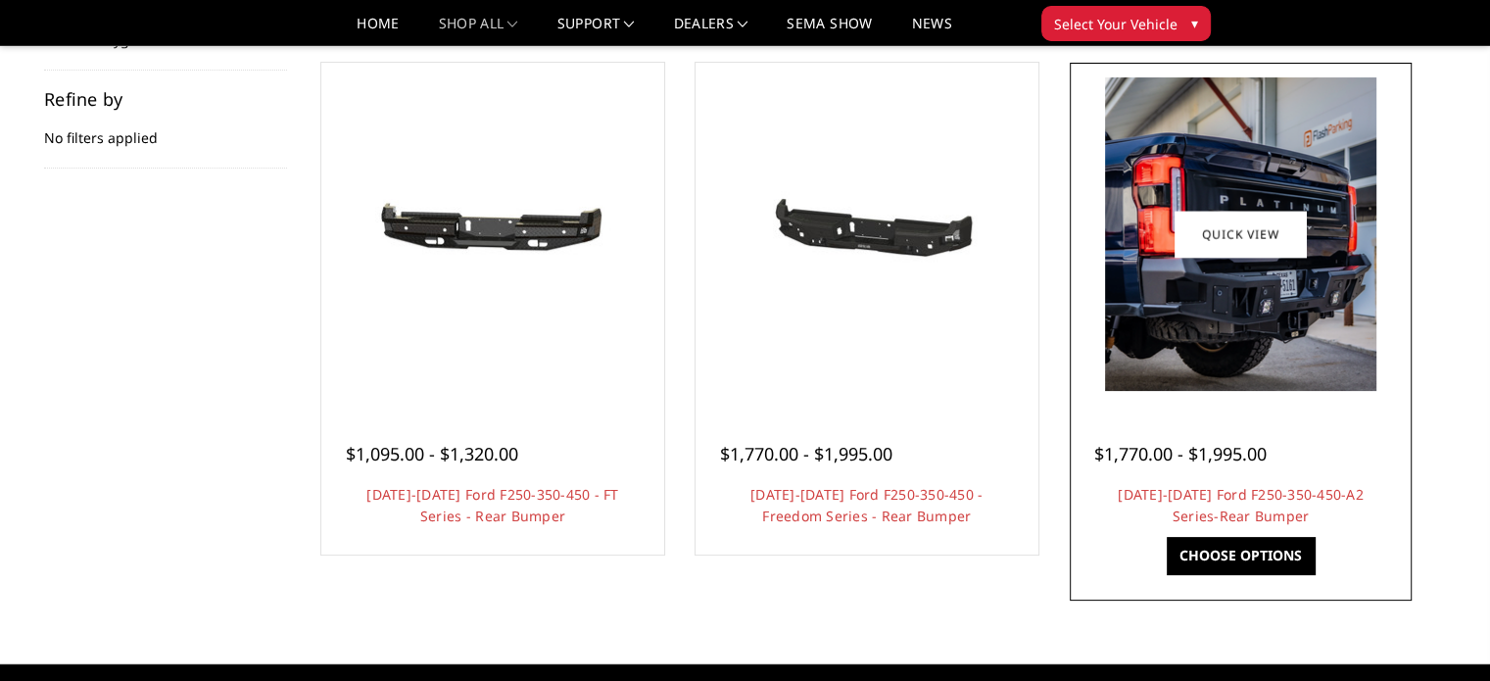
click at [1275, 334] on img at bounding box center [1240, 234] width 271 height 314
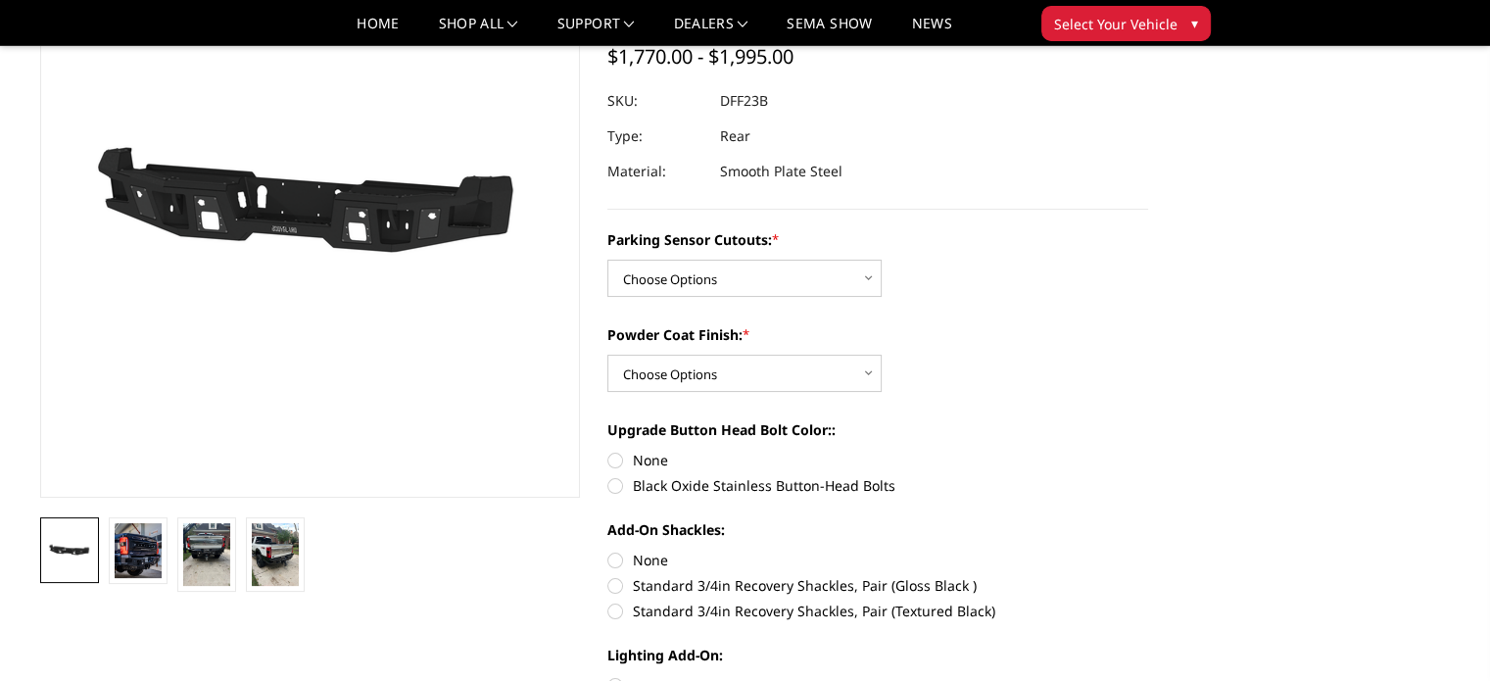
scroll to position [196, 0]
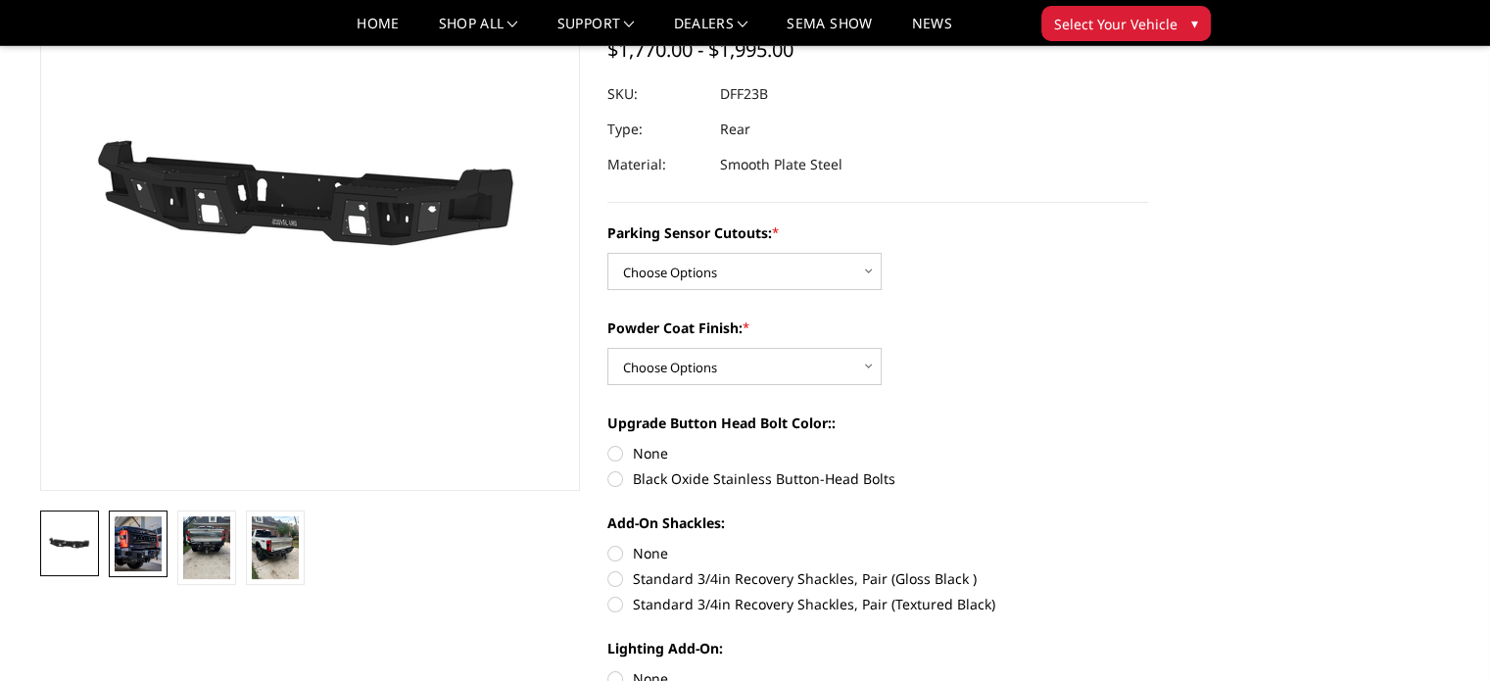
click at [141, 553] on img at bounding box center [138, 543] width 47 height 55
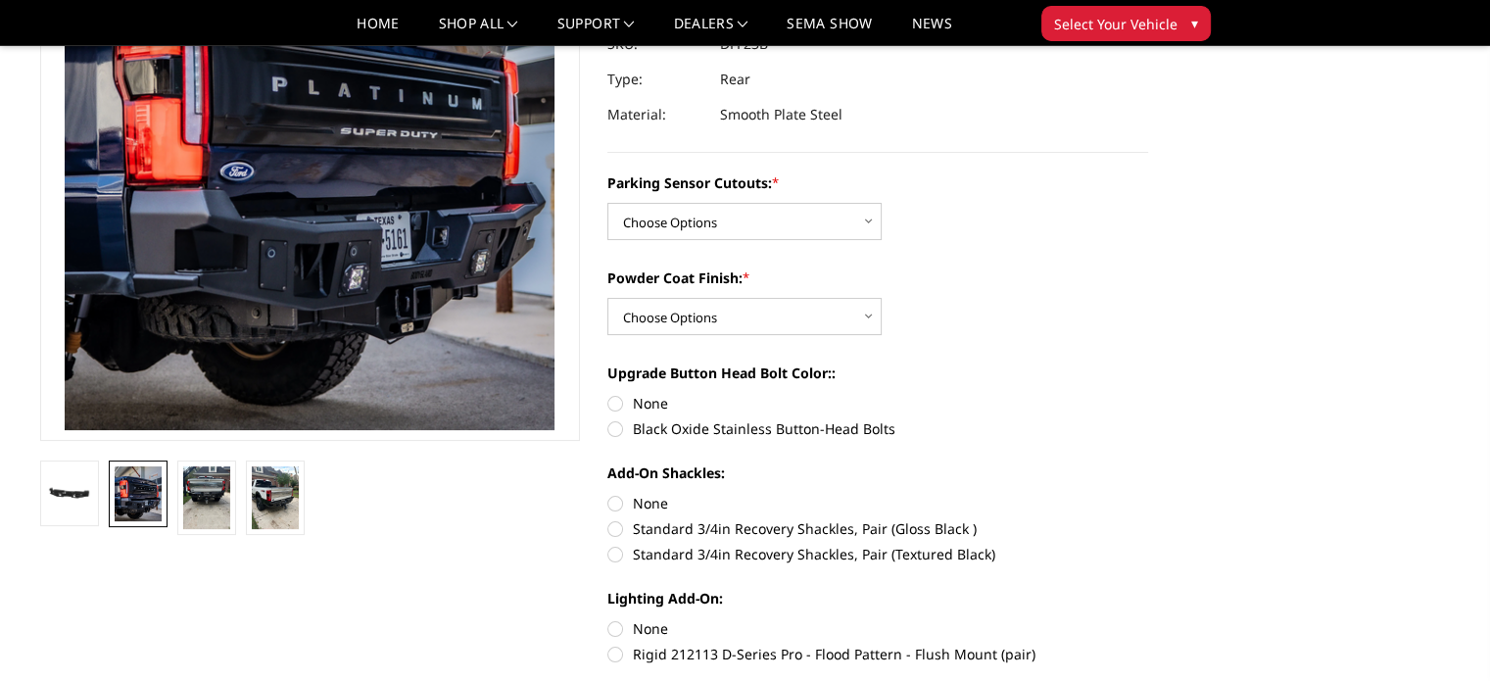
scroll to position [344, 0]
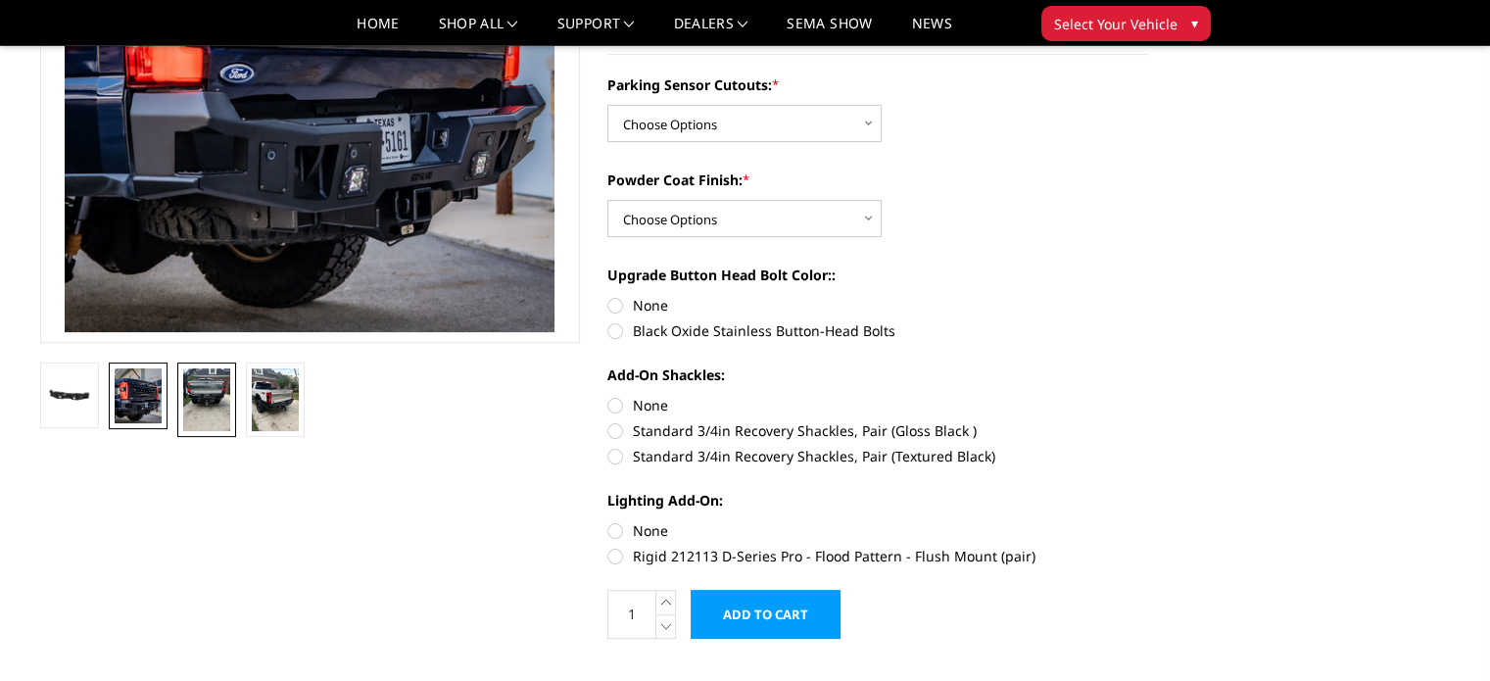
click at [212, 387] on img at bounding box center [206, 399] width 47 height 63
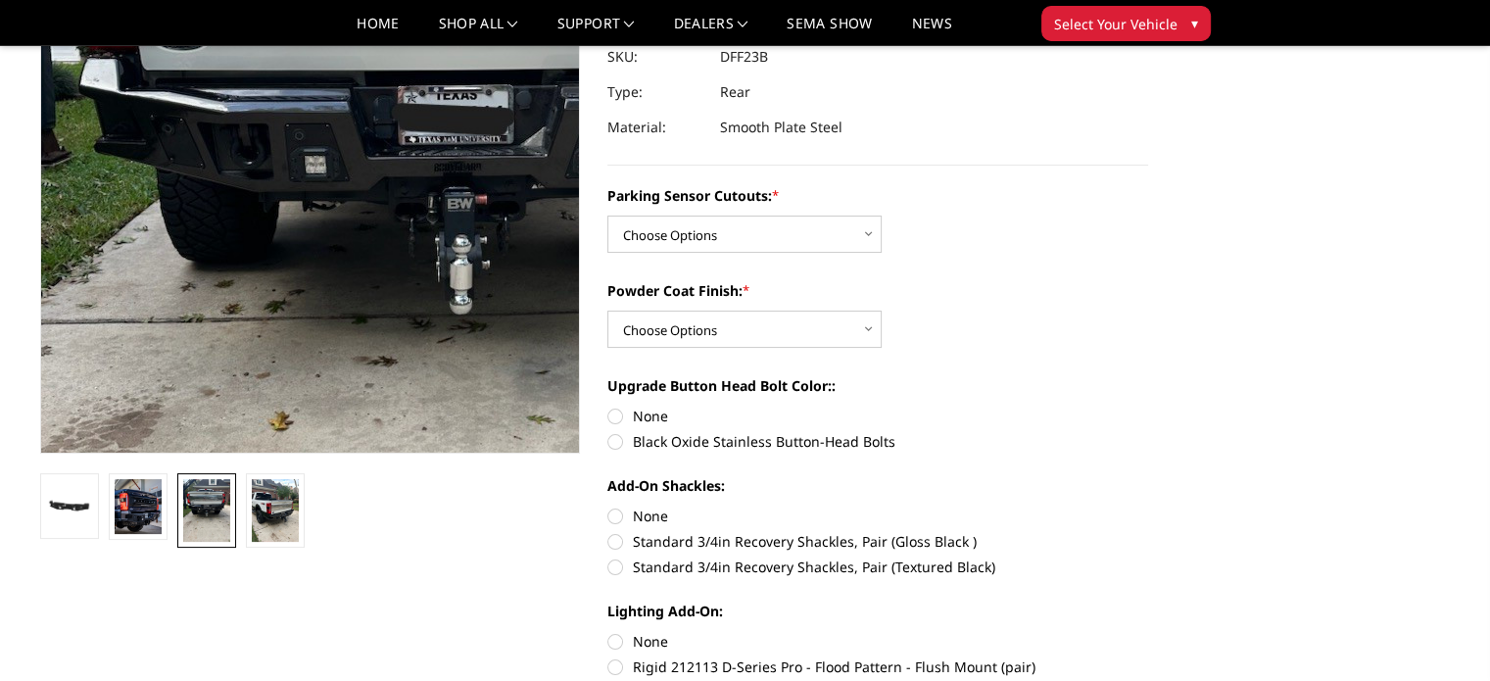
scroll to position [246, 0]
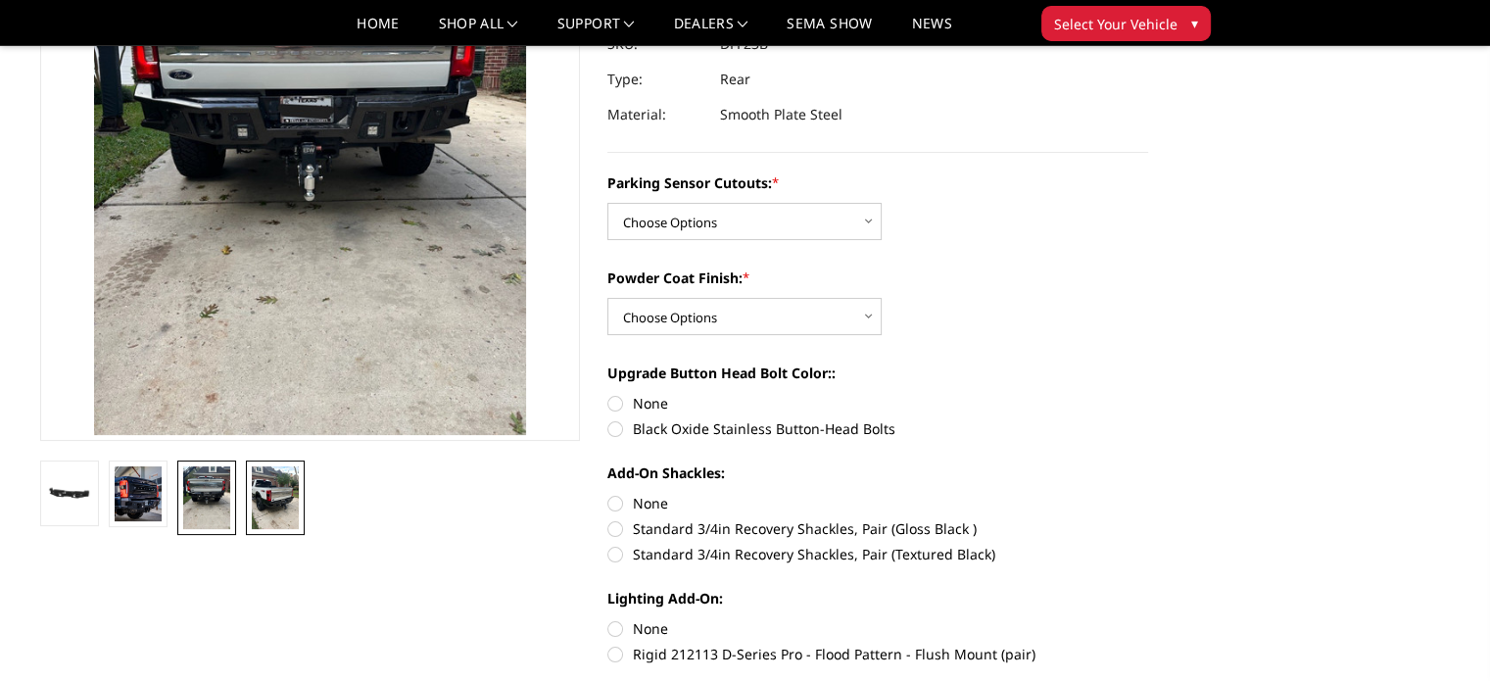
click at [278, 508] on img at bounding box center [275, 497] width 47 height 63
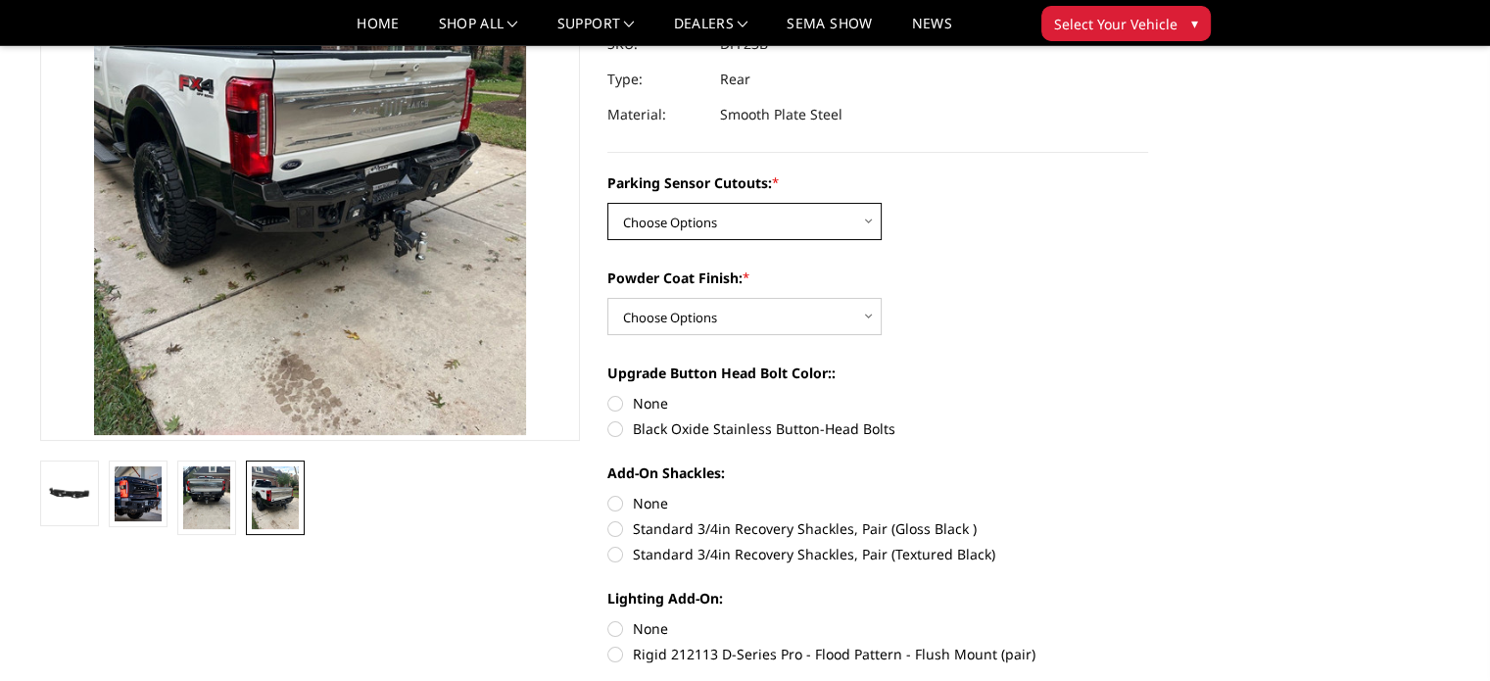
click at [769, 237] on select "Choose Options Yes-With Parking Sensor Cutouts No-Without Parking Sensor Cutouts" at bounding box center [745, 221] width 274 height 37
select select "2436"
click at [608, 203] on select "Choose Options Yes-With Parking Sensor Cutouts No-Without Parking Sensor Cutouts" at bounding box center [745, 221] width 274 height 37
click at [746, 316] on select "Choose Options Bare Metal Textured Black Powder Coat" at bounding box center [745, 316] width 274 height 37
select select "2439"
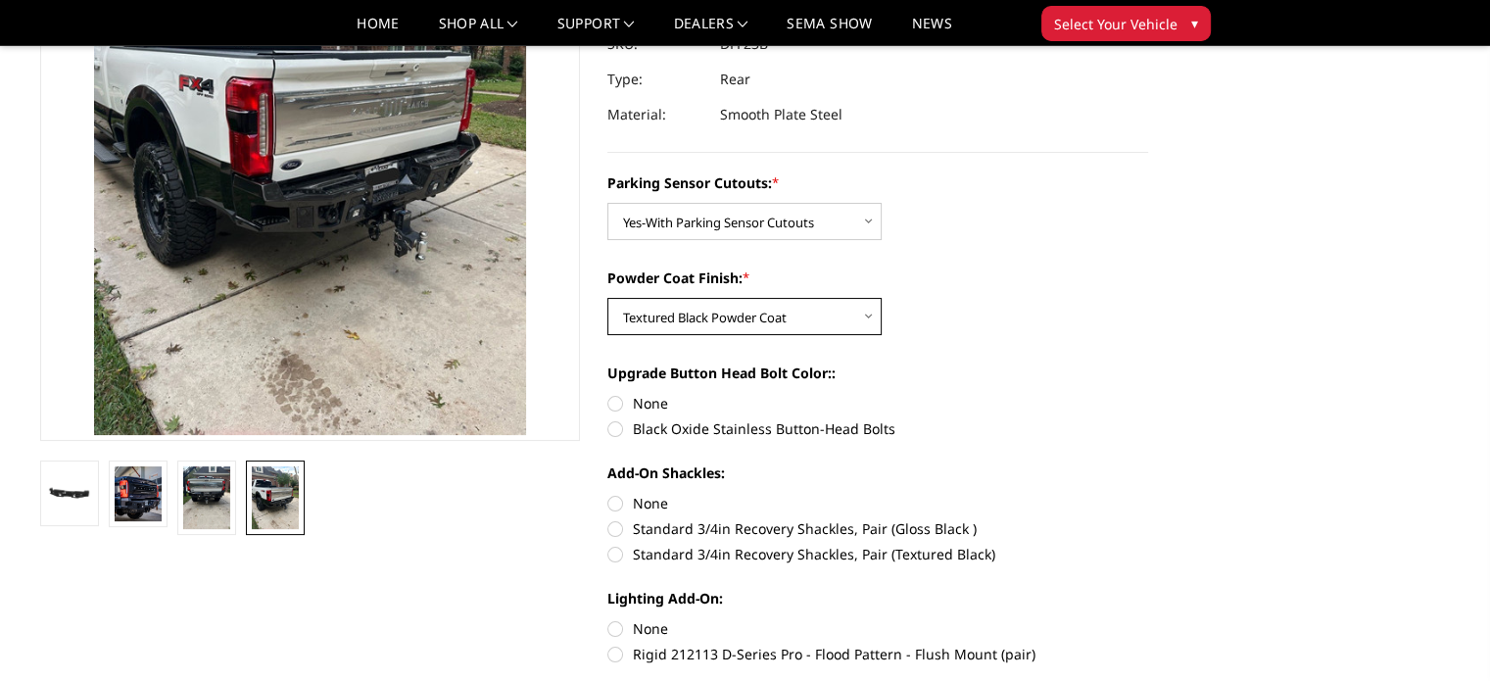
click at [608, 298] on select "Choose Options Bare Metal Textured Black Powder Coat" at bounding box center [745, 316] width 274 height 37
click at [952, 353] on div "Parking Sensor Cutouts: * Choose Options Yes-With Parking Sensor Cutouts No-Wit…" at bounding box center [878, 416] width 541 height 488
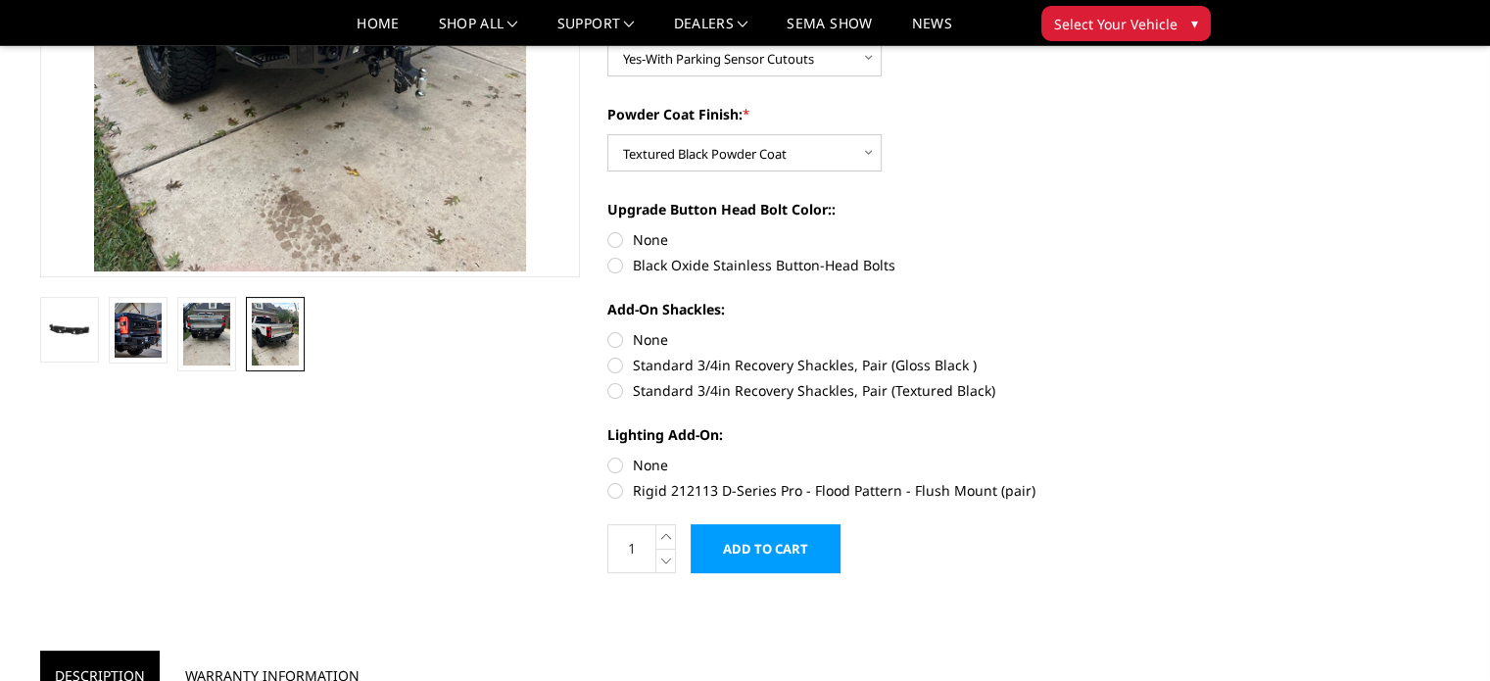
scroll to position [442, 0]
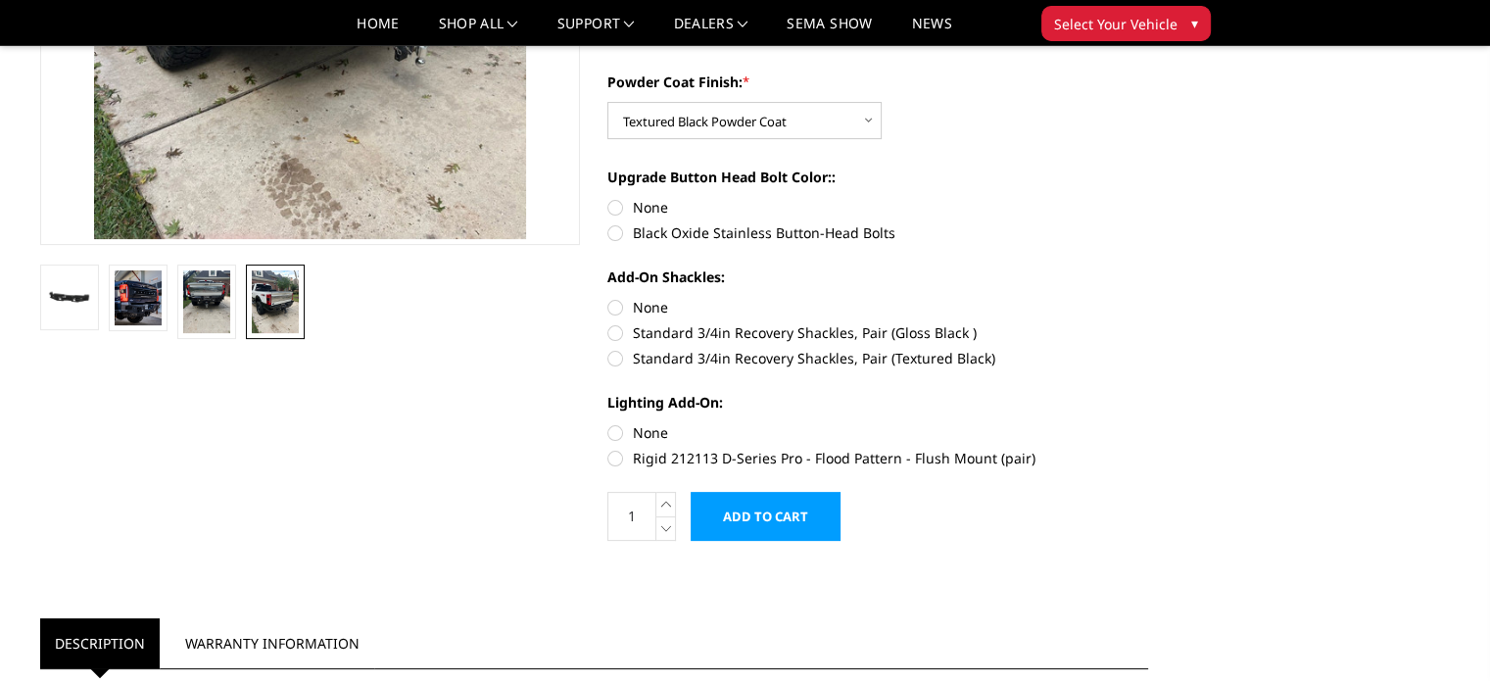
click at [613, 237] on label "Black Oxide Stainless Button-Head Bolts" at bounding box center [878, 232] width 541 height 21
click at [1148, 198] on input "Black Oxide Stainless Button-Head Bolts" at bounding box center [1148, 197] width 1 height 1
radio input "true"
click at [618, 461] on label "Rigid 212113 D-Series Pro - Flood Pattern - Flush Mount (pair)" at bounding box center [878, 458] width 541 height 21
click at [1148, 423] on input "Rigid 212113 D-Series Pro - Flood Pattern - Flush Mount (pair)" at bounding box center [1148, 422] width 1 height 1
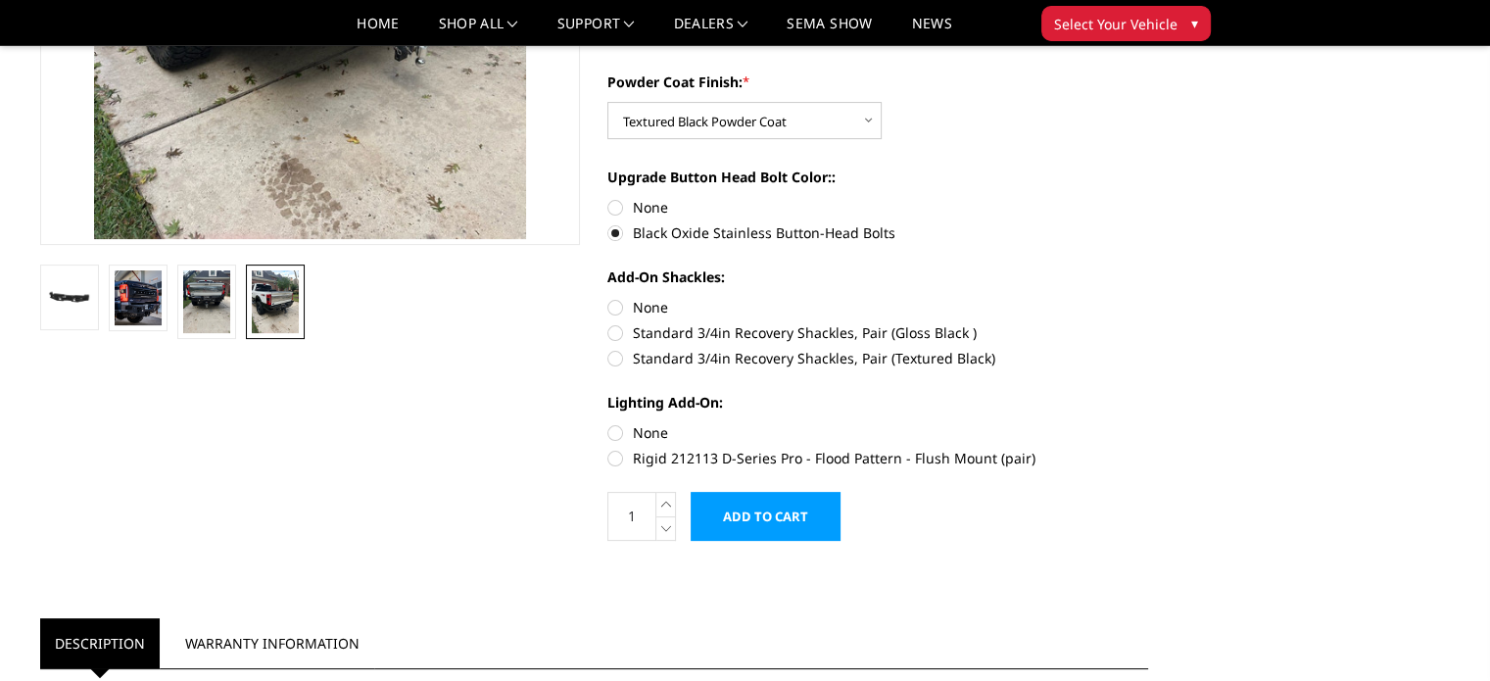
radio input "true"
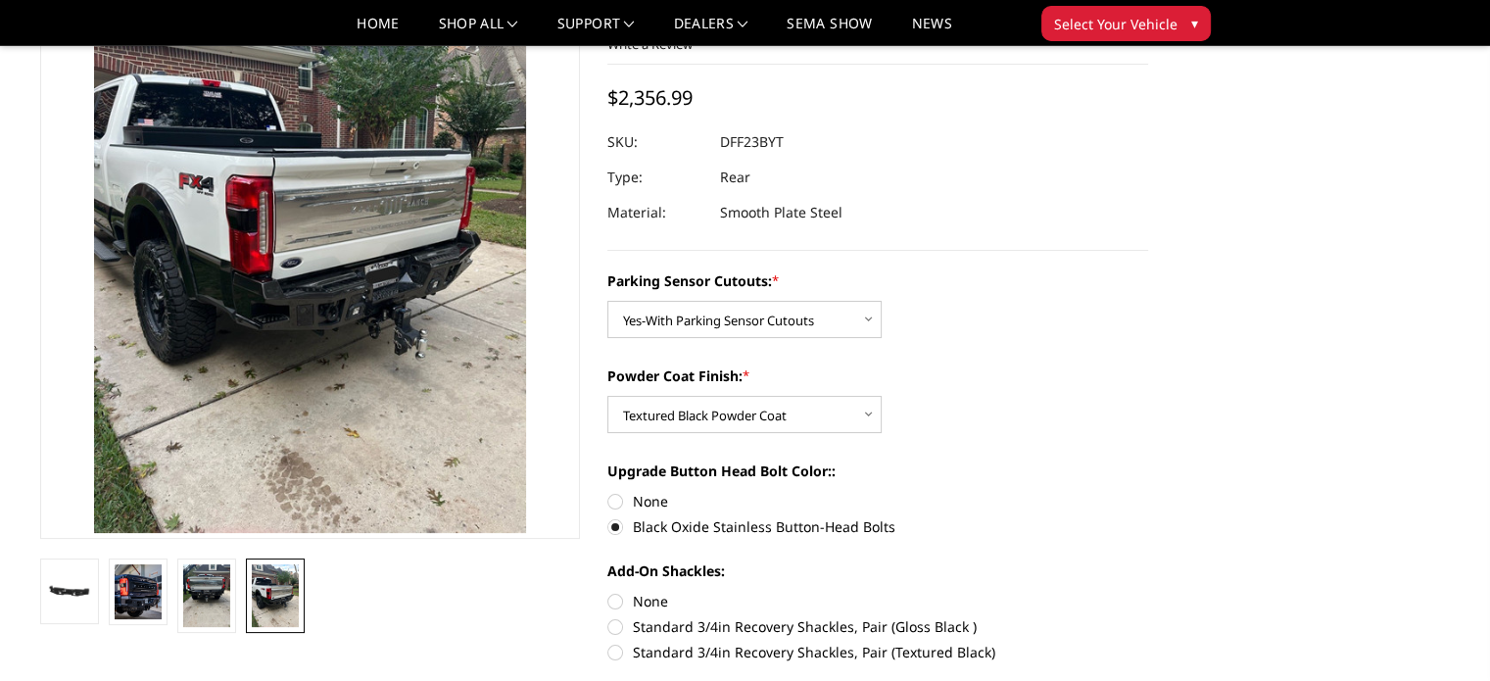
scroll to position [50, 0]
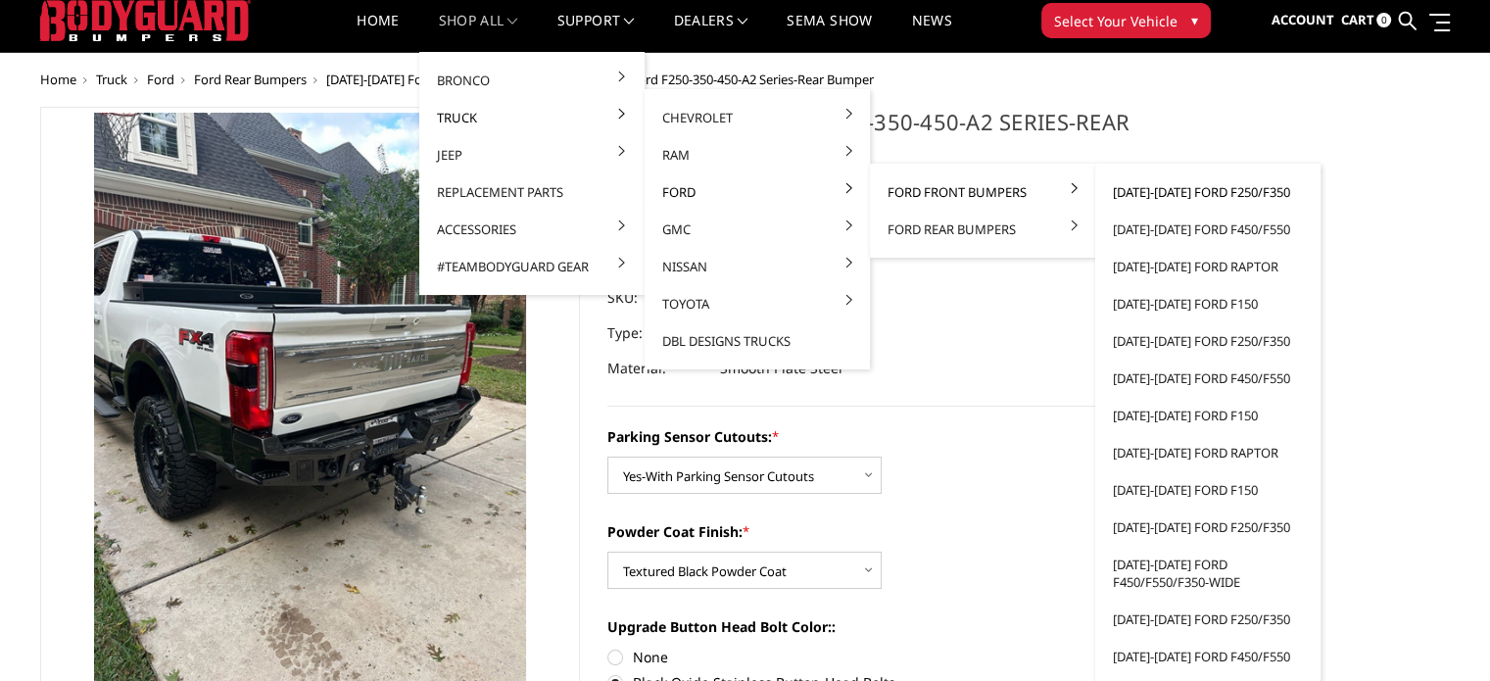
click at [1152, 187] on link "[DATE]-[DATE] Ford F250/F350" at bounding box center [1208, 191] width 210 height 37
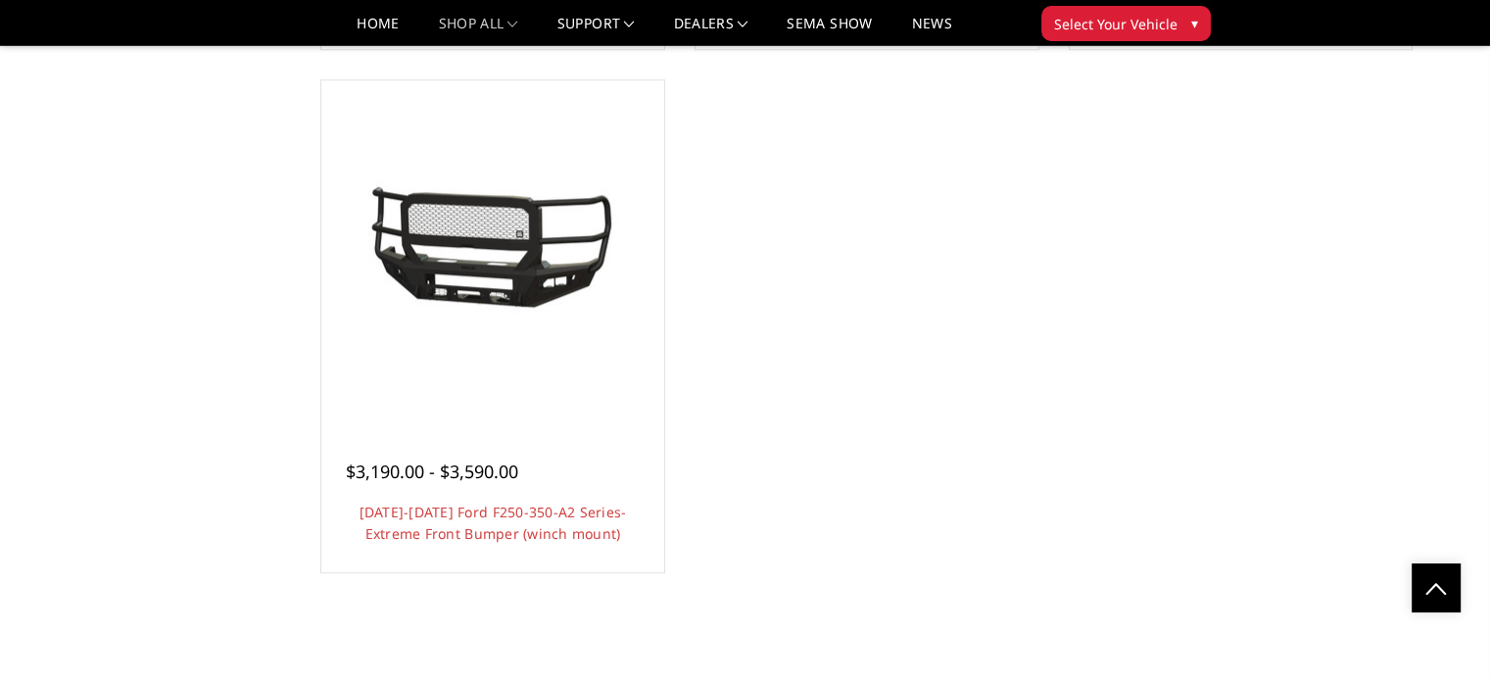
scroll to position [1764, 0]
